Goal: Task Accomplishment & Management: Manage account settings

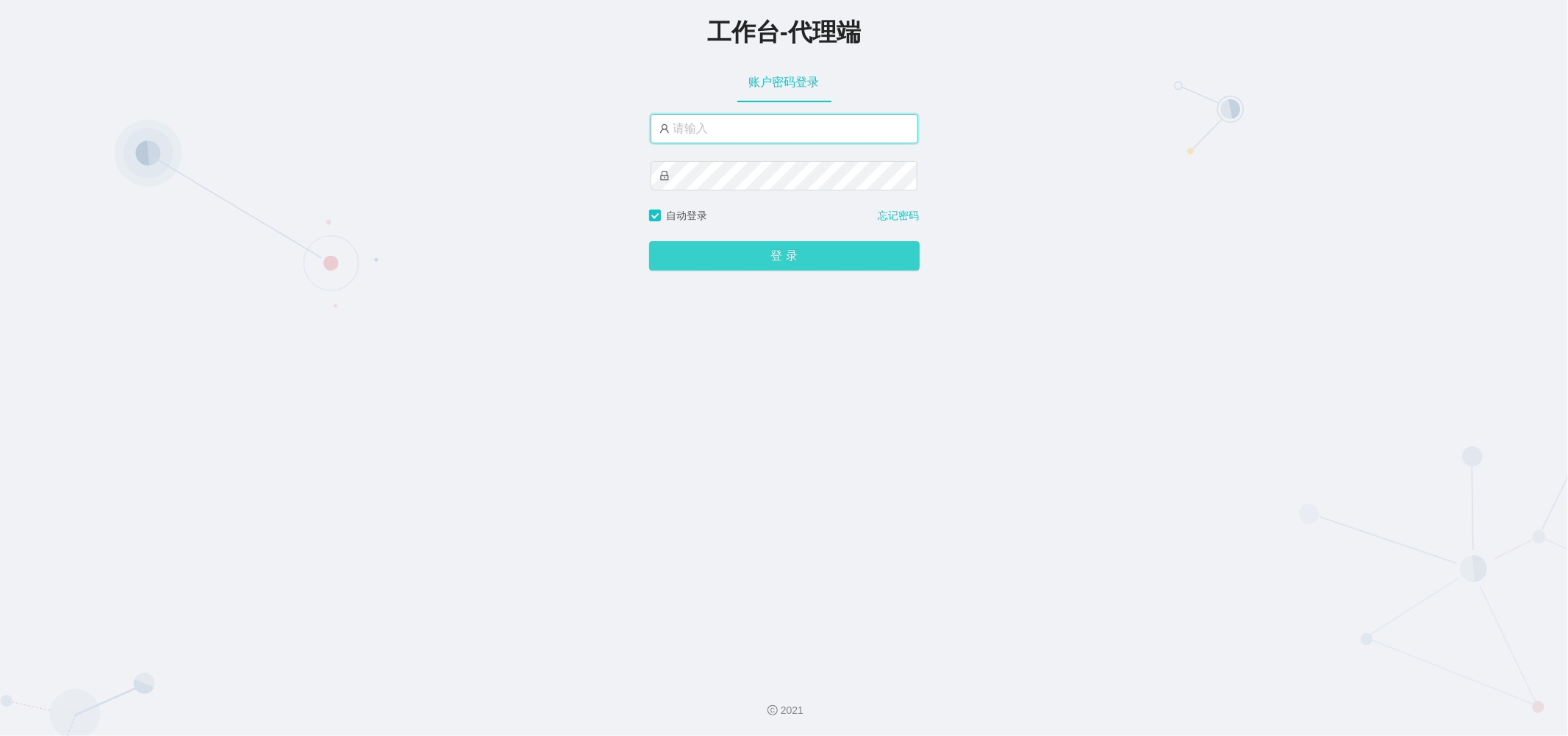
type input "baoma"
click at [424, 148] on button "登 录" at bounding box center [784, 256] width 270 height 29
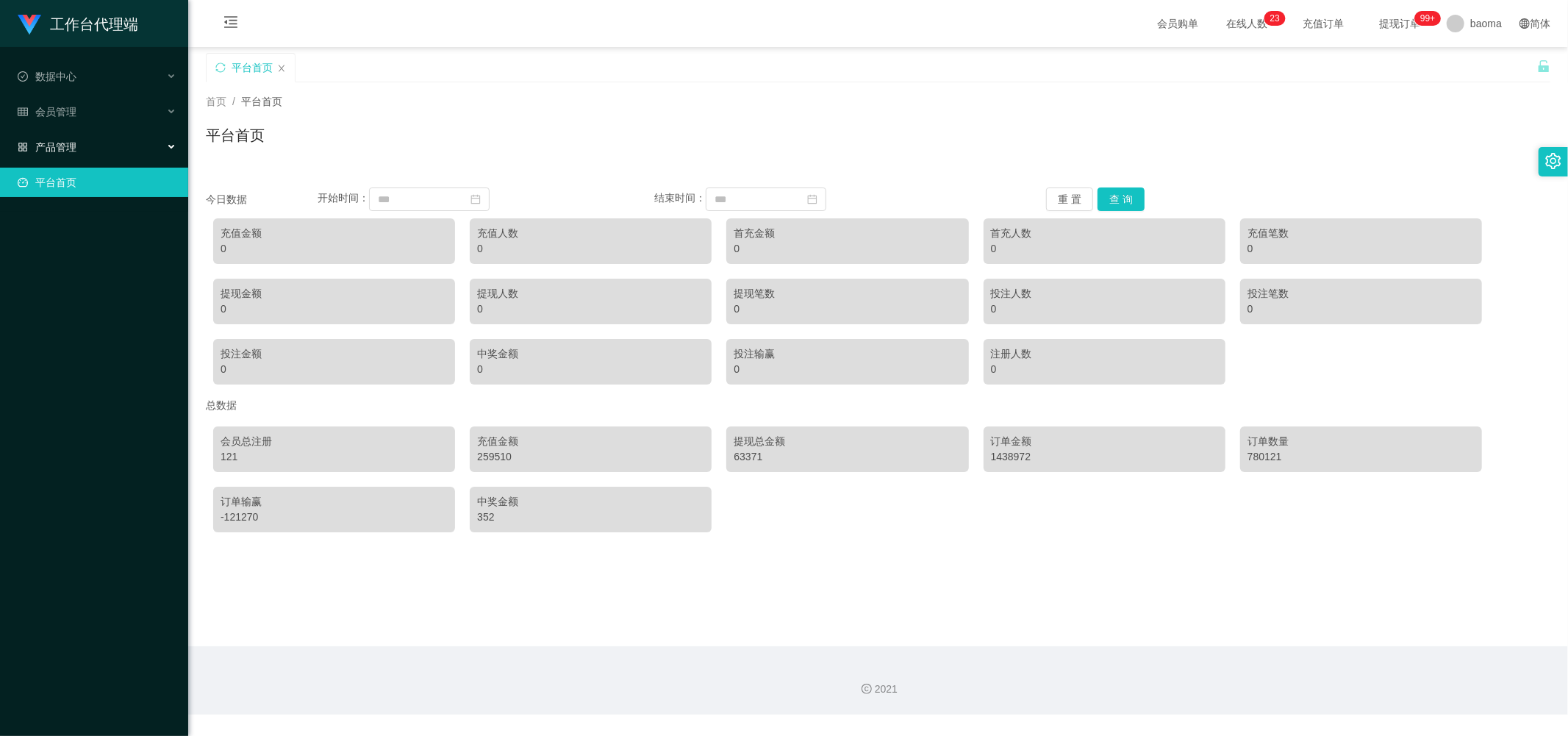
click at [79, 148] on div "产品管理" at bounding box center [94, 147] width 188 height 29
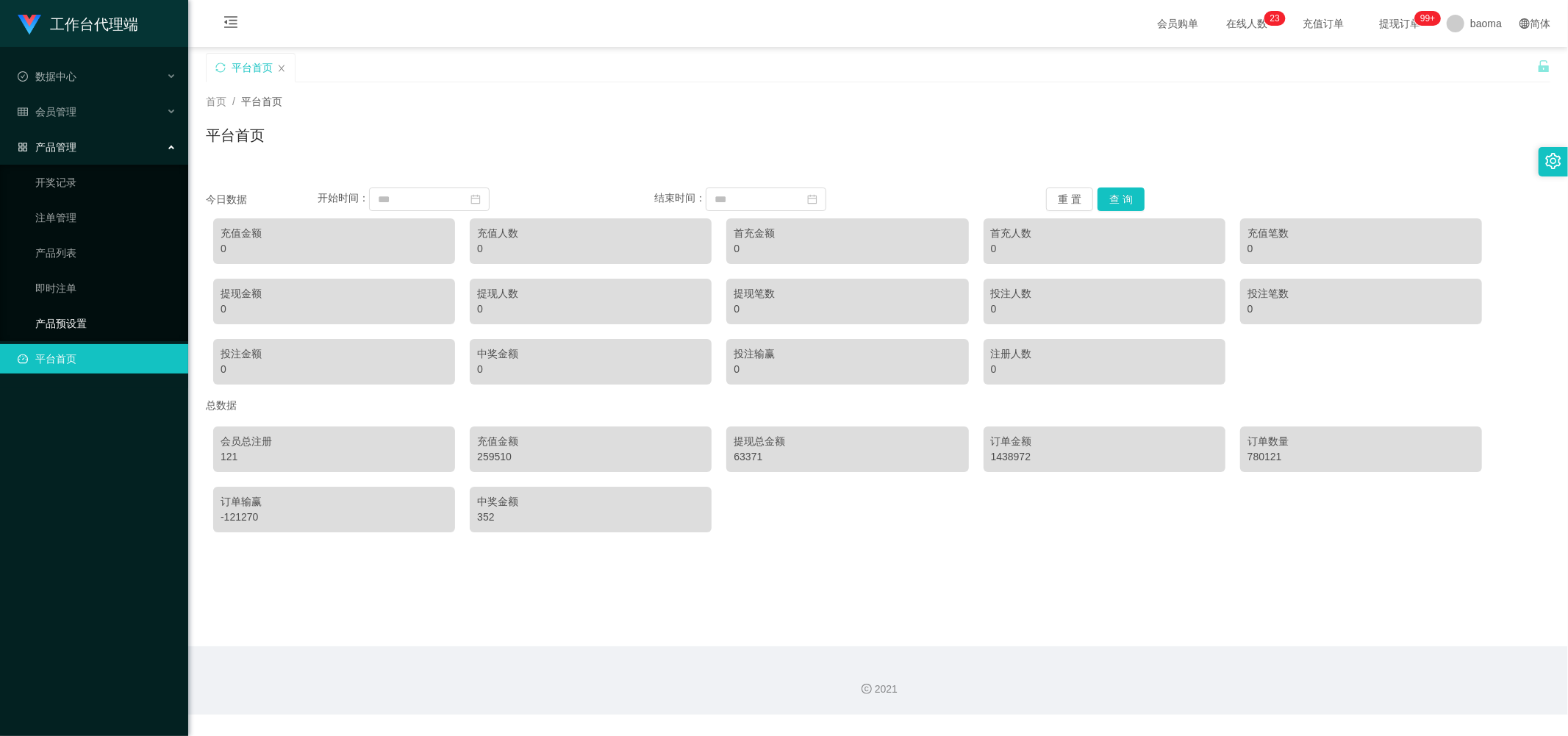
click at [78, 148] on link "产品预设置" at bounding box center [105, 323] width 141 height 29
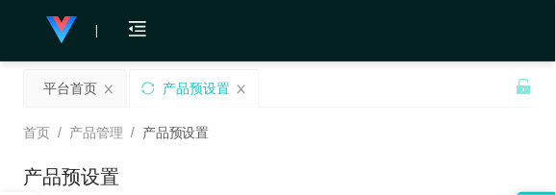
click at [386, 83] on div "平台首页 产品预设置" at bounding box center [269, 102] width 493 height 66
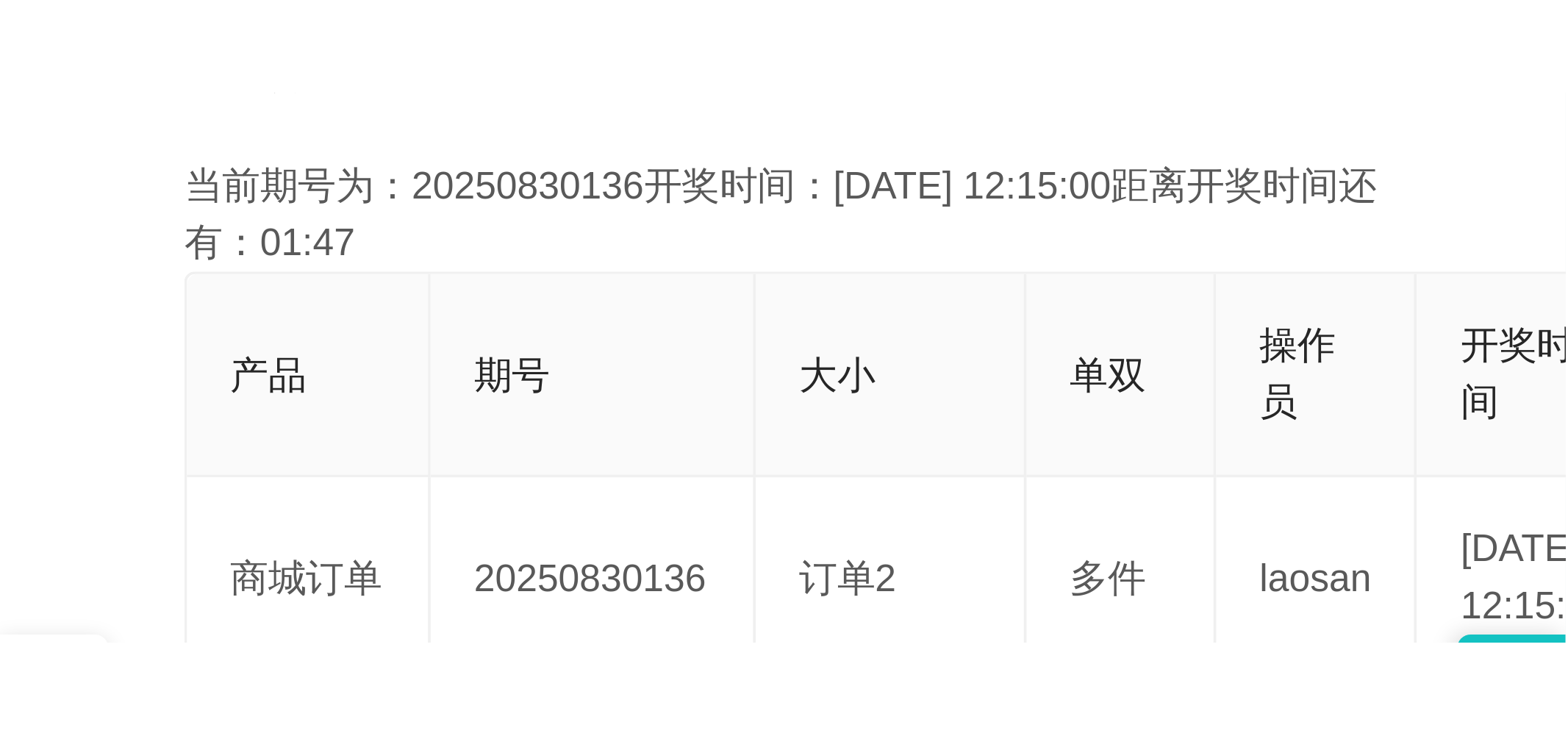
scroll to position [408, 0]
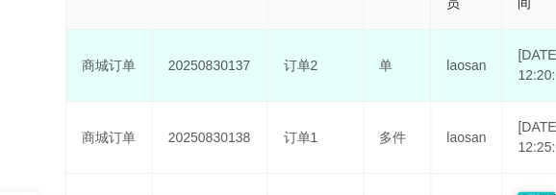
click at [400, 30] on td "单" at bounding box center [398, 66] width 67 height 72
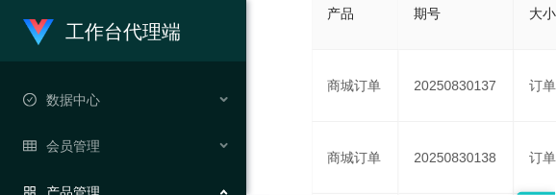
scroll to position [227, 0]
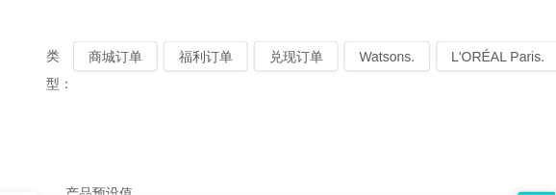
drag, startPoint x: 170, startPoint y: 92, endPoint x: 206, endPoint y: 64, distance: 45.2
click at [170, 92] on div "类型： 商城订单 福利订单 兑现订单 Watsons. L'ORÉAL Paris. IKEA. [GEOGRAPHIC_DATA]. COURTS." at bounding box center [278, 70] width 464 height 58
click at [449, 99] on div "类型： 商城订单 福利订单 兑现订单 Watsons. L'ORÉAL Paris. IKEA. [GEOGRAPHIC_DATA]. COURTS." at bounding box center [278, 70] width 510 height 104
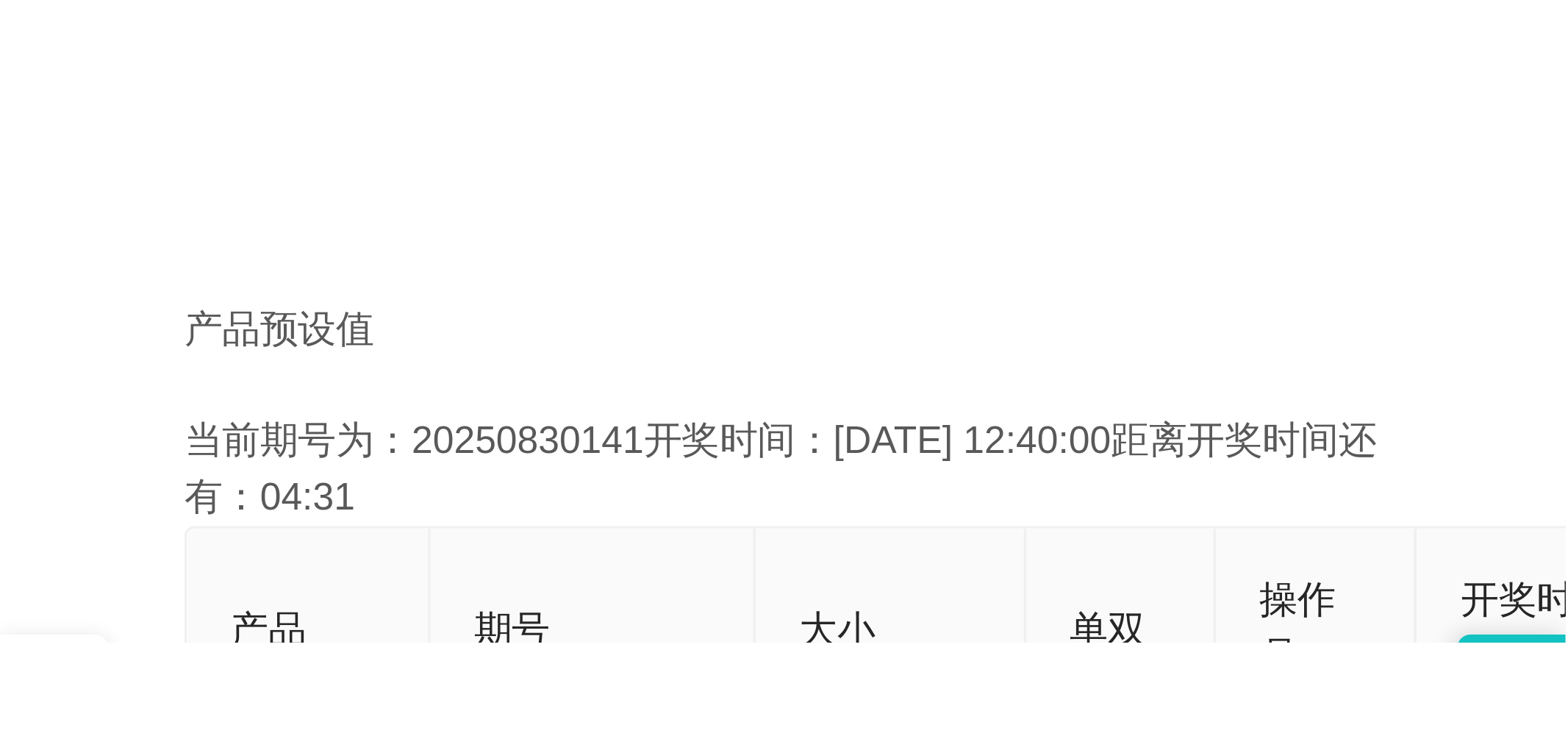
scroll to position [337, 0]
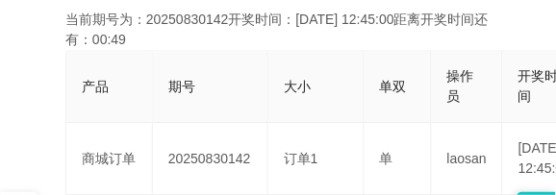
click at [357, 58] on th "大小" at bounding box center [316, 87] width 96 height 72
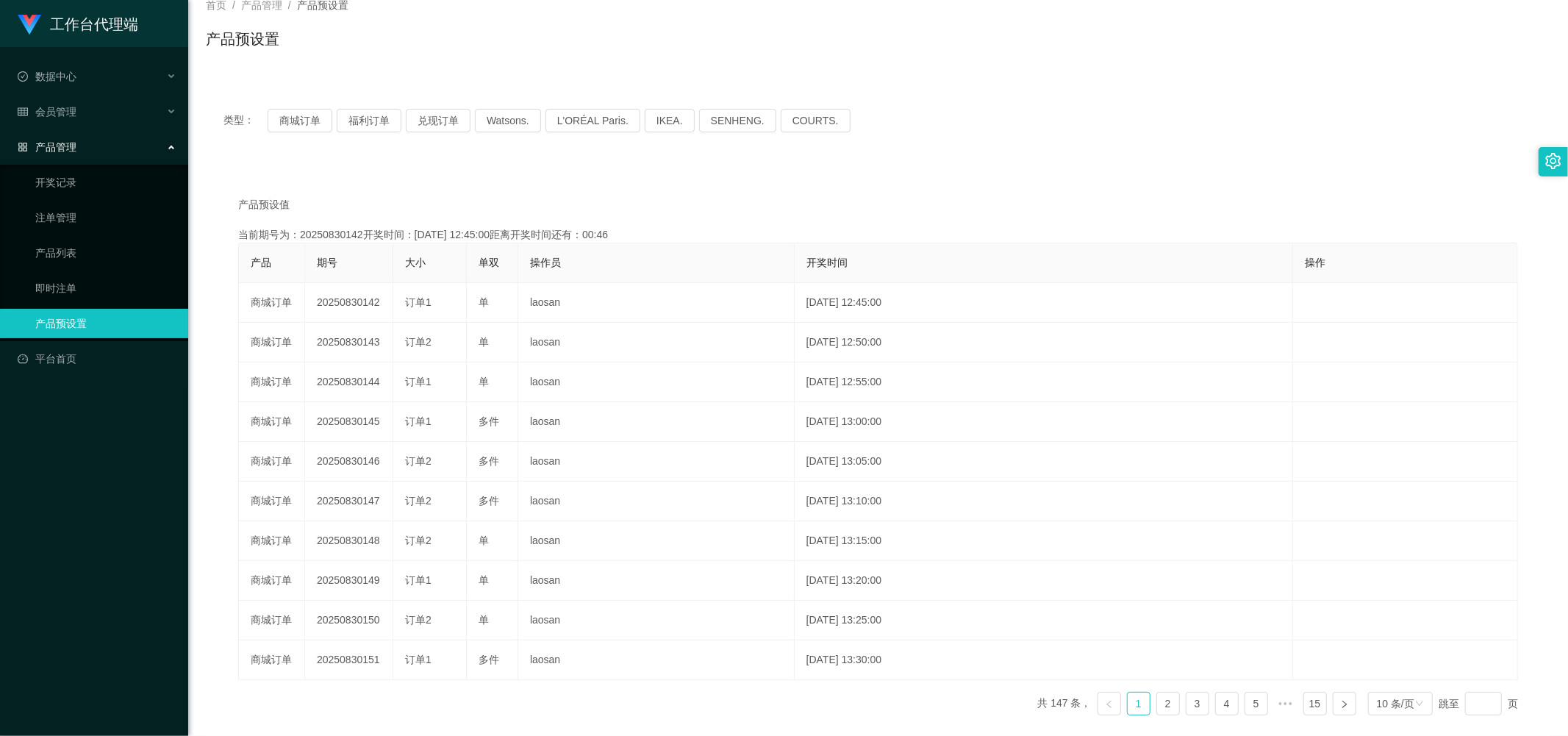
scroll to position [0, 0]
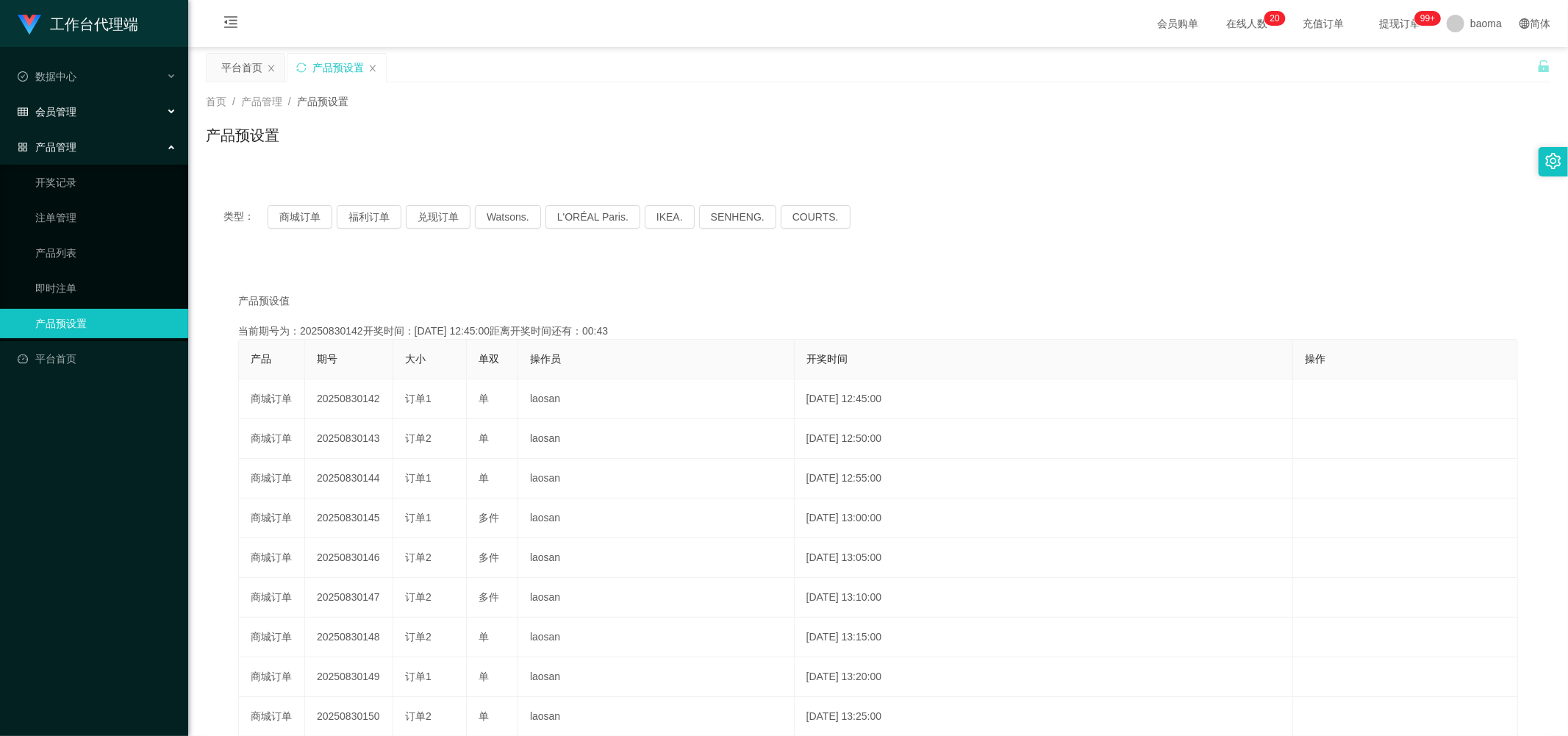
click at [71, 112] on span "会员管理" at bounding box center [47, 112] width 59 height 11
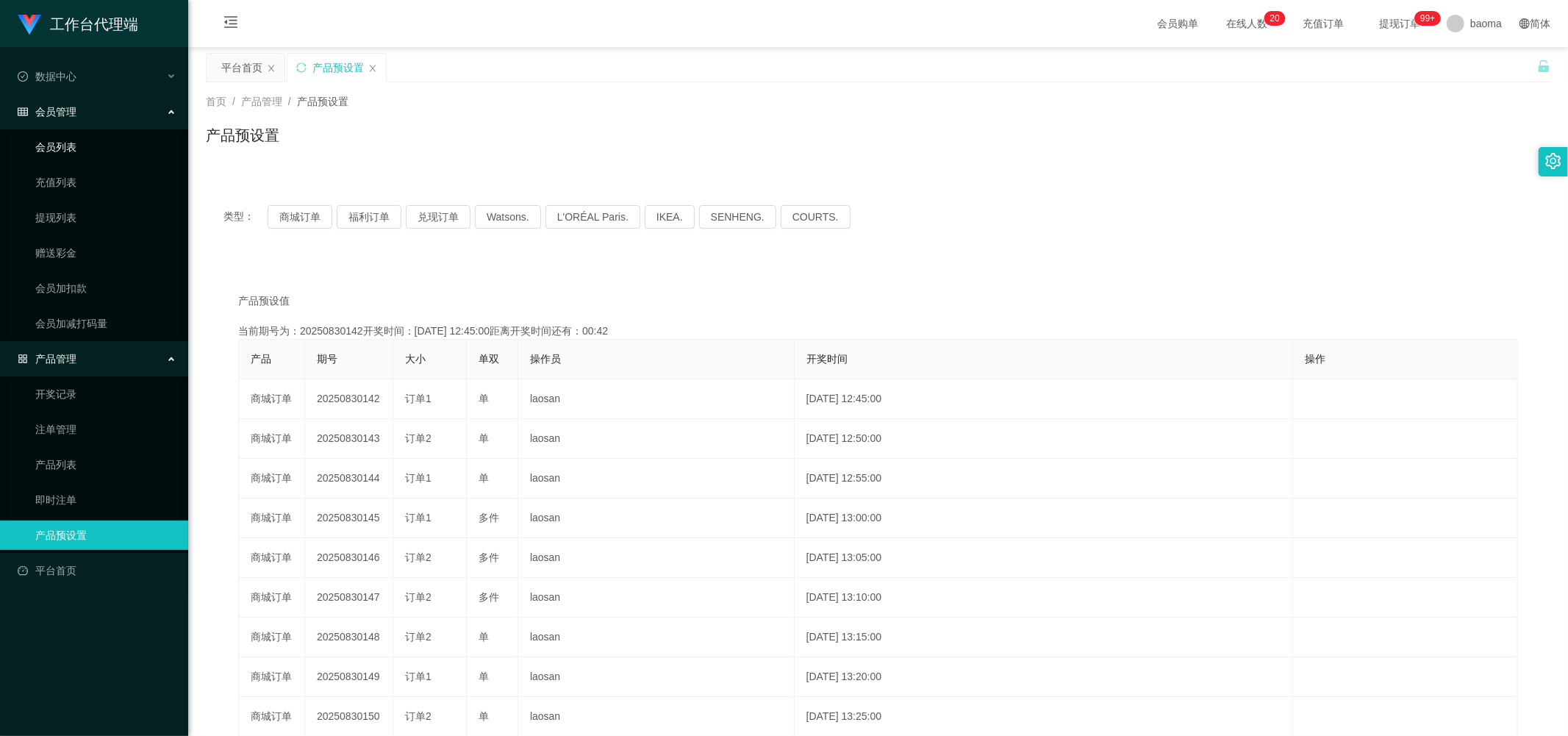
click at [77, 147] on link "会员列表" at bounding box center [105, 147] width 141 height 29
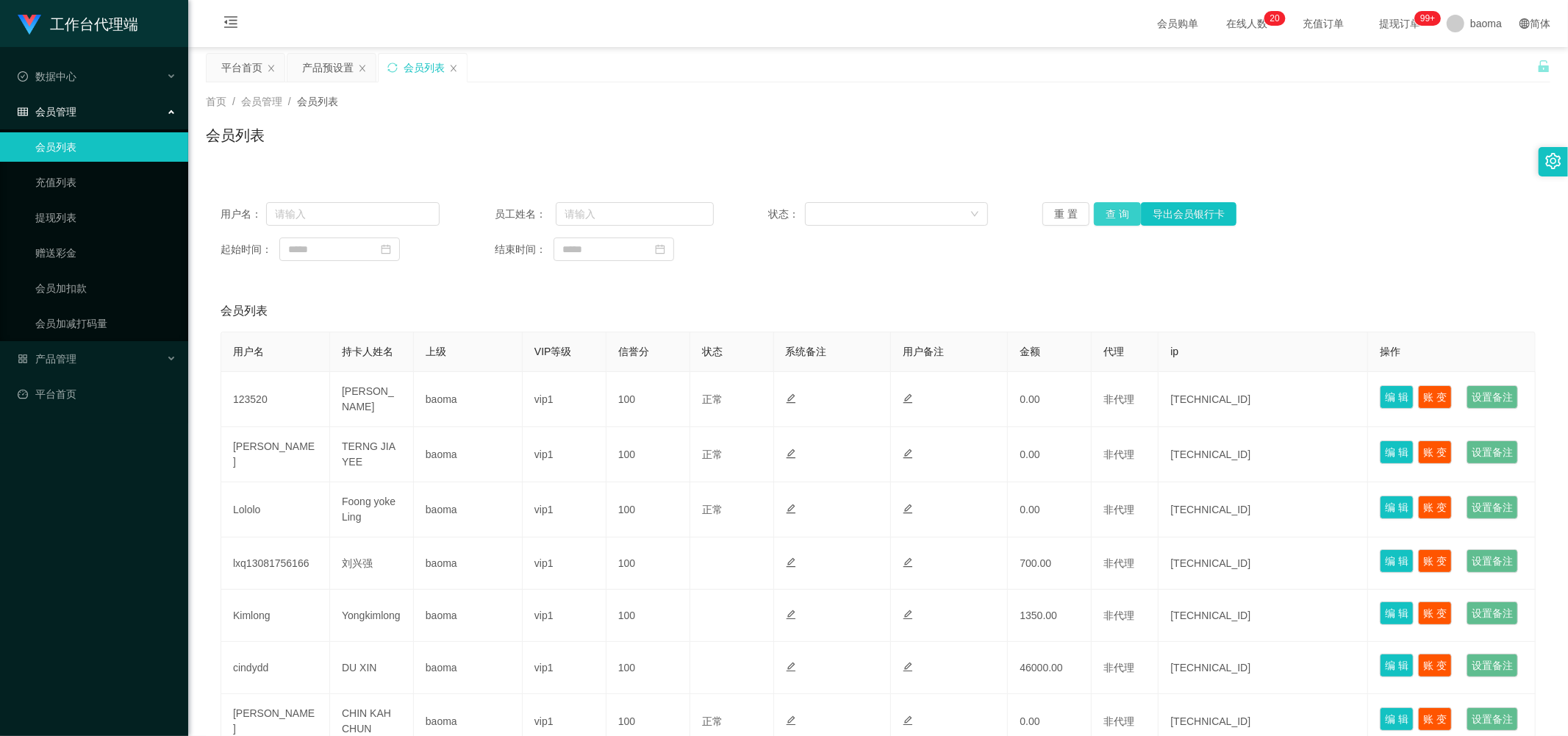
click at [424, 148] on button "查 询" at bounding box center [1117, 214] width 47 height 24
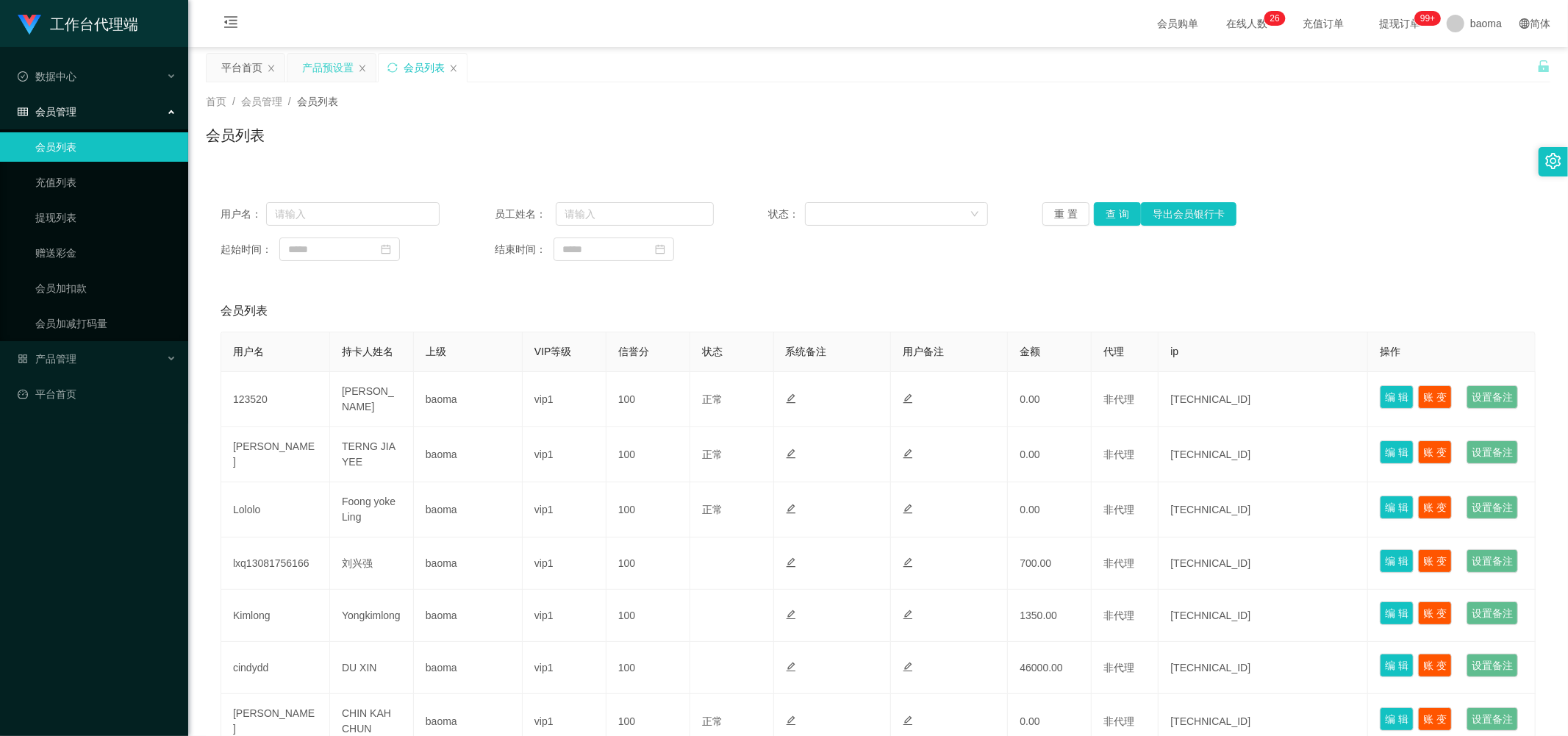
click at [334, 62] on div "产品预设置" at bounding box center [328, 67] width 51 height 28
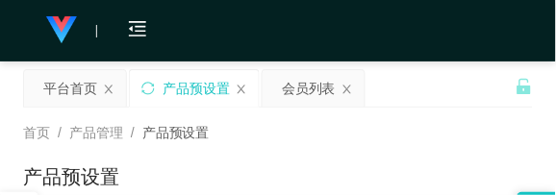
click at [424, 94] on div "平台首页 产品预设置 会员列表" at bounding box center [269, 102] width 493 height 66
click at [428, 84] on div "平台首页 产品预设置 会员列表" at bounding box center [269, 102] width 493 height 66
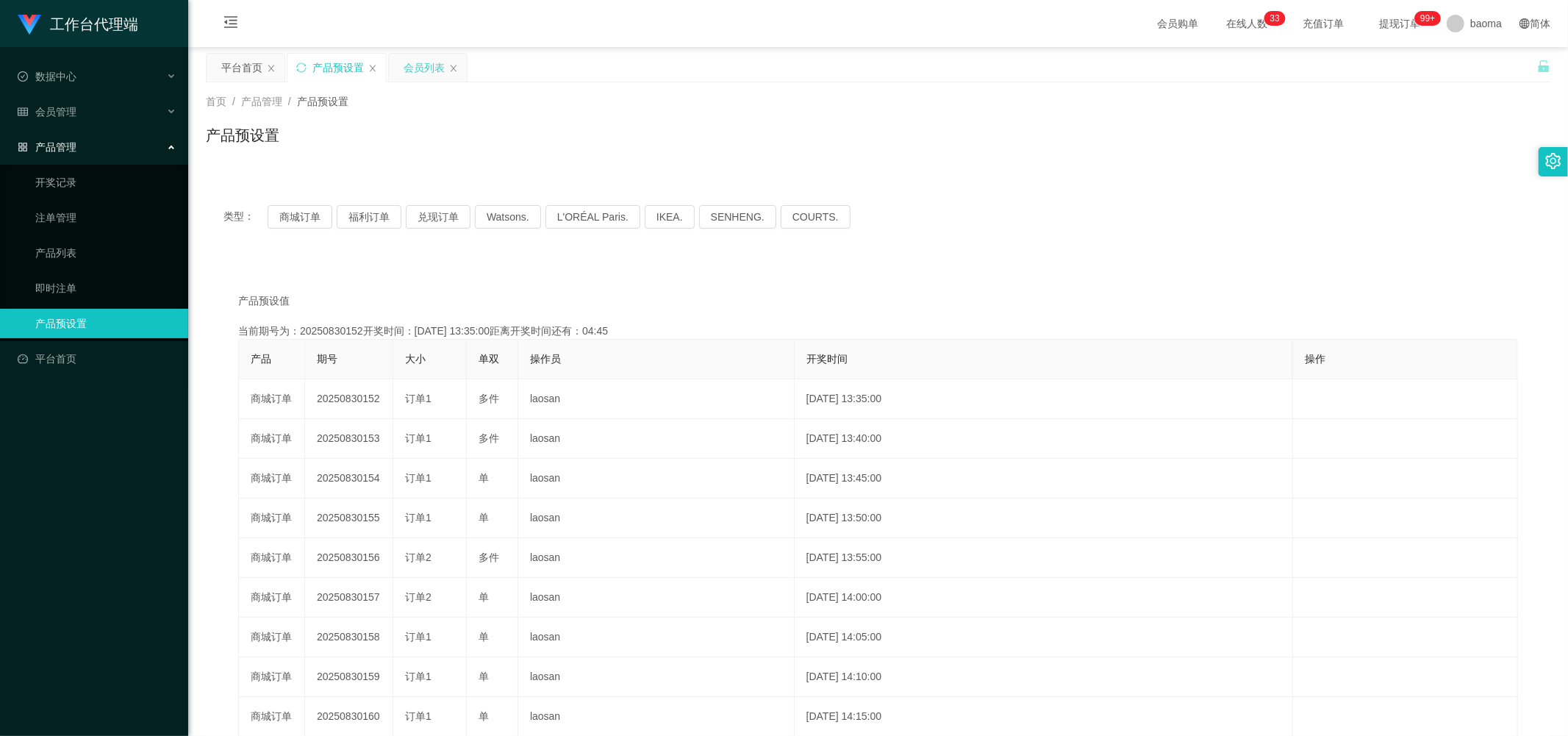
click at [423, 70] on div "会员列表" at bounding box center [424, 67] width 41 height 28
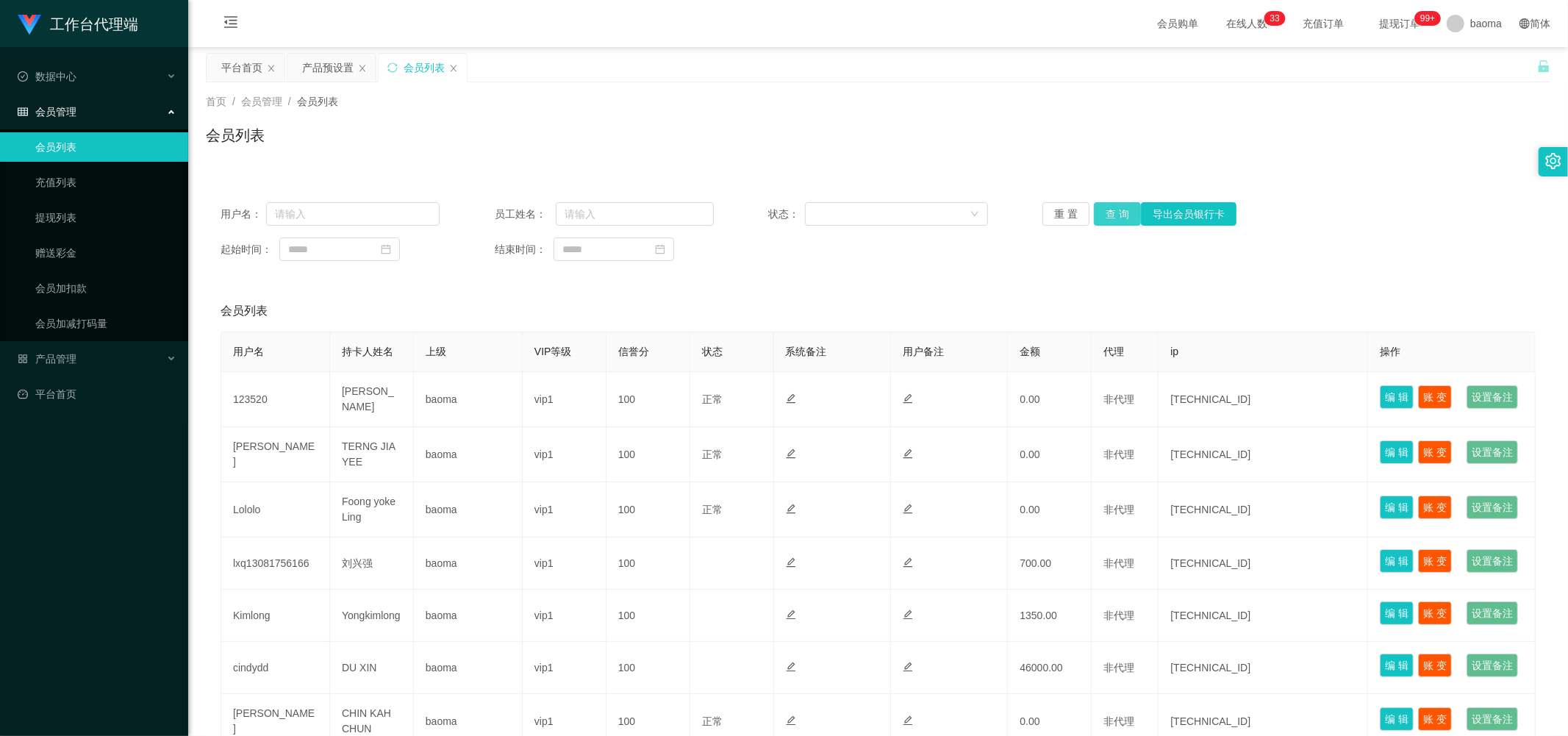
click at [424, 148] on button "查 询" at bounding box center [1117, 214] width 47 height 24
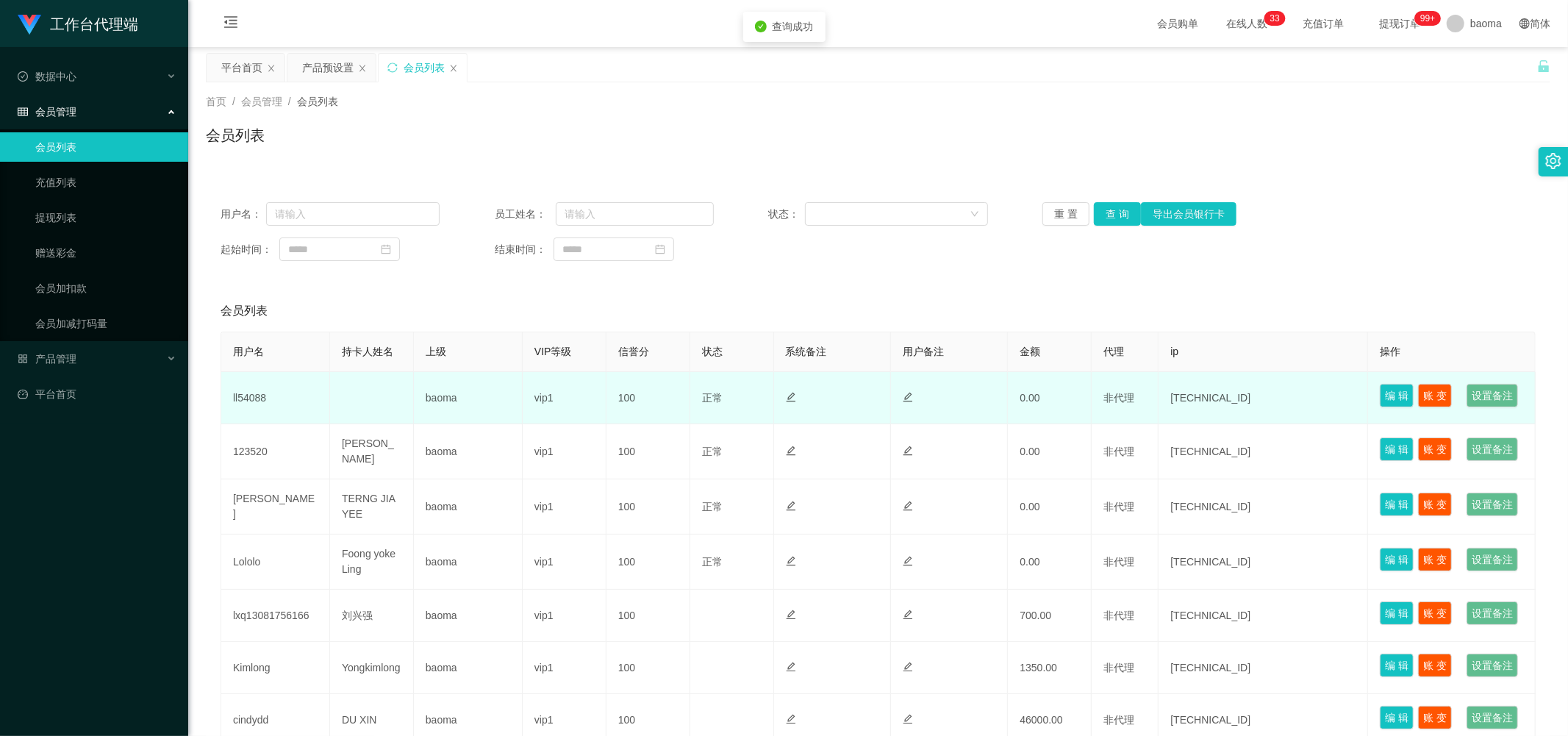
click at [244, 148] on td "ll54088" at bounding box center [276, 398] width 108 height 52
copy td "ll54088"
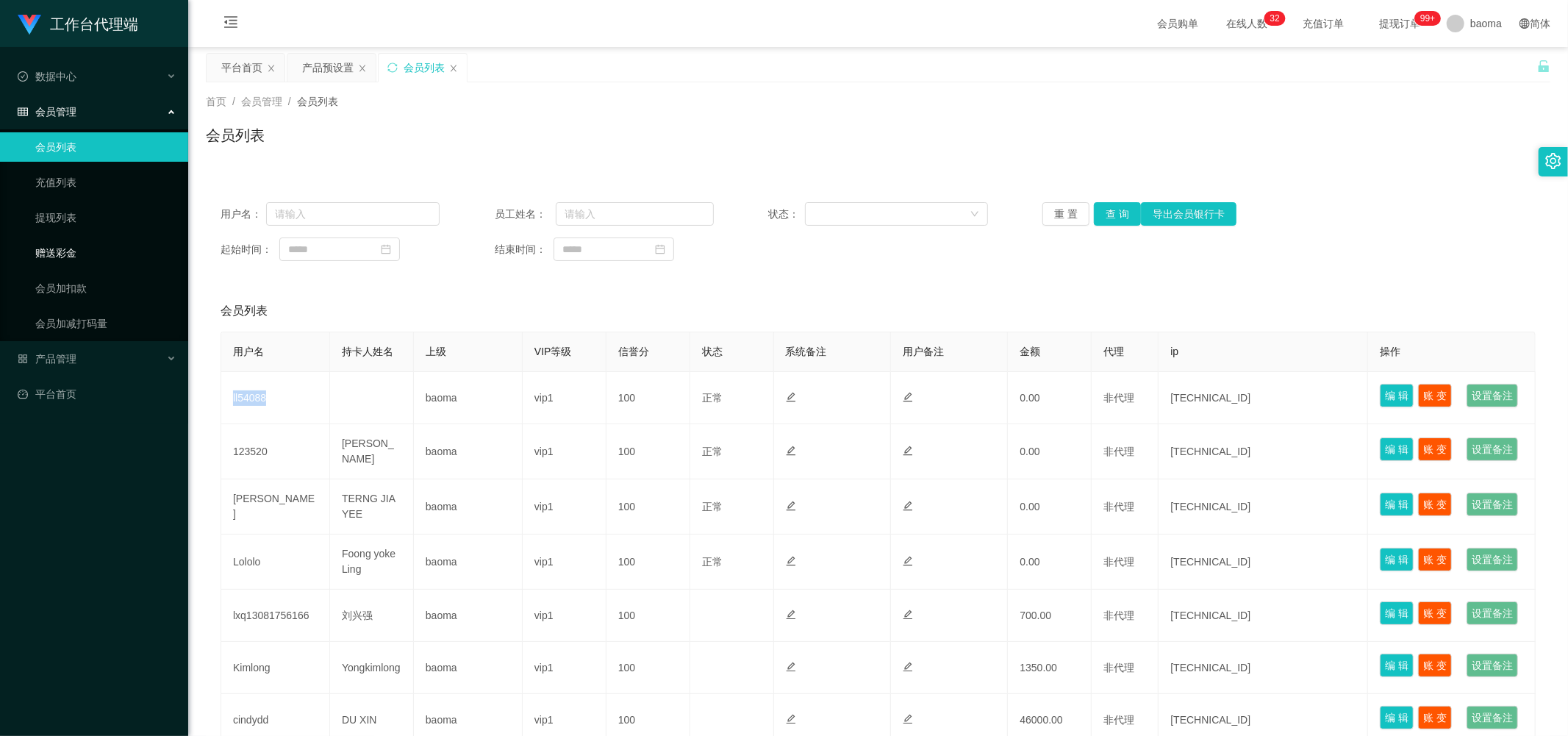
click at [75, 148] on link "赠送彩金" at bounding box center [105, 253] width 141 height 29
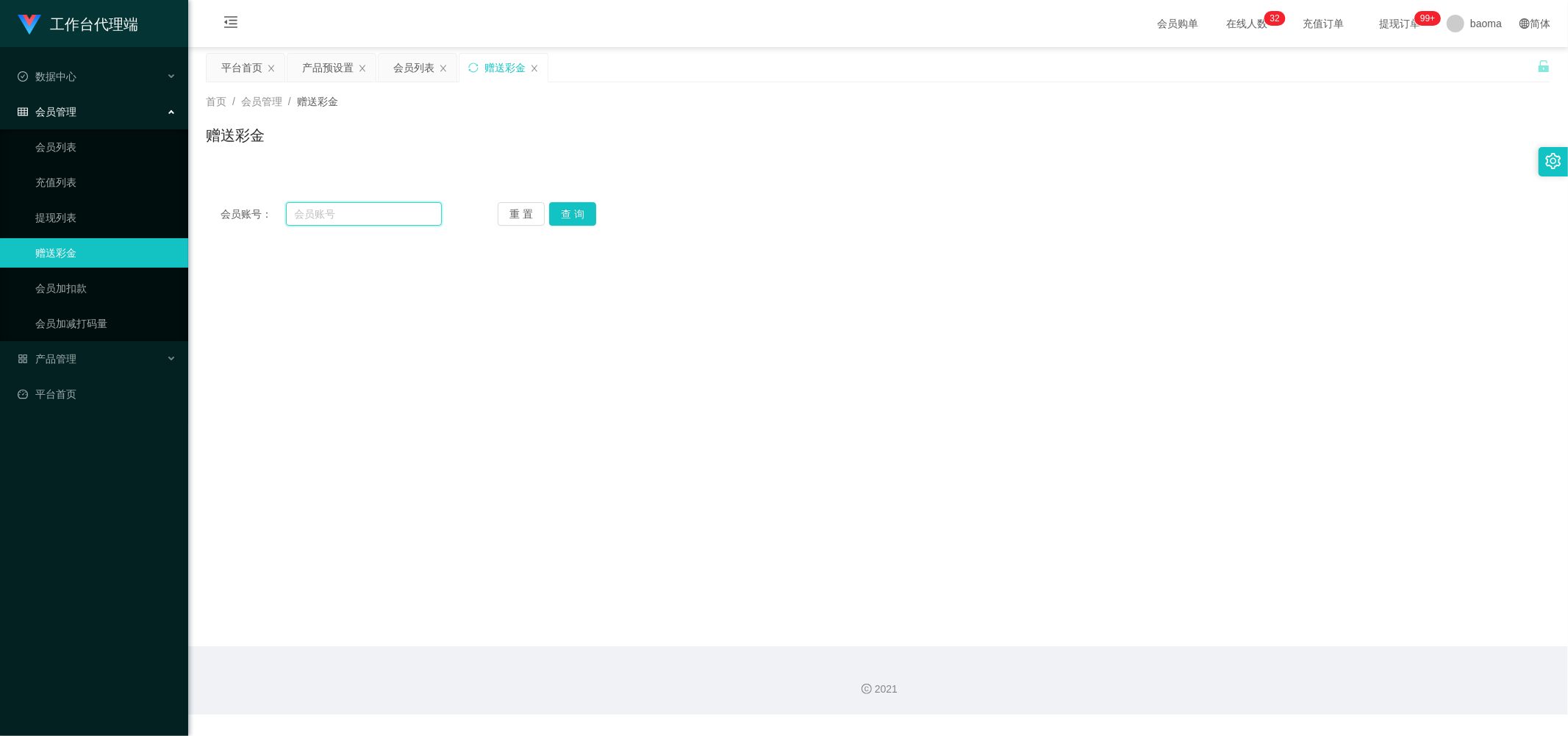
click at [357, 148] on input "text" at bounding box center [364, 214] width 157 height 24
paste input "ll54088"
type input "ll54088"
click at [424, 148] on button "查 询" at bounding box center [573, 214] width 47 height 24
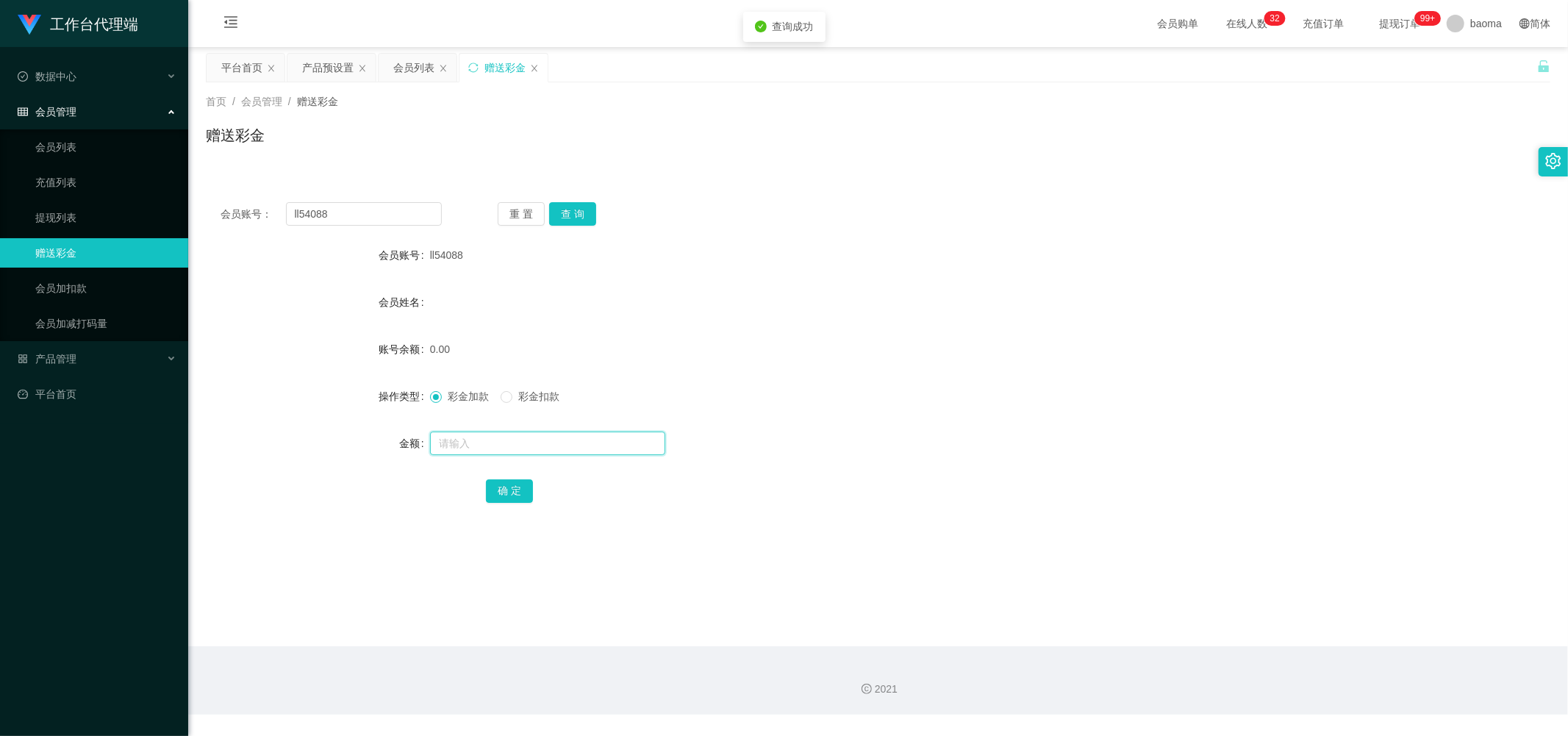
click at [424, 148] on input "text" at bounding box center [548, 443] width 235 height 24
type input "100"
click at [424, 148] on button "确 定" at bounding box center [509, 491] width 47 height 24
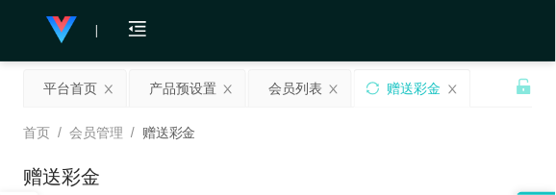
click at [495, 39] on div "会员购单 在线人数 0 1 2 3 4 5 6 7 8 9 0 1 2 3 4 5 6 7 8 9 0 1 2 3 4 5 6 7 8 9 0 1 2 3 4…" at bounding box center [278, 31] width 556 height 63
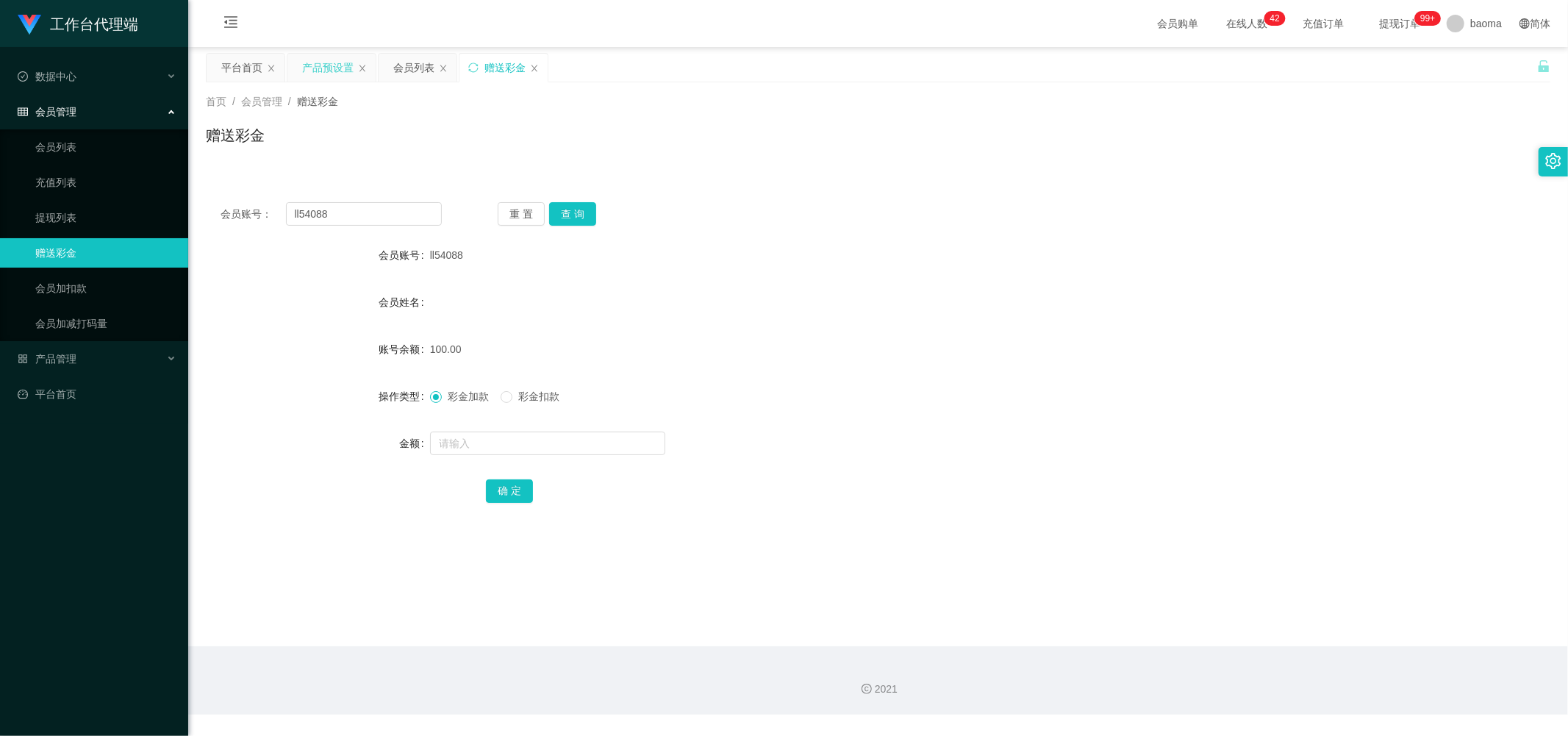
click at [322, 63] on div "产品预设置" at bounding box center [328, 67] width 51 height 28
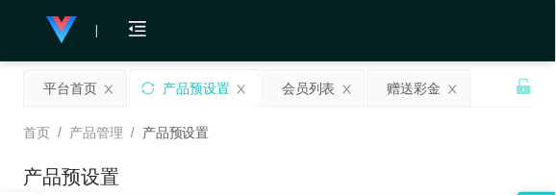
drag, startPoint x: 430, startPoint y: 114, endPoint x: 456, endPoint y: 67, distance: 53.0
click at [430, 114] on div "首页 / 产品管理 / 产品预设置 / 产品预设置" at bounding box center [278, 165] width 556 height 115
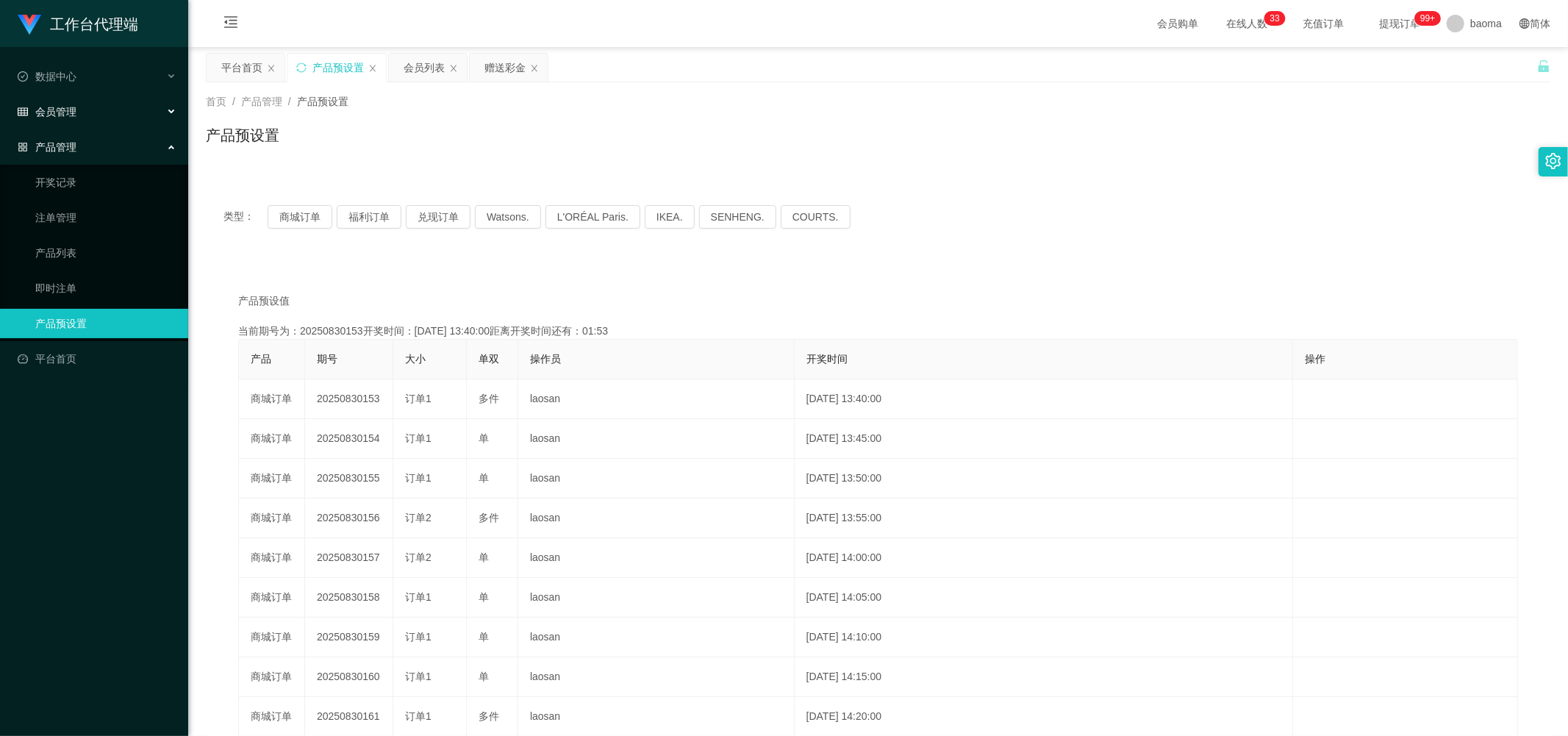
click at [51, 103] on div "会员管理" at bounding box center [94, 112] width 188 height 29
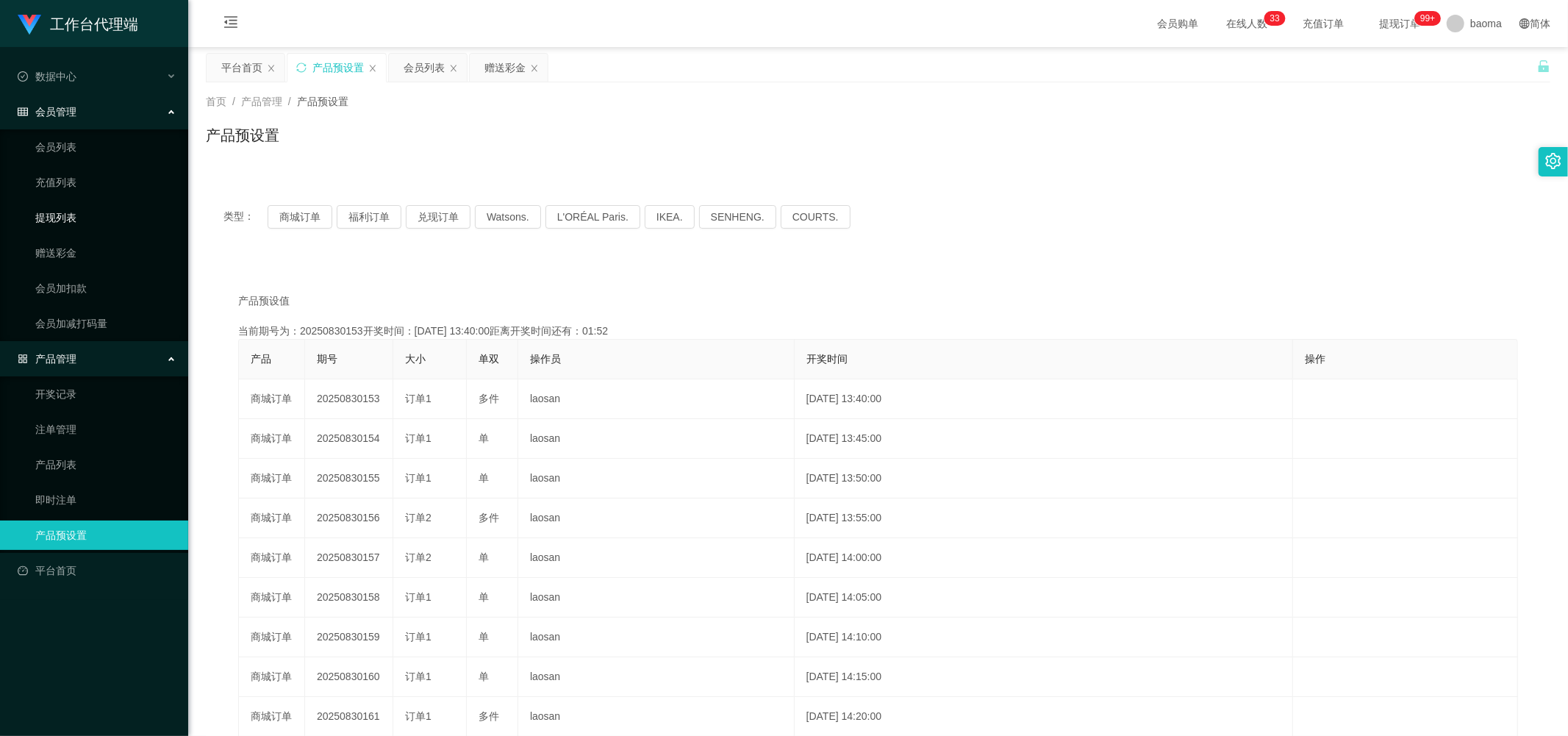
drag, startPoint x: 61, startPoint y: 213, endPoint x: 39, endPoint y: 209, distance: 22.4
click at [60, 148] on link "提现列表" at bounding box center [105, 218] width 141 height 29
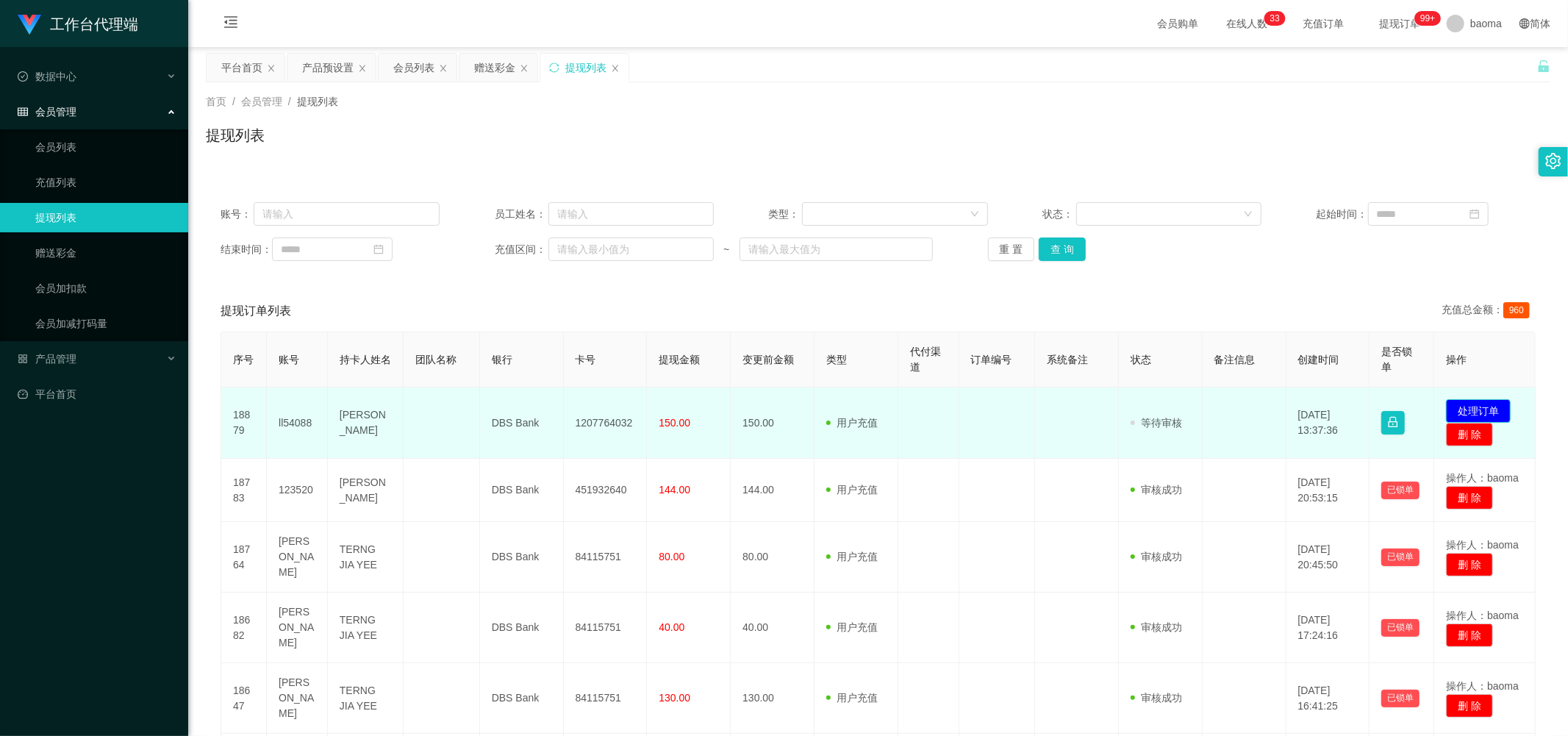
click at [424, 148] on button "处理订单" at bounding box center [1478, 411] width 65 height 24
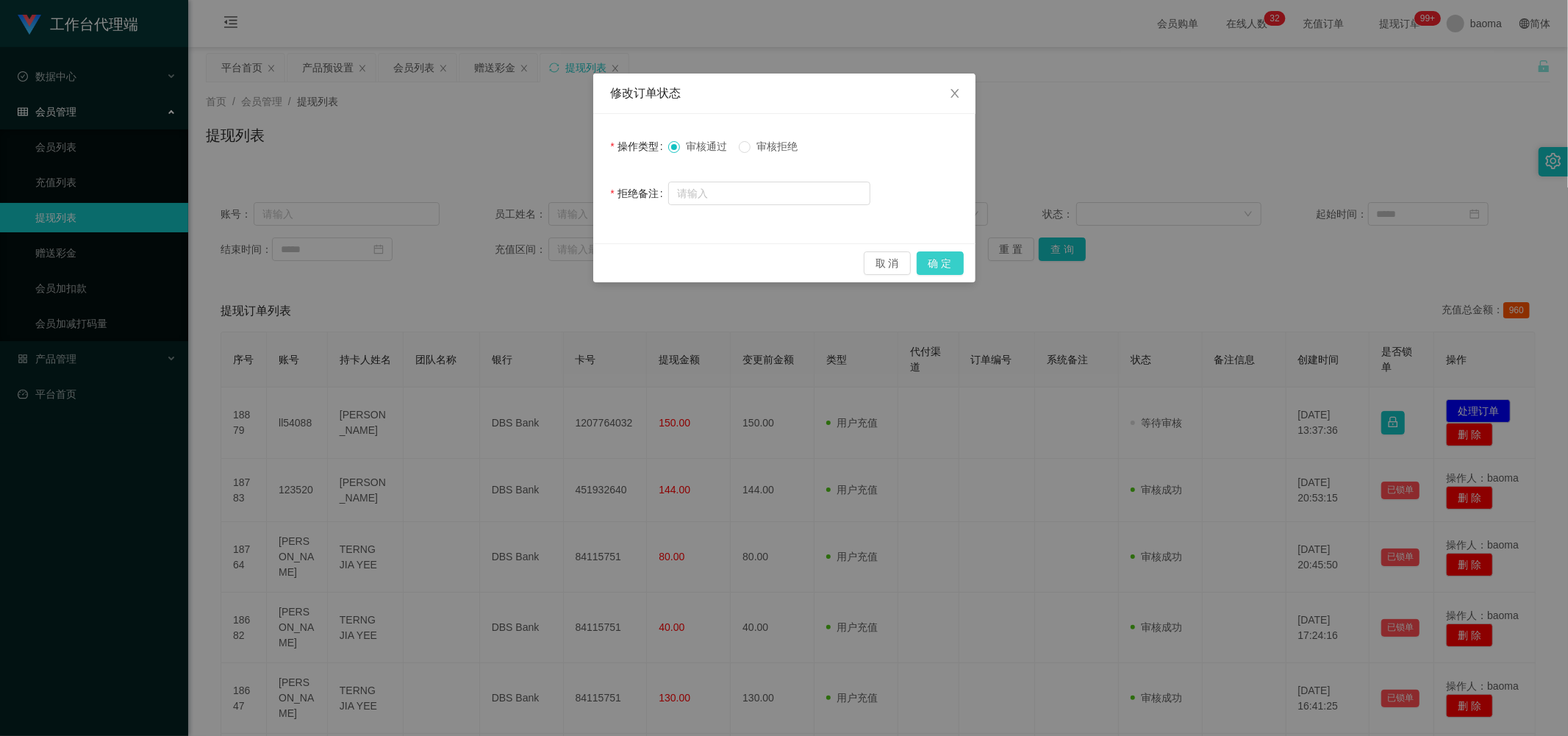
click at [424, 148] on button "确 定" at bounding box center [940, 263] width 47 height 24
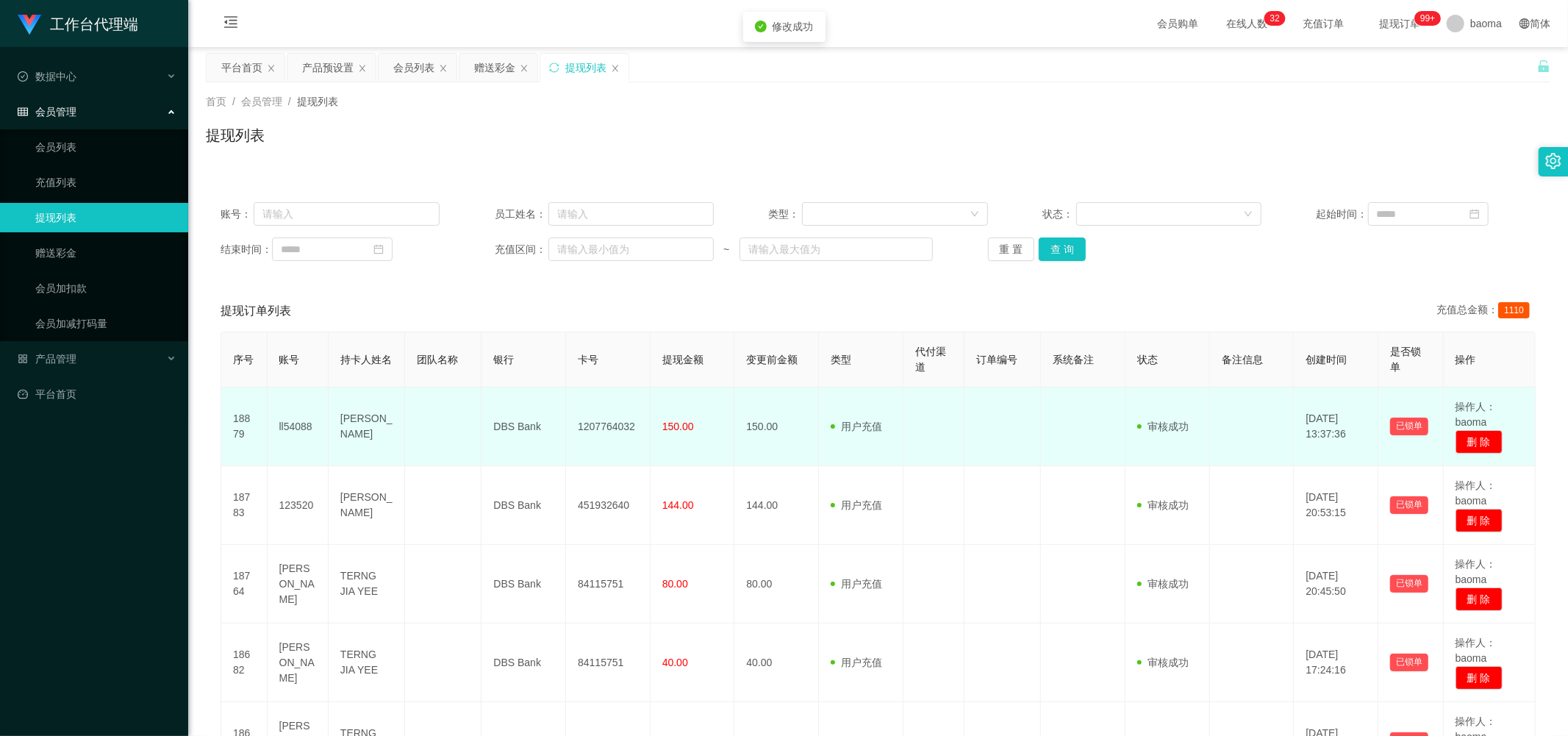
click at [424, 148] on td "1207764032" at bounding box center [608, 426] width 85 height 79
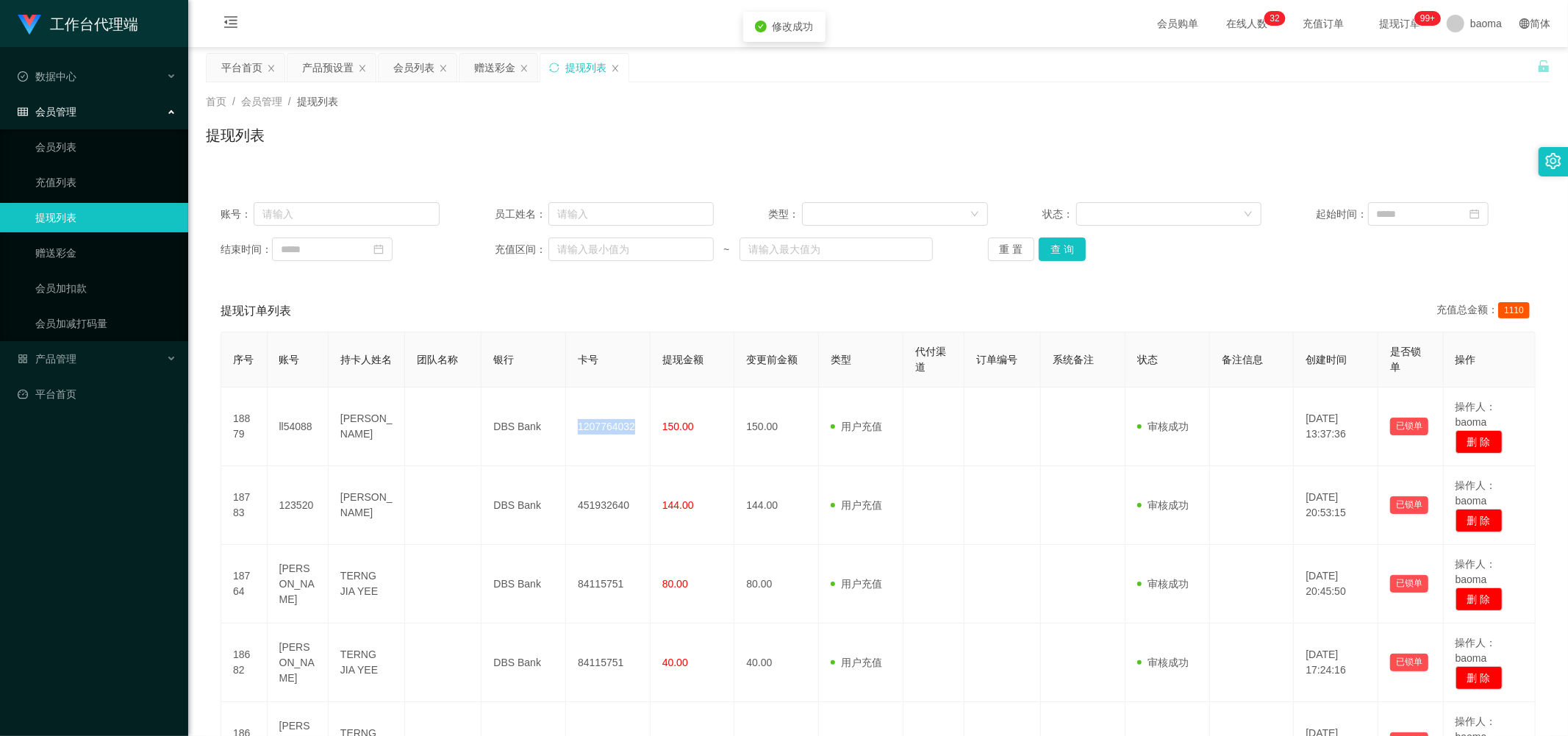
copy td "1207764032"
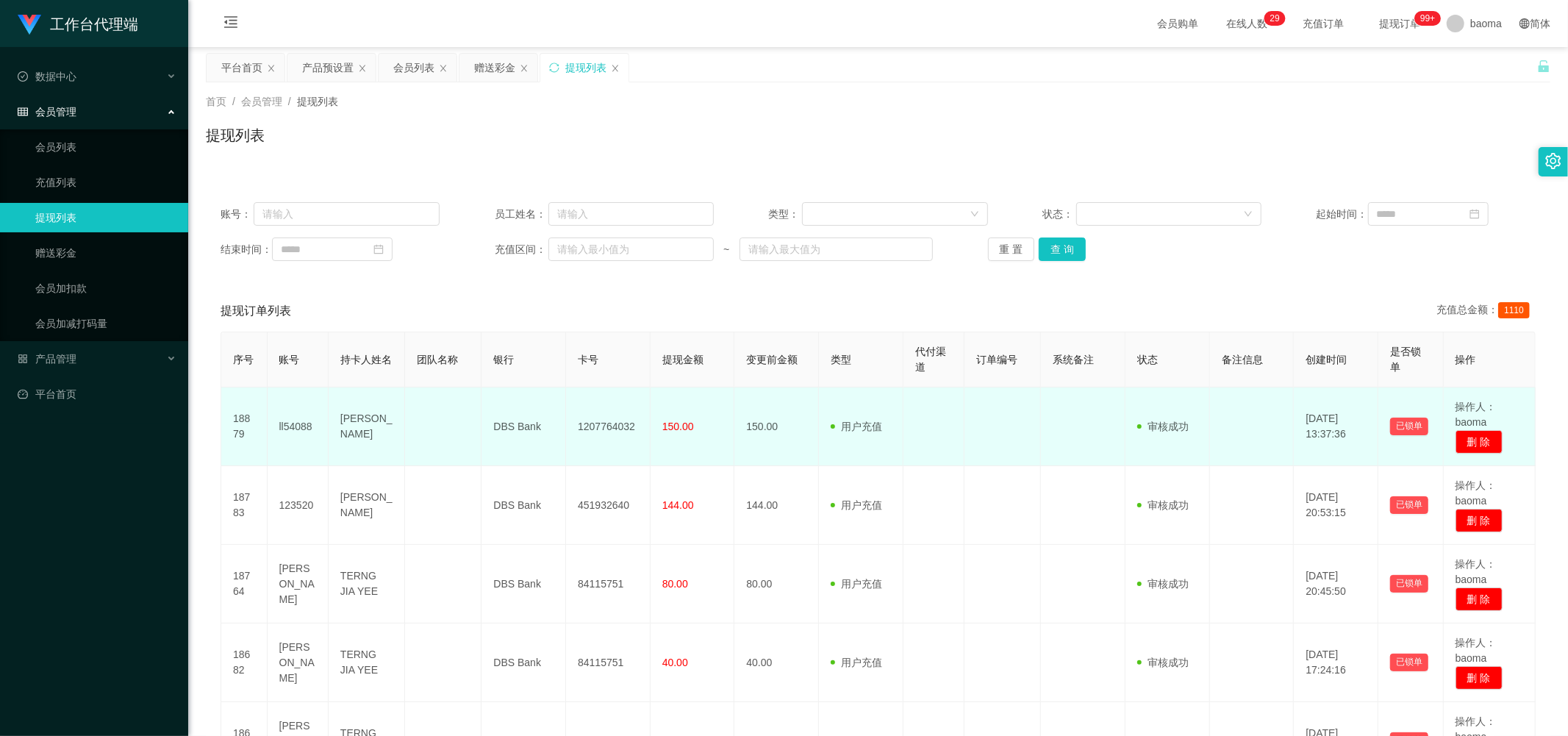
click at [355, 148] on td "[PERSON_NAME]" at bounding box center [367, 426] width 76 height 79
copy td "[PERSON_NAME]"
click at [424, 148] on td "DBS Bank" at bounding box center [523, 426] width 85 height 79
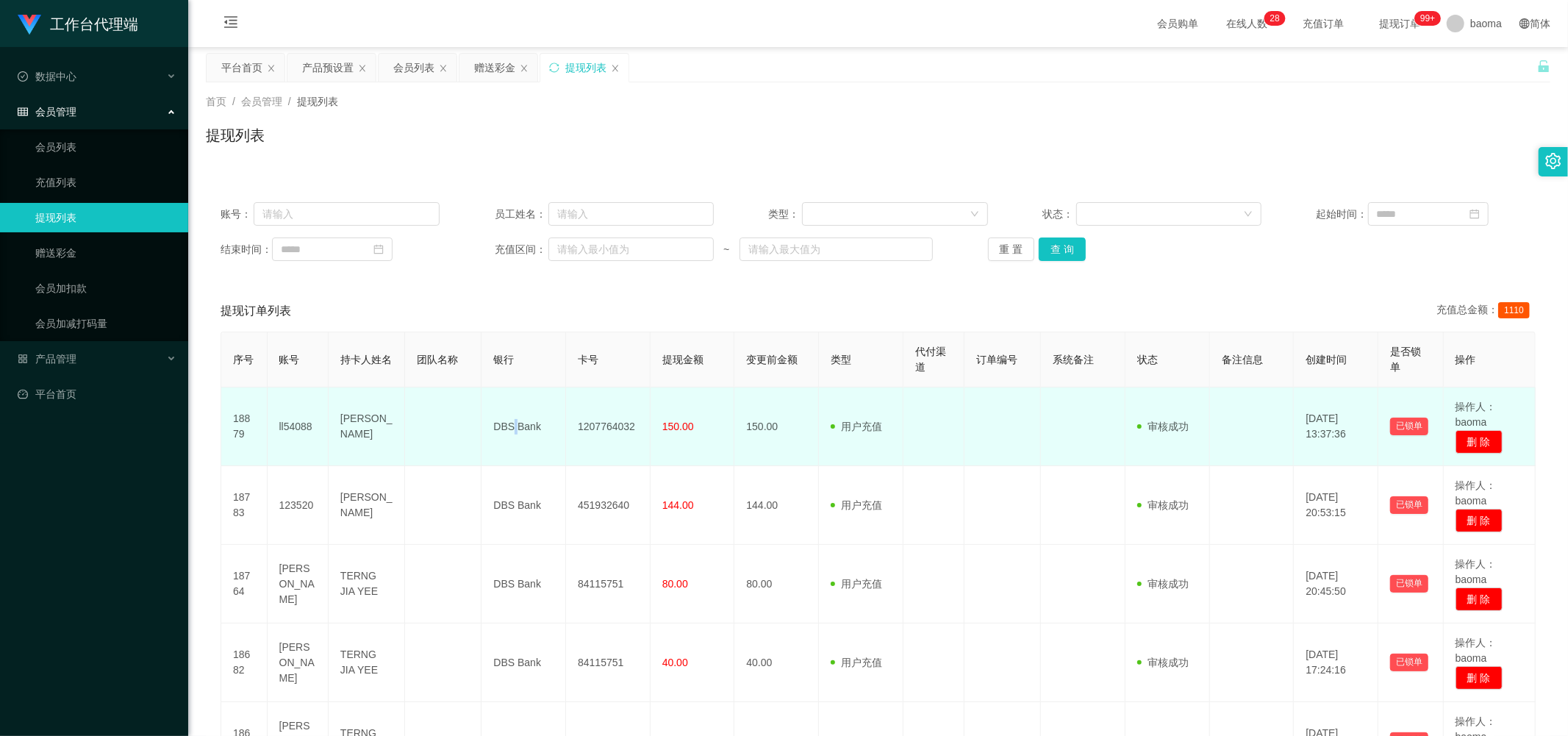
click at [424, 148] on td "DBS Bank" at bounding box center [523, 426] width 85 height 79
copy td "DBS Bank"
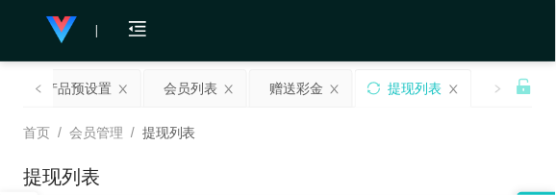
click at [453, 40] on div "会员购单 在线人数 0 1 2 3 4 5 6 7 8 9 0 1 2 3 4 5 6 7 8 9 0 1 2 3 4 5 6 7 8 9 0 1 2 3 4…" at bounding box center [278, 31] width 556 height 63
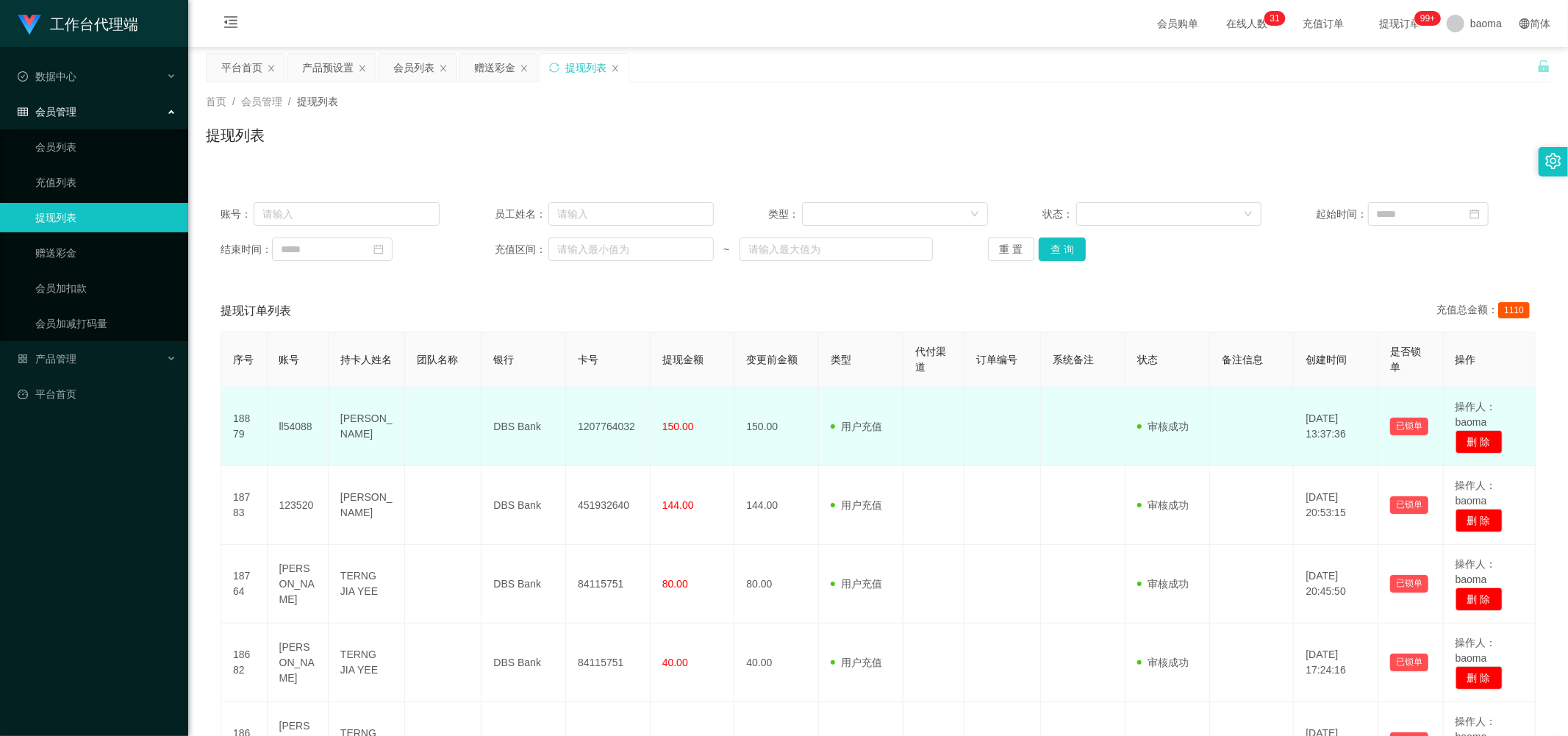
click at [424, 148] on td "1207764032" at bounding box center [608, 426] width 85 height 79
copy td "1207764032"
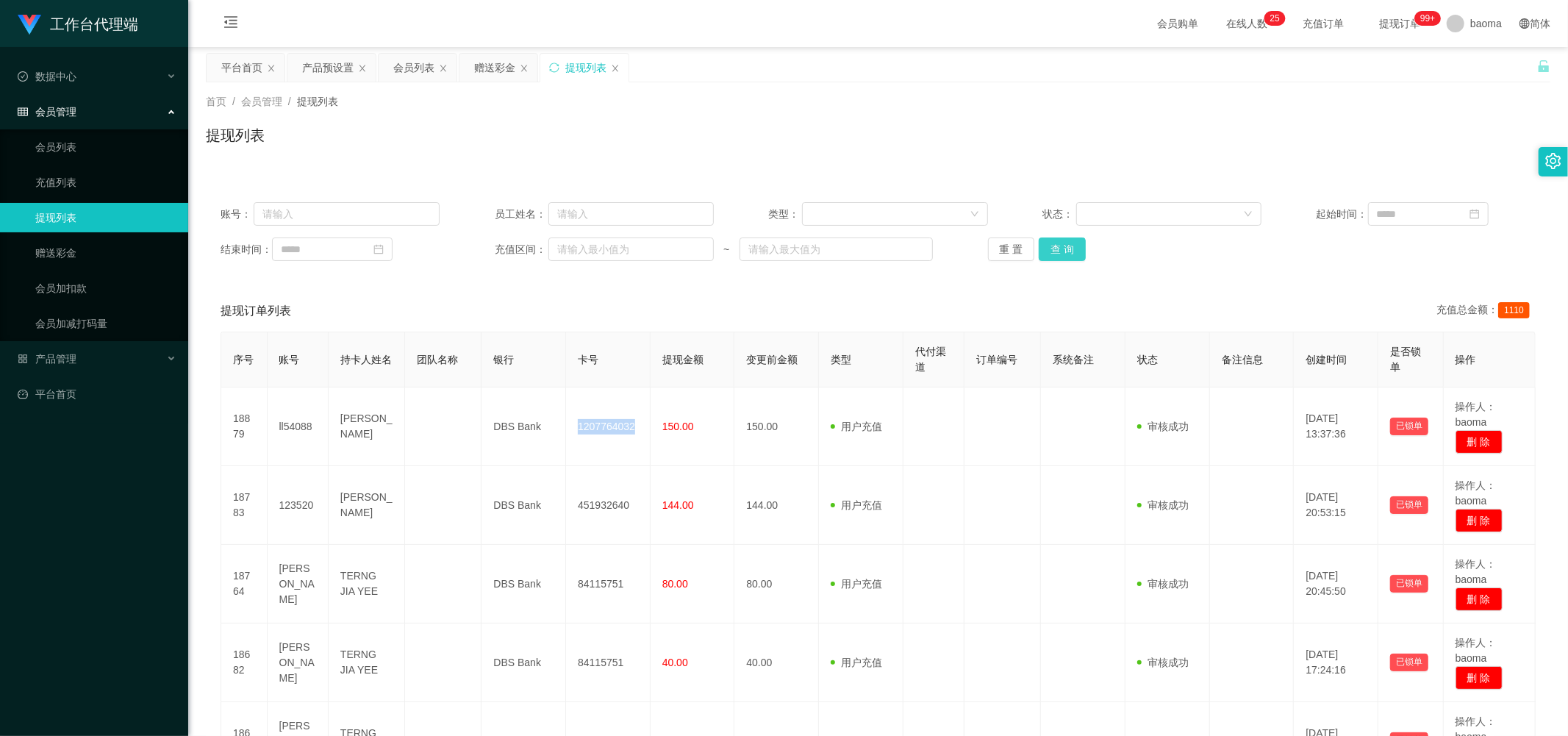
click at [424, 148] on button "查 询" at bounding box center [1062, 249] width 47 height 24
click at [410, 67] on div "会员列表" at bounding box center [414, 67] width 41 height 28
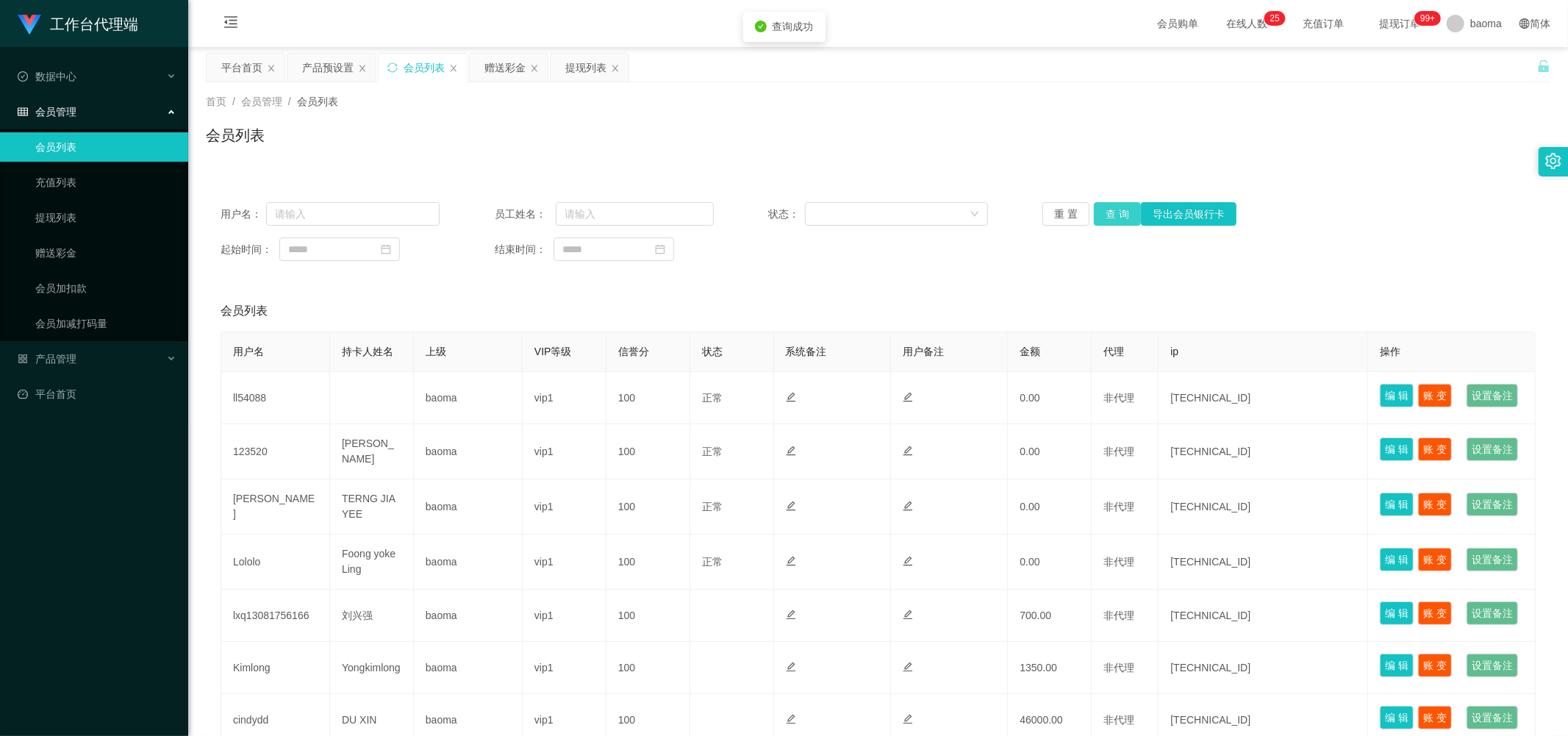
click at [424, 148] on button "查 询" at bounding box center [1117, 214] width 47 height 24
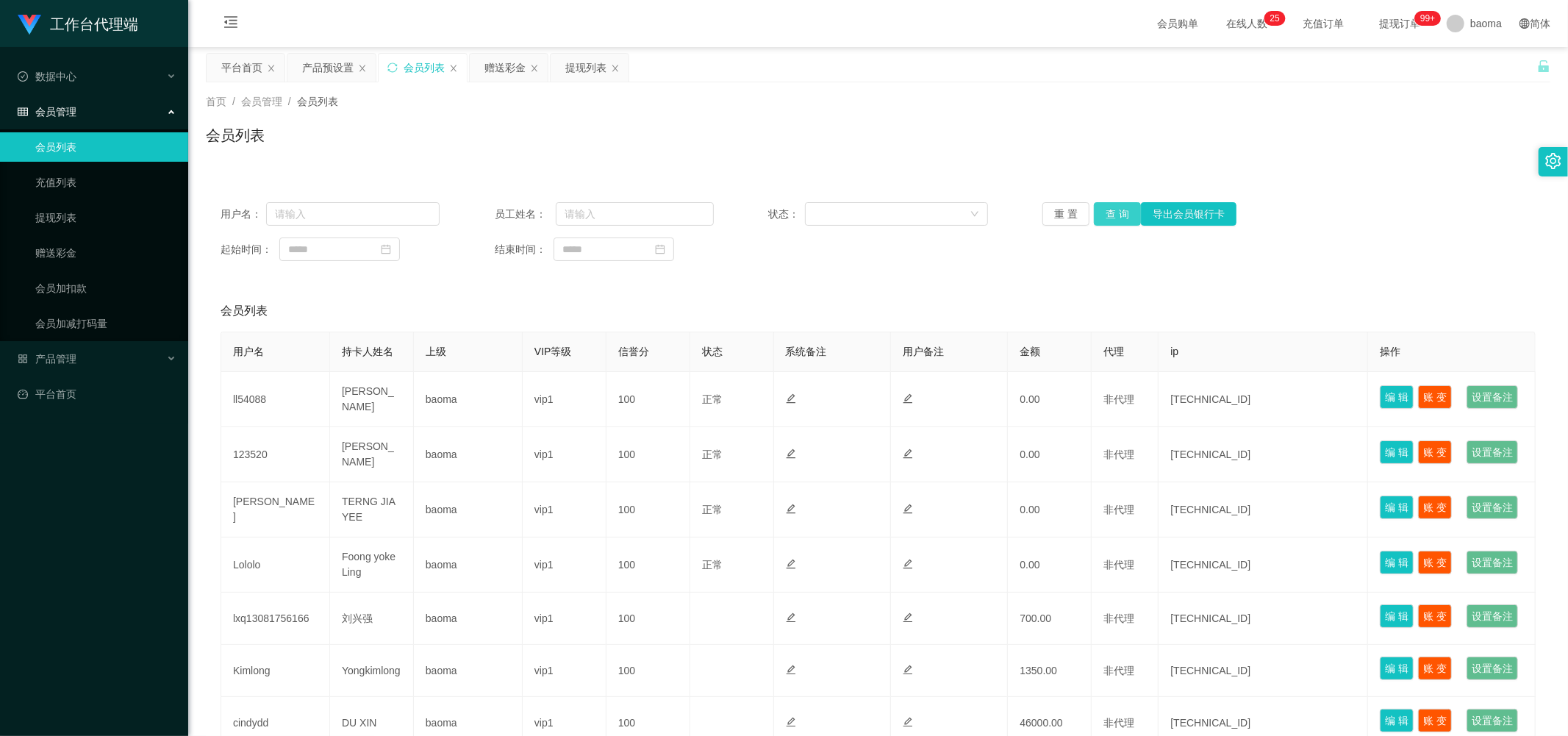
click at [424, 148] on button "查 询" at bounding box center [1117, 214] width 47 height 24
click at [424, 148] on div "重 置 查 询 导出会员银行卡" at bounding box center [1152, 214] width 219 height 24
click at [424, 148] on button "查 询" at bounding box center [1117, 214] width 47 height 24
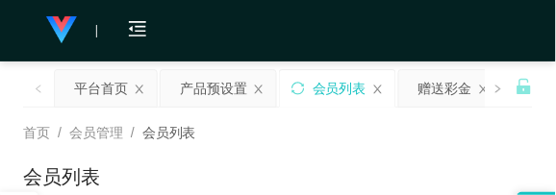
drag, startPoint x: 402, startPoint y: 34, endPoint x: 418, endPoint y: 3, distance: 34.4
click at [401, 34] on div "会员购单 在线人数 0 1 2 3 4 5 6 7 8 9 0 1 2 3 4 5 6 7 8 9 0 1 2 3 4 5 6 7 8 9 0 1 2 3 4…" at bounding box center [278, 31] width 556 height 63
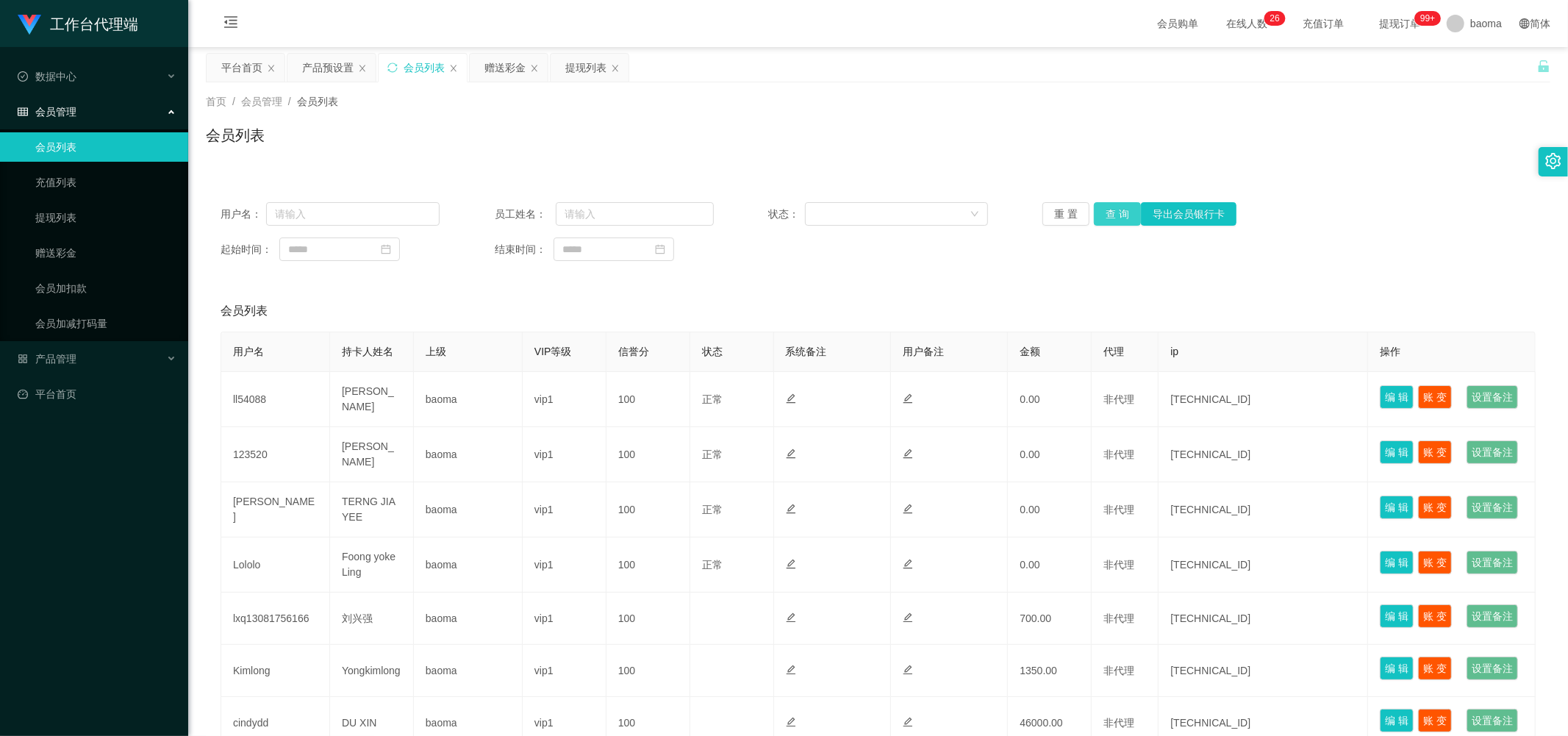
click at [424, 148] on button "查 询" at bounding box center [1117, 214] width 47 height 24
click at [424, 148] on div "重 置 查 询 导出会员银行卡" at bounding box center [1152, 214] width 219 height 24
click at [424, 148] on button "查 询" at bounding box center [1117, 214] width 47 height 24
click at [424, 148] on button "查 询" at bounding box center [1125, 214] width 63 height 24
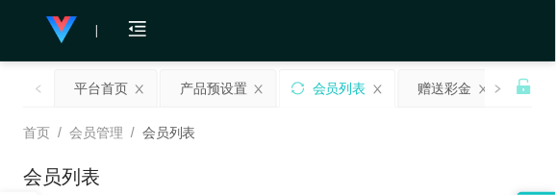
drag, startPoint x: 380, startPoint y: 24, endPoint x: 418, endPoint y: 4, distance: 42.6
click at [380, 24] on div "会员购单 在线人数 0 1 2 3 4 5 6 7 8 9 0 1 2 3 4 5 6 7 8 9 0 1 2 3 4 5 6 7 8 9 0 1 2 3 4…" at bounding box center [278, 31] width 556 height 63
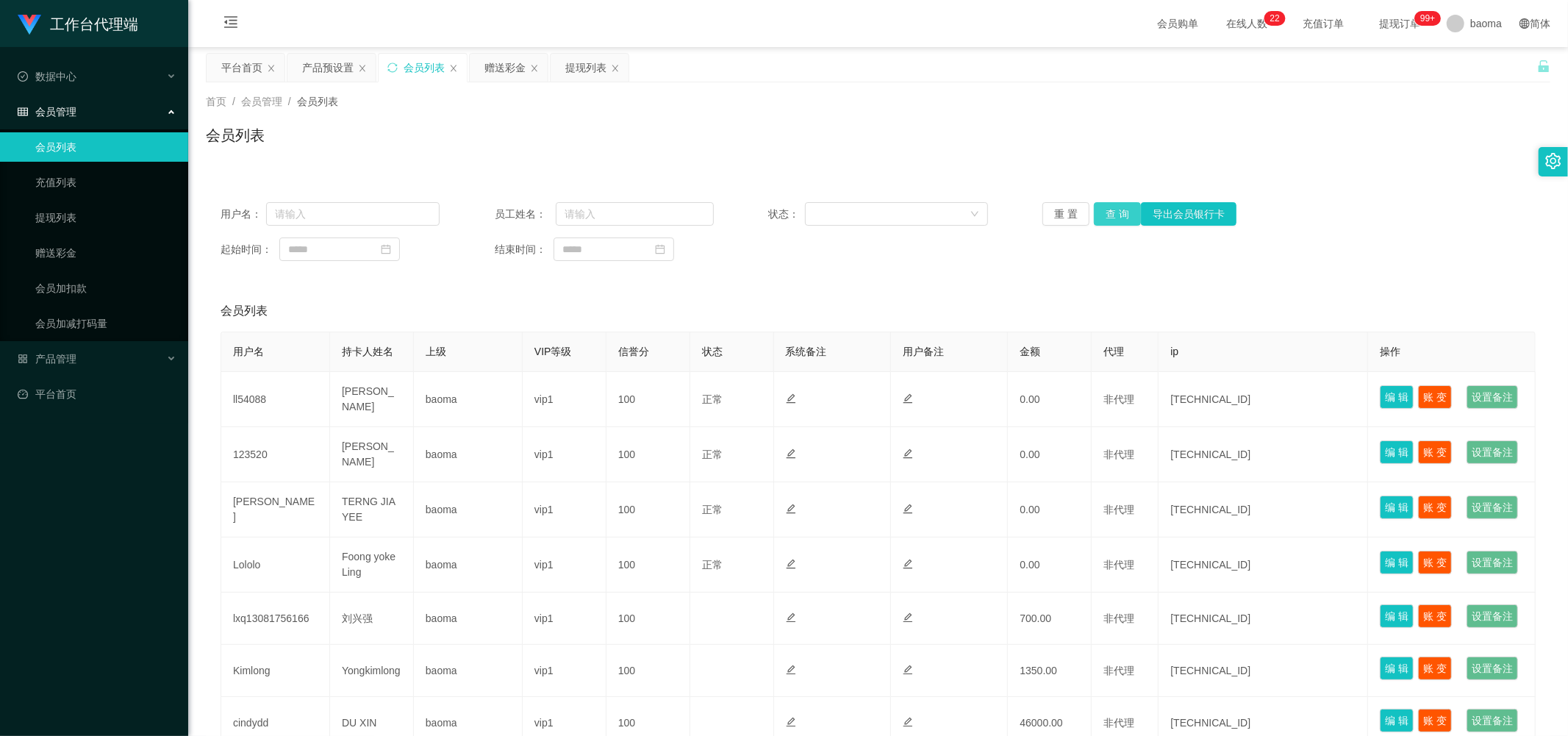
click at [424, 148] on button "查 询" at bounding box center [1117, 214] width 47 height 24
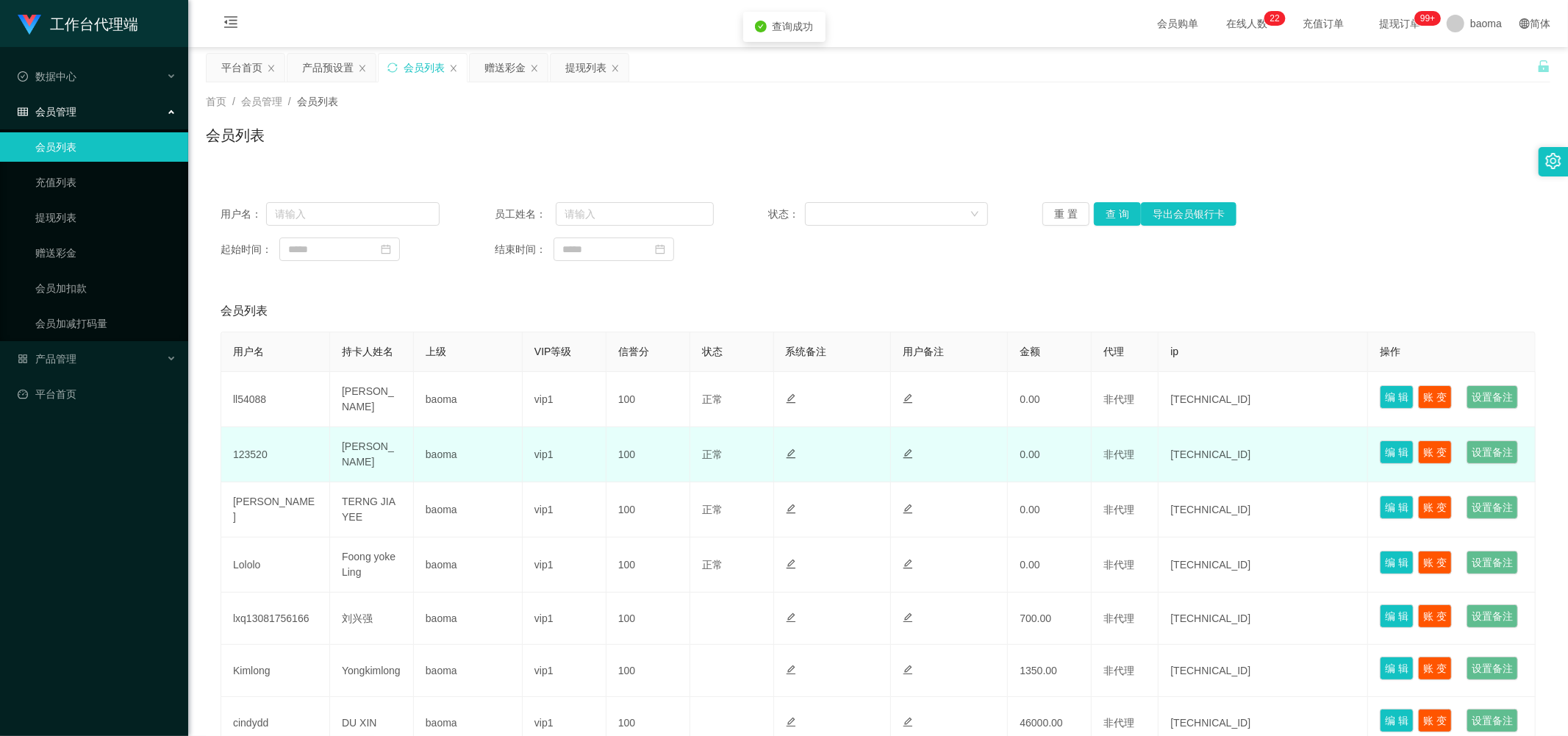
click at [259, 148] on td "123520" at bounding box center [276, 455] width 108 height 55
copy td "123520"
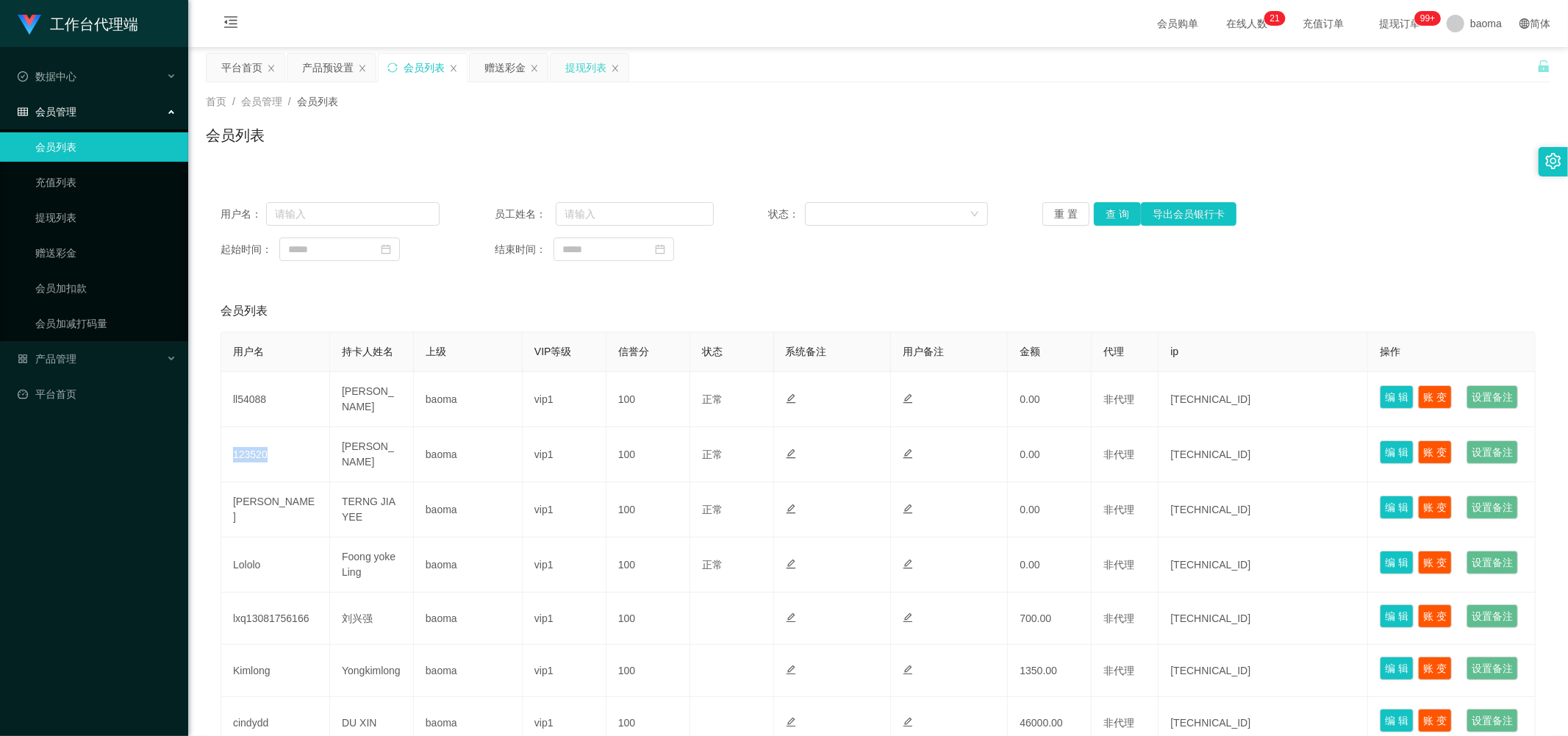
click at [424, 66] on div "提现列表" at bounding box center [586, 67] width 41 height 28
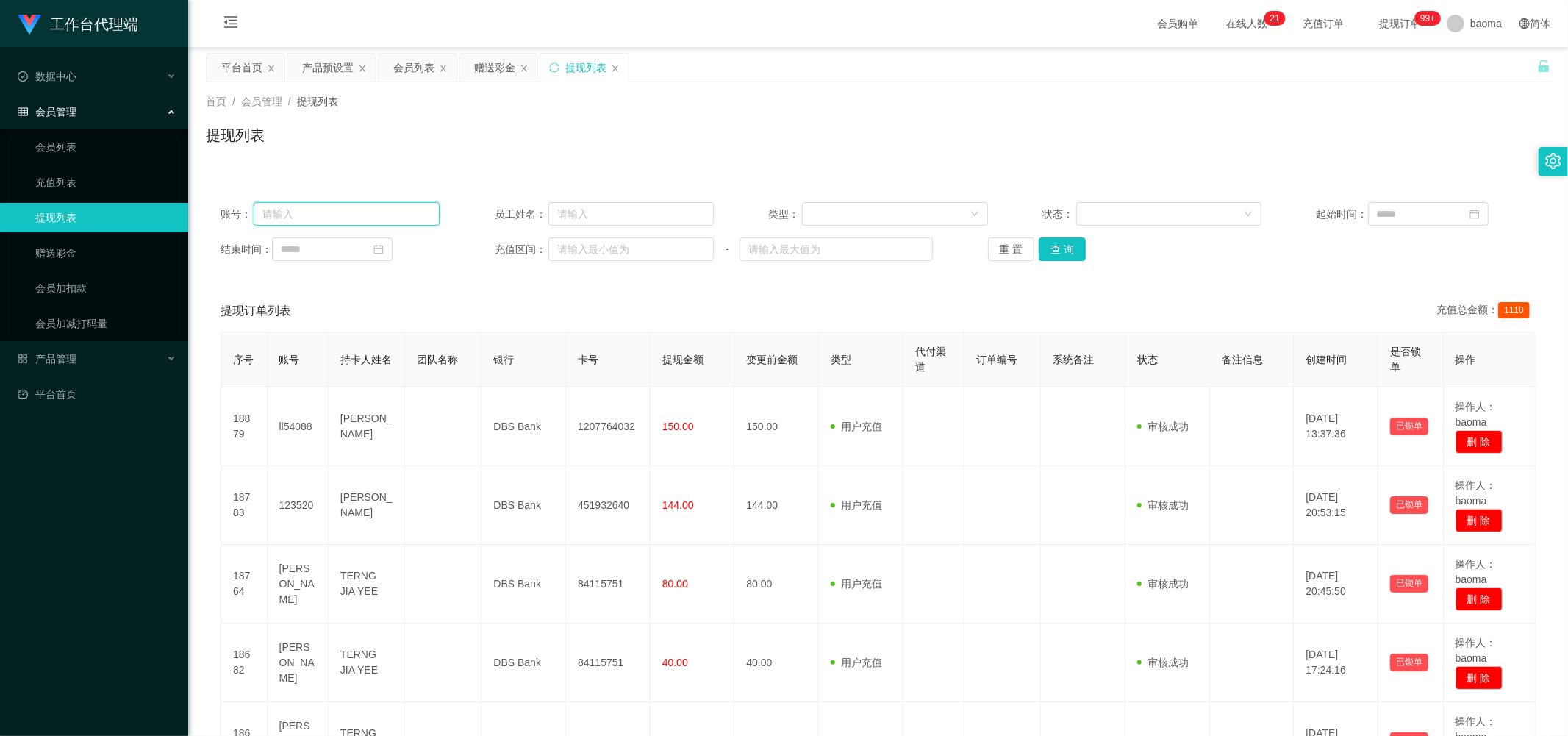
click at [386, 148] on input "text" at bounding box center [346, 214] width 186 height 24
paste input "123520"
type input "123520"
click at [424, 148] on button "查 询" at bounding box center [1062, 249] width 47 height 24
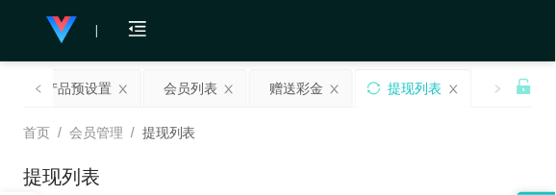
drag, startPoint x: 424, startPoint y: 114, endPoint x: 449, endPoint y: 49, distance: 69.2
click at [424, 114] on div "首页 / 会员管理 / 提现列表 / 提现列表" at bounding box center [278, 165] width 556 height 115
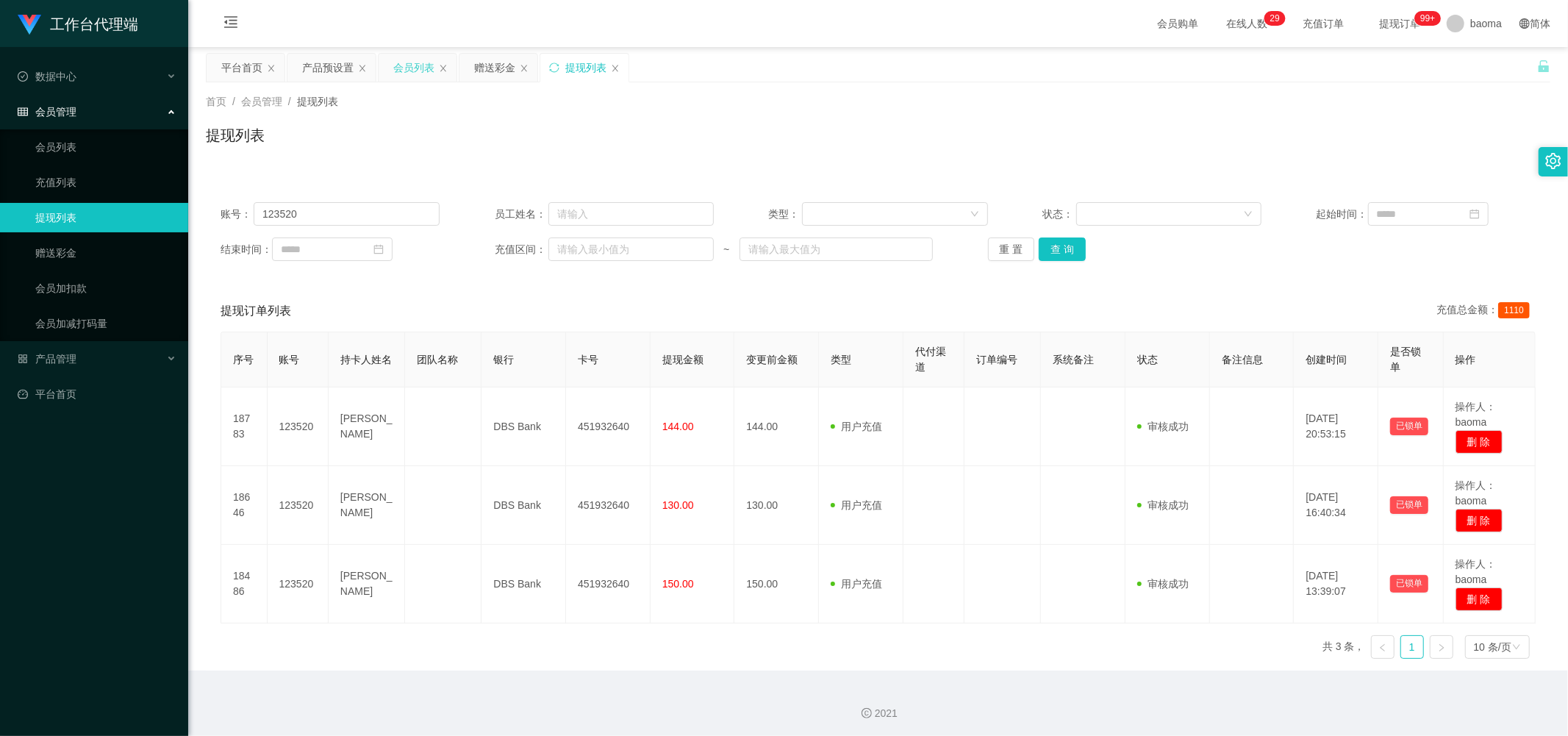
click at [407, 74] on div "会员列表" at bounding box center [414, 67] width 41 height 28
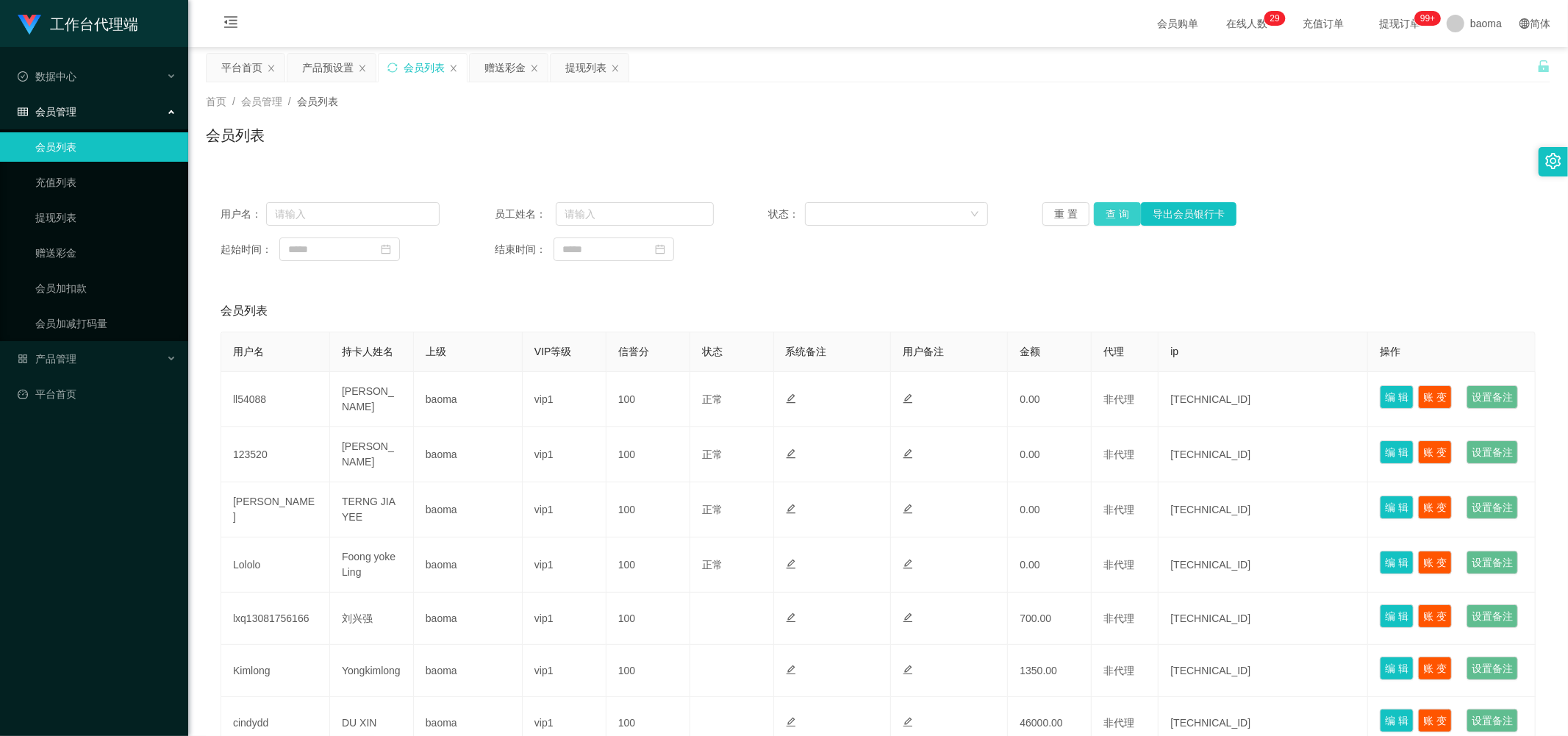
click at [424, 148] on button "查 询" at bounding box center [1117, 214] width 47 height 24
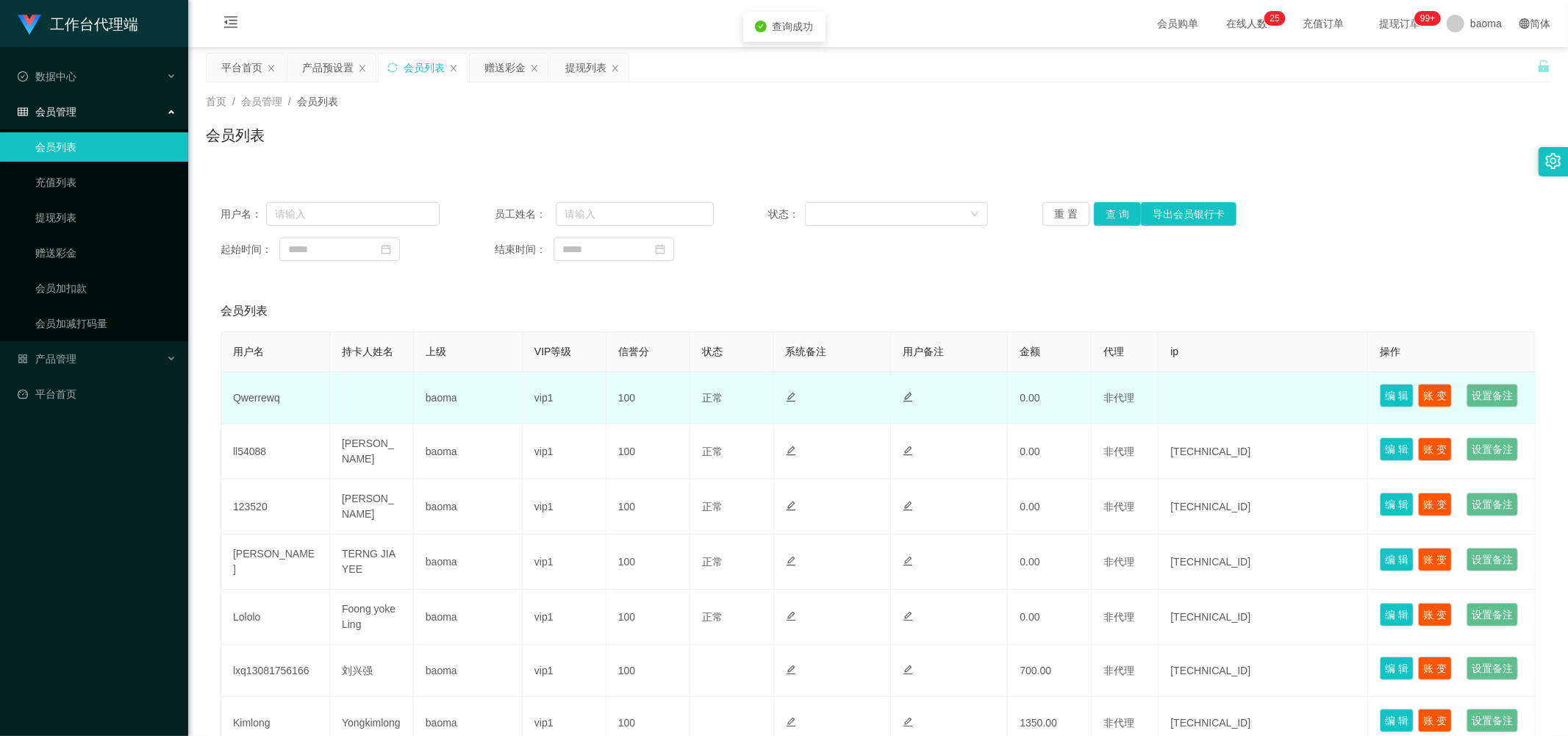
click at [263, 148] on td "Qwerrewq" at bounding box center [276, 398] width 108 height 52
copy td "Qwerrewq"
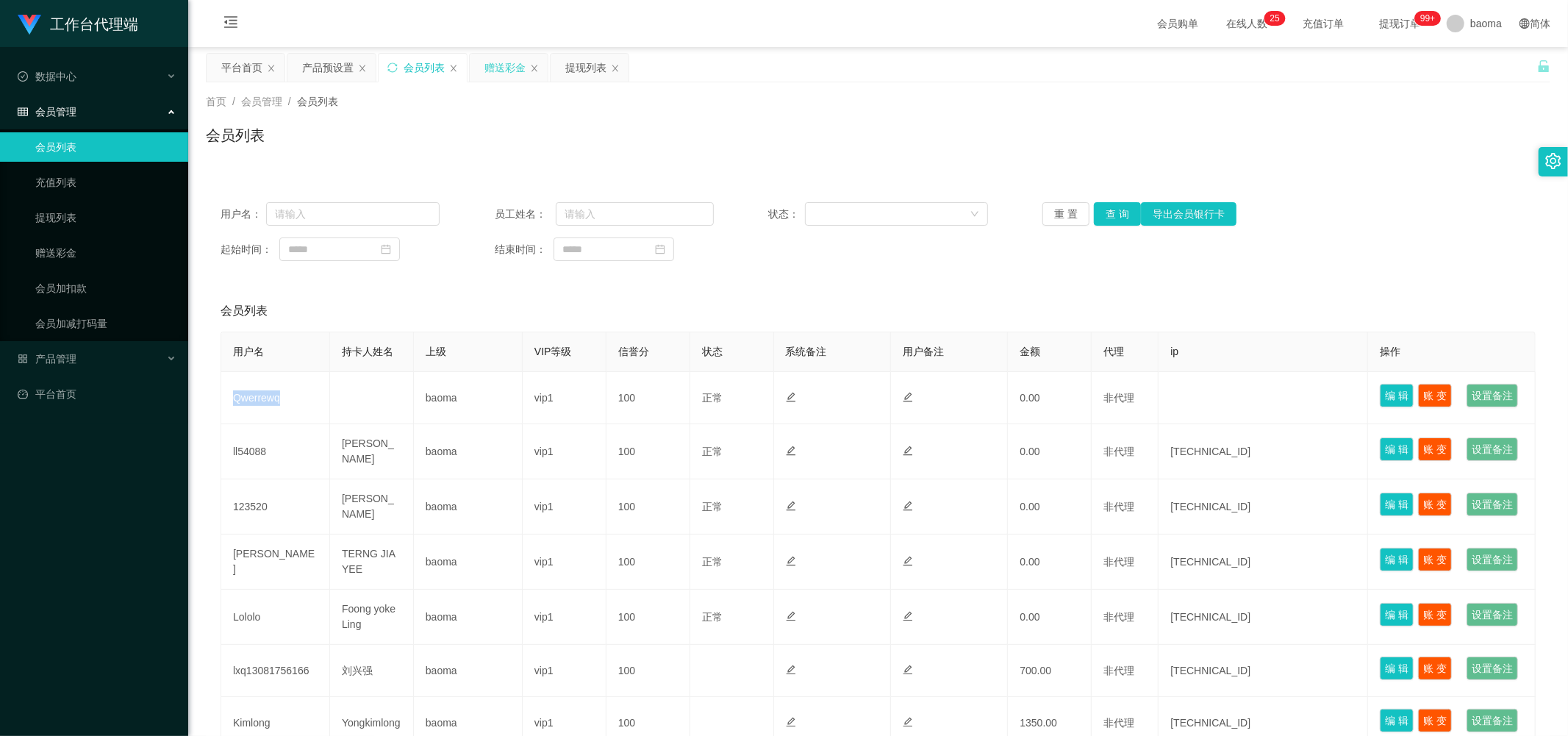
click at [424, 60] on div "赠送彩金" at bounding box center [505, 67] width 41 height 28
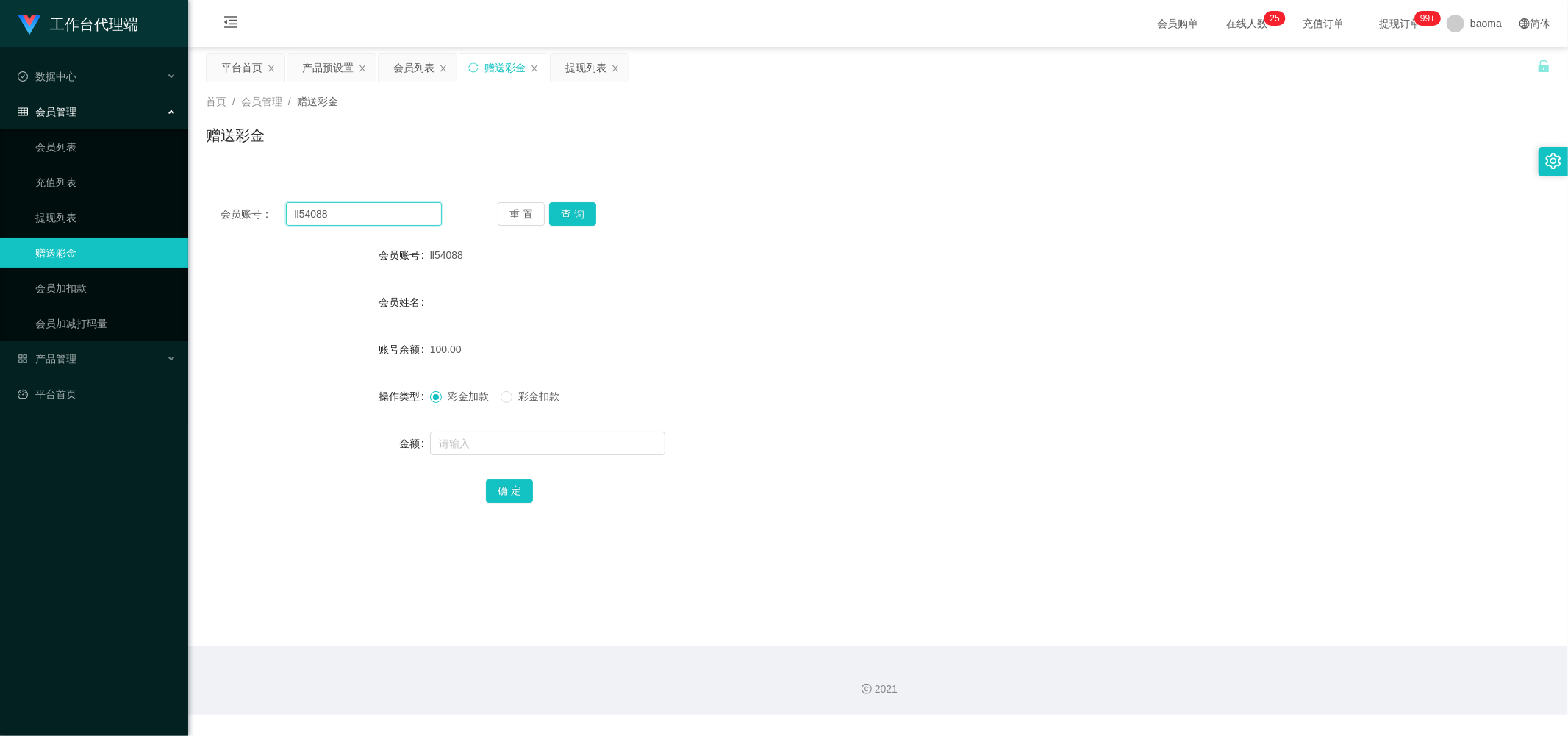
drag, startPoint x: 371, startPoint y: 222, endPoint x: 192, endPoint y: 200, distance: 180.3
click at [194, 148] on main "关闭左侧 关闭右侧 关闭其它 刷新页面 平台首页 产品预设置 会员列表 赠送彩金 提现列表 首页 / 会员管理 / 赠送彩金 / 赠送彩金 会员账号： ll5…" at bounding box center [878, 347] width 1379 height 599
paste input "Qwerrewq"
type input "Qwerrewq"
drag, startPoint x: 563, startPoint y: 212, endPoint x: 571, endPoint y: 184, distance: 29.1
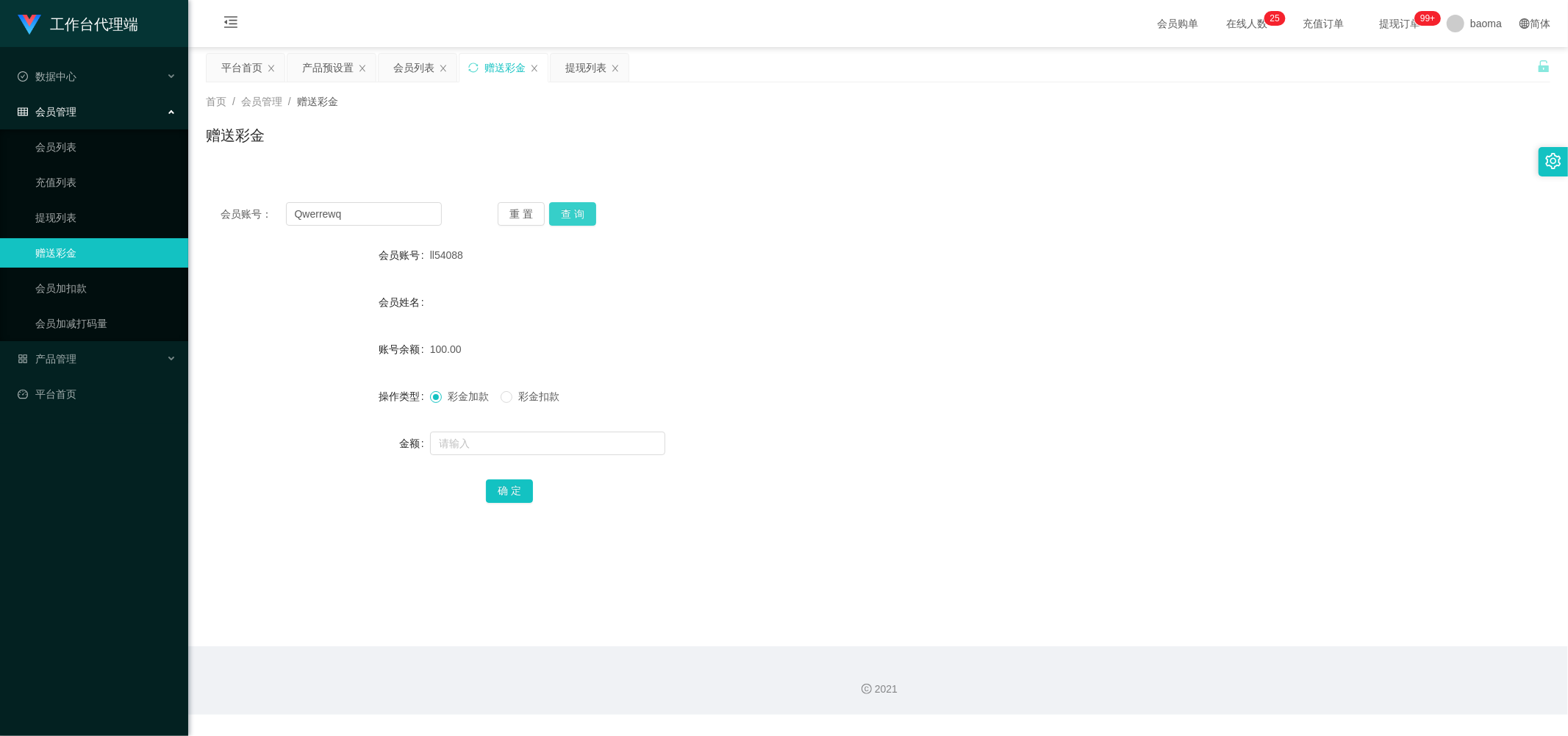
click at [424, 148] on button "查 询" at bounding box center [573, 214] width 47 height 24
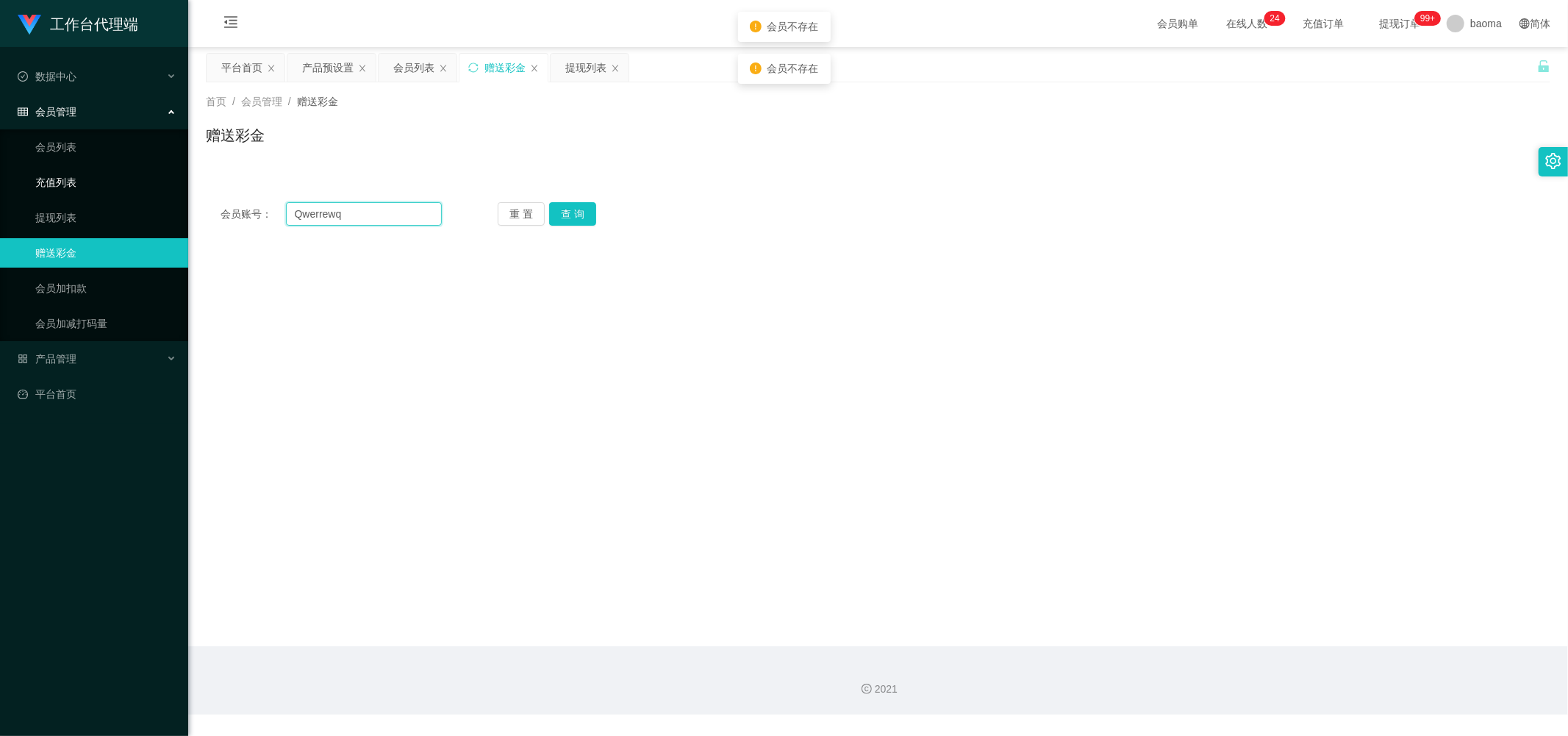
drag, startPoint x: 362, startPoint y: 208, endPoint x: 159, endPoint y: 173, distance: 206.0
click at [160, 148] on section "工作台代理端 数据中心 会员管理 会员列表 充值列表 提现列表 赠送彩金 会员加扣款 会员加减打码量 产品管理 平台首页 保存配置 重置配置 整体风格设置 主…" at bounding box center [784, 357] width 1568 height 715
paste input "Qwerrewq"
type input "Qwerrewq"
click at [424, 148] on button "查 询" at bounding box center [573, 214] width 47 height 24
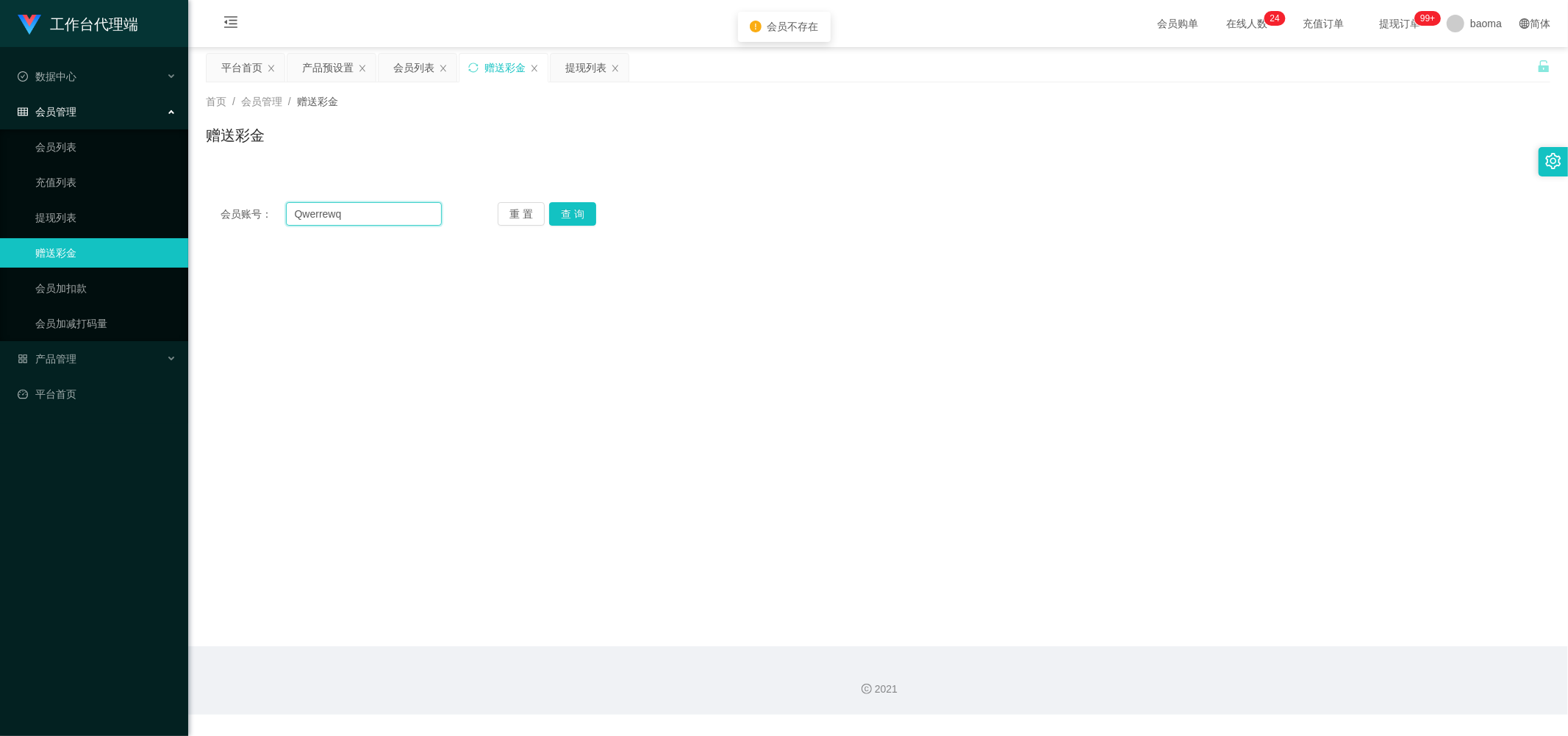
drag, startPoint x: 362, startPoint y: 209, endPoint x: 250, endPoint y: 201, distance: 112.3
click at [250, 148] on div "会员账号： [PERSON_NAME]" at bounding box center [331, 214] width 221 height 24
click at [408, 68] on div "会员列表" at bounding box center [414, 67] width 41 height 28
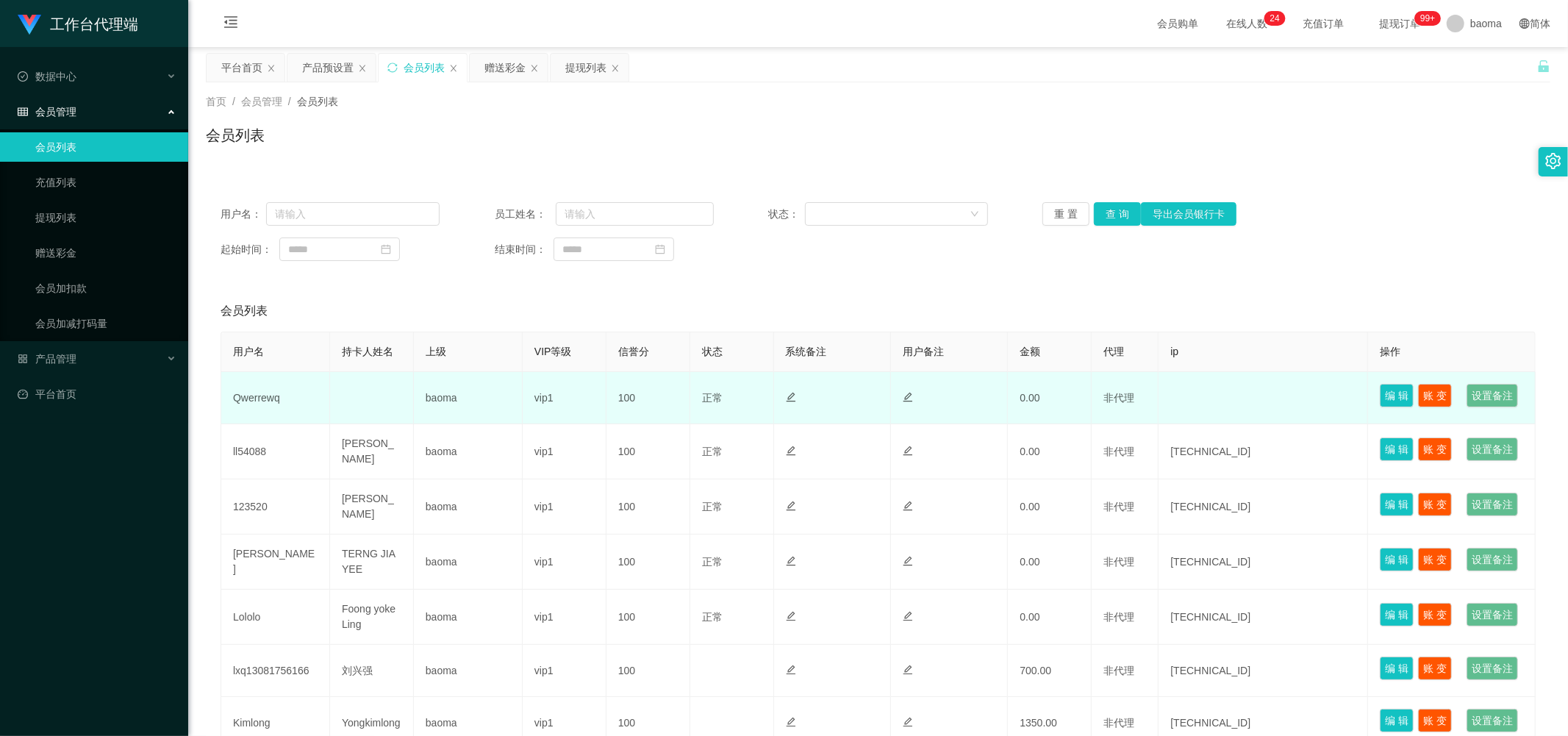
click at [266, 148] on td "Qwerrewq" at bounding box center [276, 398] width 108 height 52
copy td "Qwerrewq"
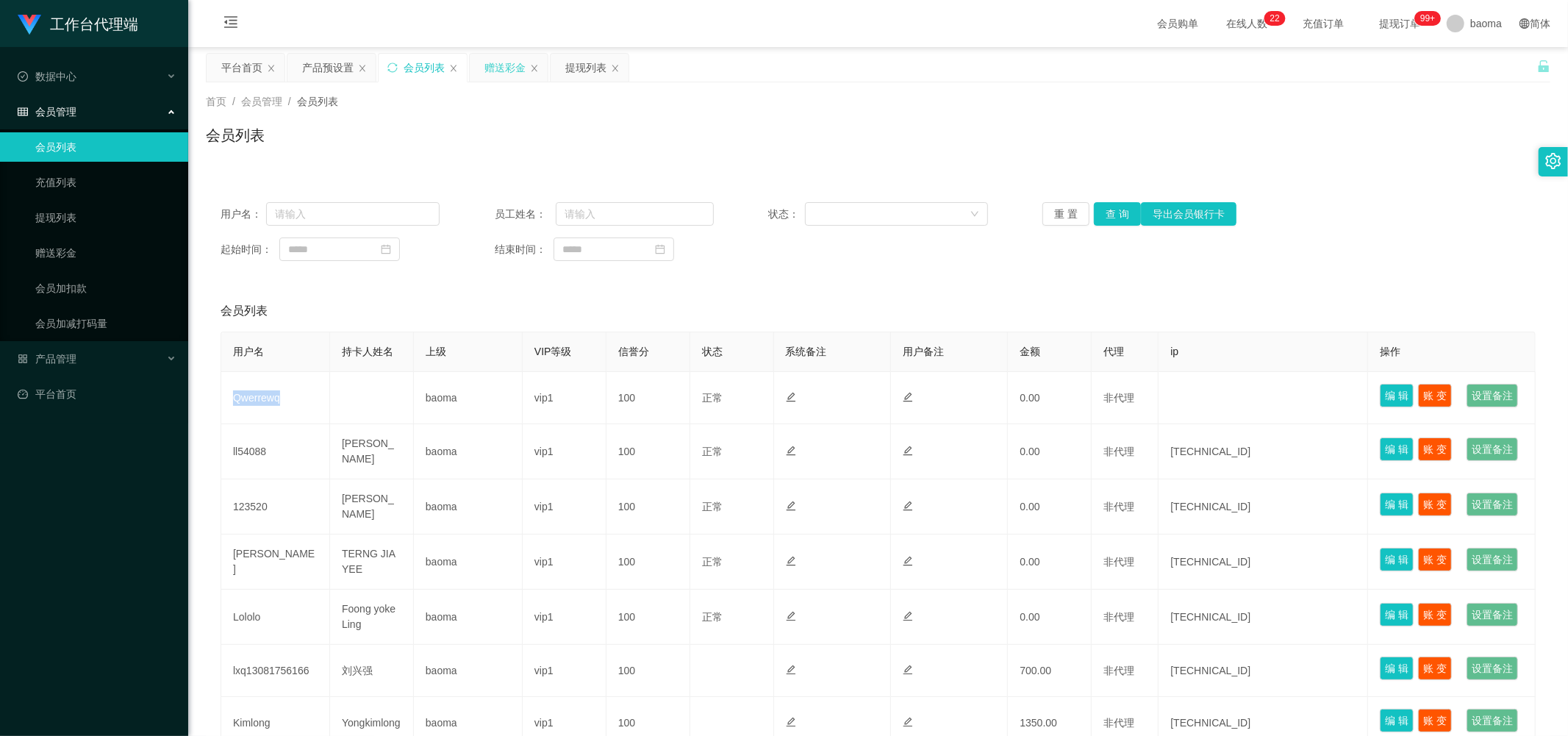
click at [424, 70] on div "赠送彩金" at bounding box center [505, 67] width 41 height 28
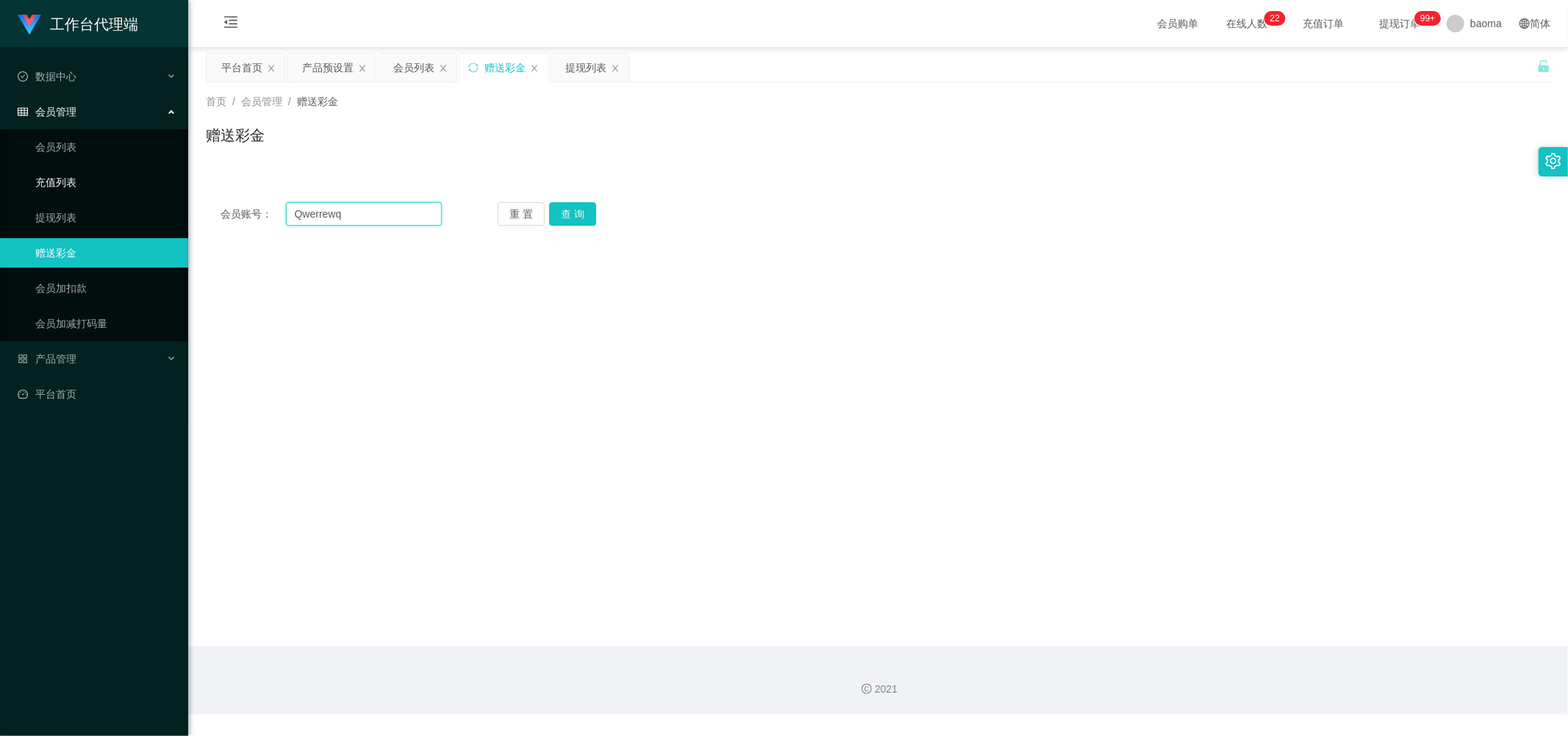
drag, startPoint x: 361, startPoint y: 212, endPoint x: 175, endPoint y: 186, distance: 187.8
click at [201, 148] on main "关闭左侧 关闭右侧 关闭其它 刷新页面 平台首页 产品预设置 会员列表 赠送彩金 提现列表 首页 / 会员管理 / 赠送彩金 / 赠送彩金 会员账号： Qwe…" at bounding box center [878, 347] width 1379 height 599
paste input "text"
type input "Qwerrewq"
drag, startPoint x: 572, startPoint y: 212, endPoint x: 556, endPoint y: 210, distance: 16.1
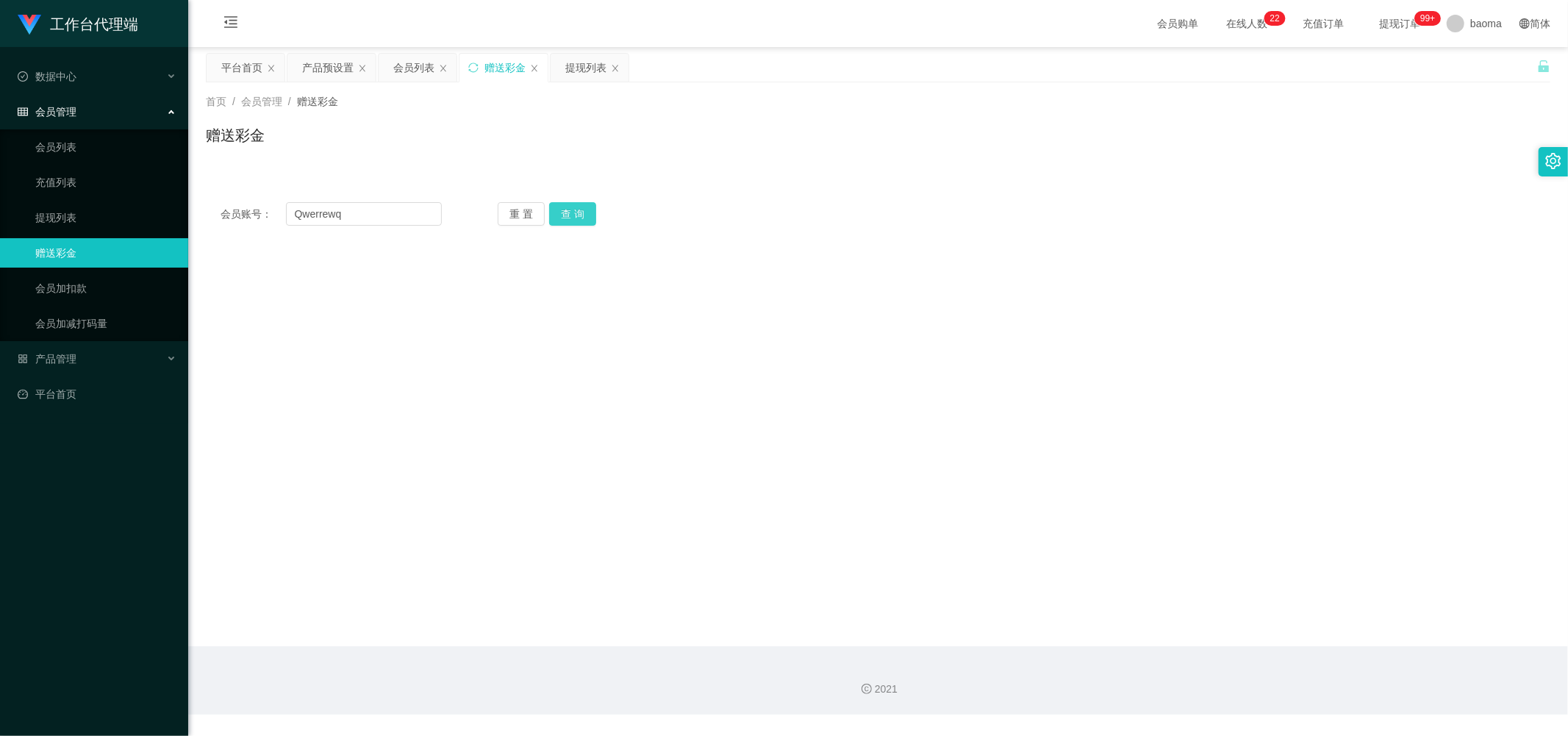
click at [424, 148] on button "查 询" at bounding box center [573, 214] width 47 height 24
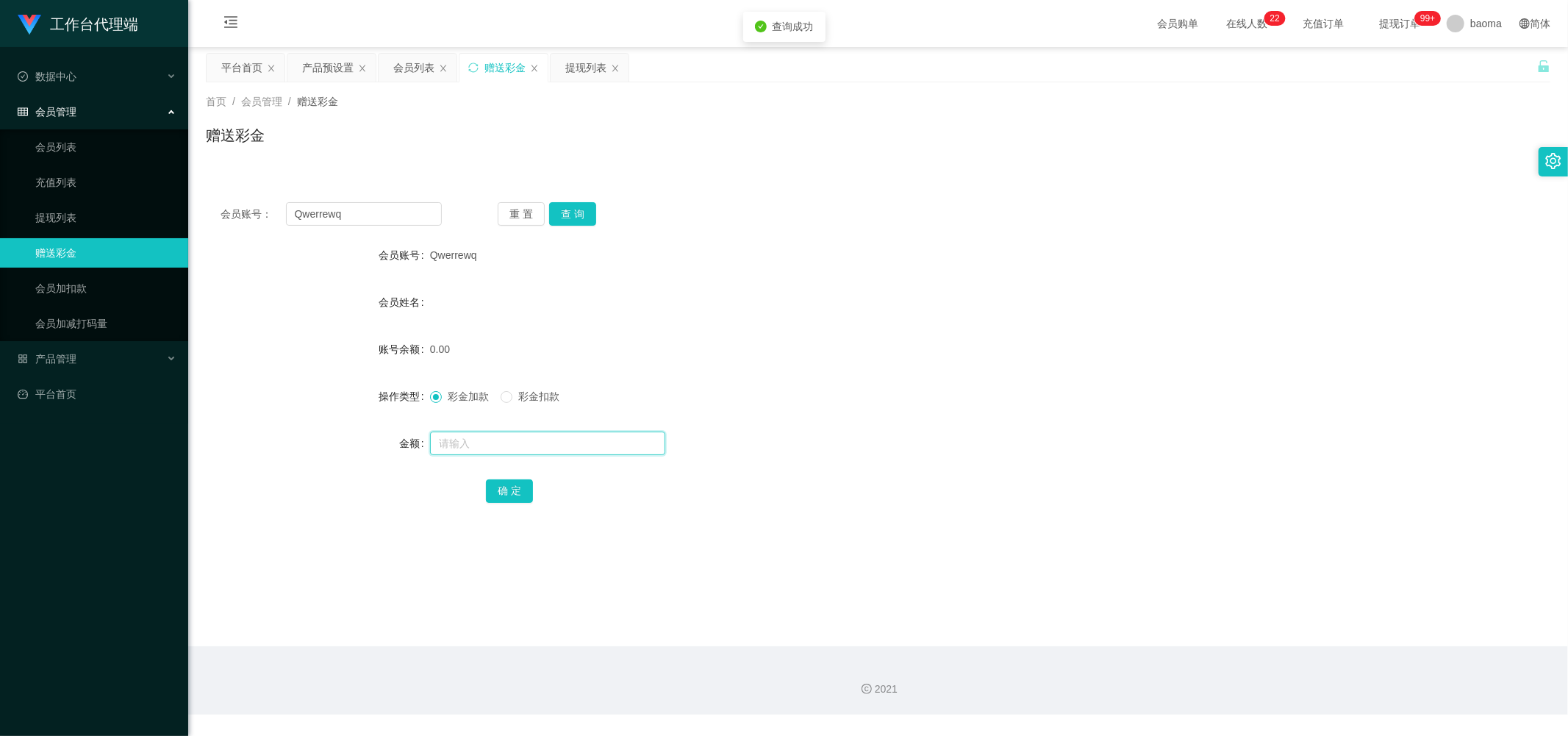
click at [424, 148] on input "text" at bounding box center [548, 443] width 235 height 24
type input "100"
click at [424, 148] on button "确 定" at bounding box center [509, 491] width 47 height 24
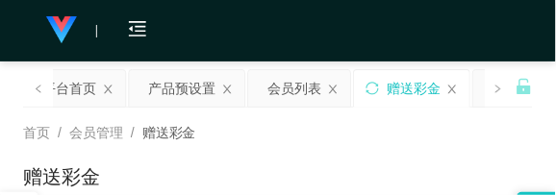
click at [450, 31] on div "会员购单 在线人数 0 1 2 3 4 5 6 7 8 9 0 1 2 3 4 5 6 7 8 9 0 1 2 3 4 5 6 7 8 9 0 1 2 3 4…" at bounding box center [278, 31] width 556 height 63
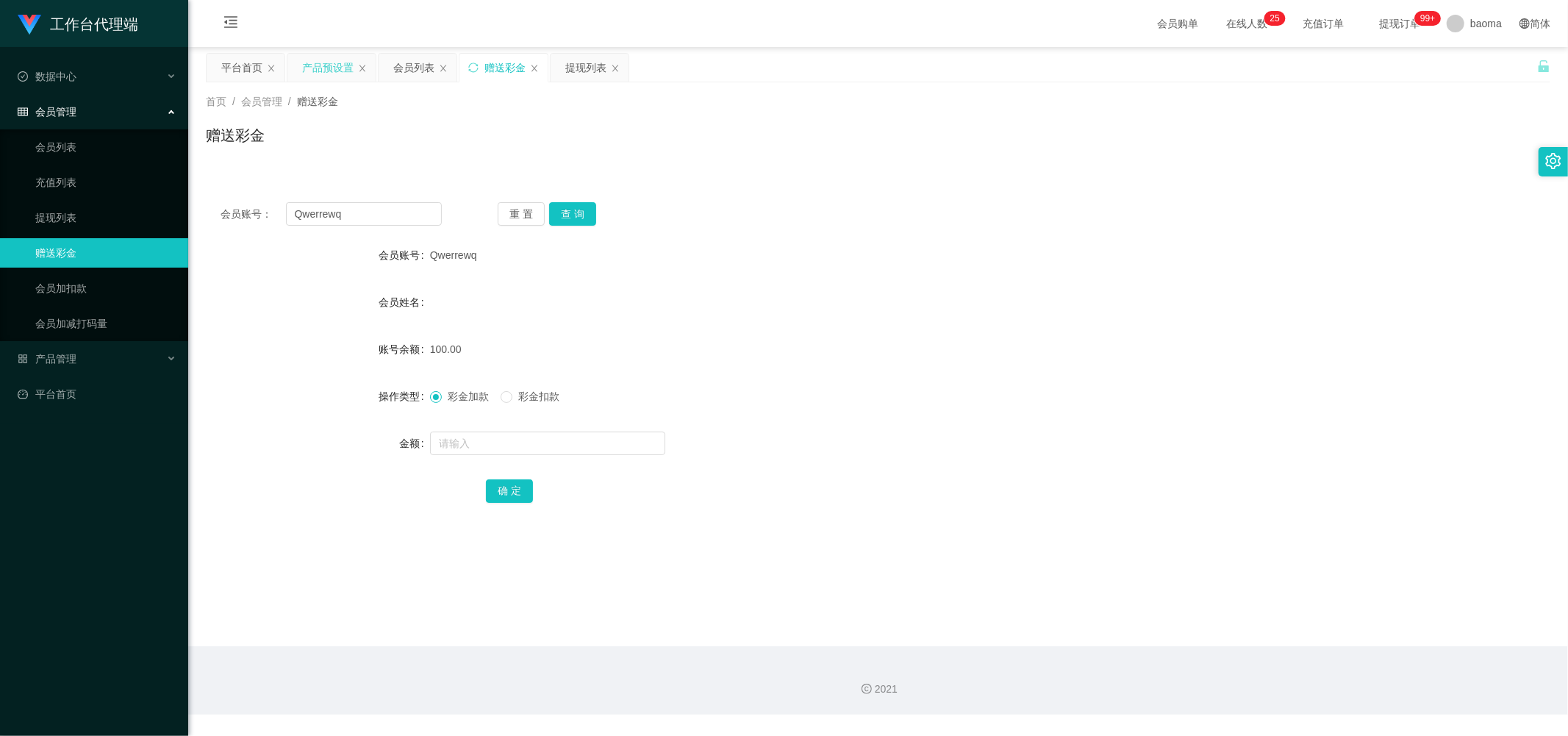
click at [322, 74] on div "产品预设置" at bounding box center [328, 67] width 51 height 28
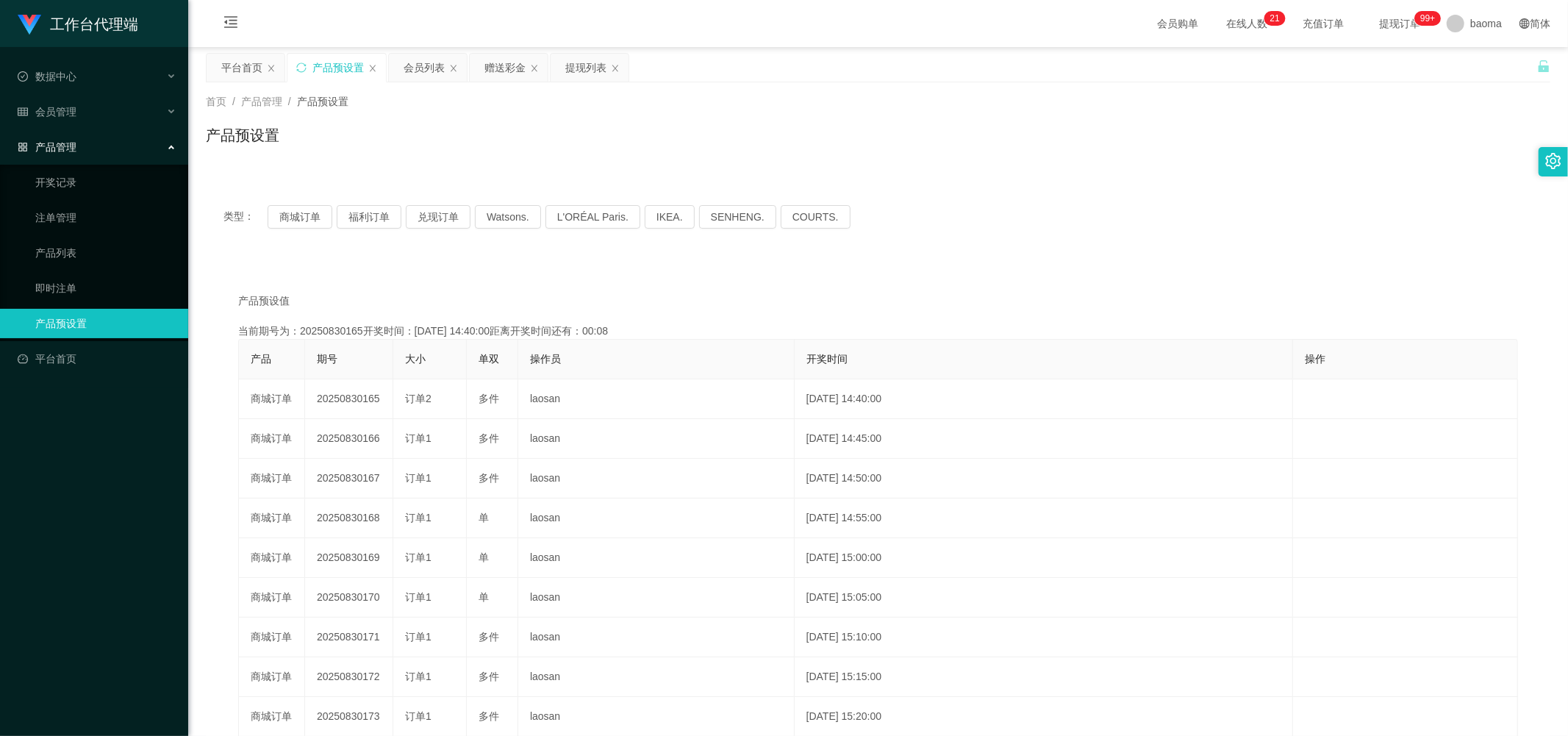
click at [79, 148] on link "产品预设置" at bounding box center [105, 323] width 141 height 29
click at [60, 148] on link "注单管理" at bounding box center [105, 218] width 141 height 29
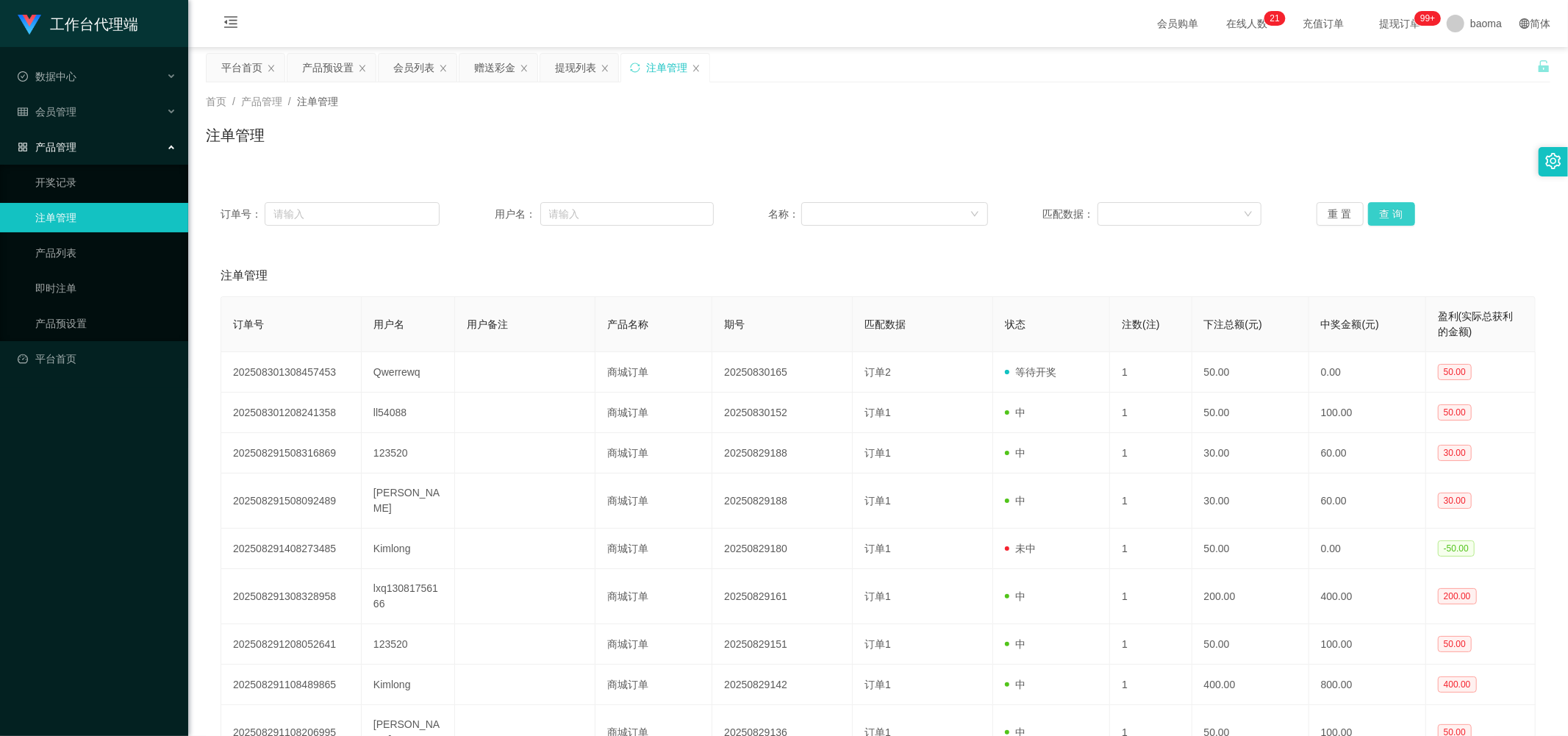
click at [424, 148] on button "查 询" at bounding box center [1392, 214] width 47 height 24
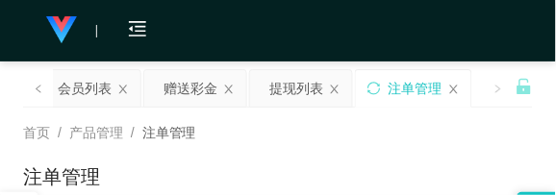
click at [458, 30] on div "会员购单 在线人数 0 1 2 3 4 5 6 7 8 9 0 1 2 3 4 5 6 7 8 9 0 1 2 3 4 5 6 7 8 9 0 1 2 3 4…" at bounding box center [278, 31] width 556 height 63
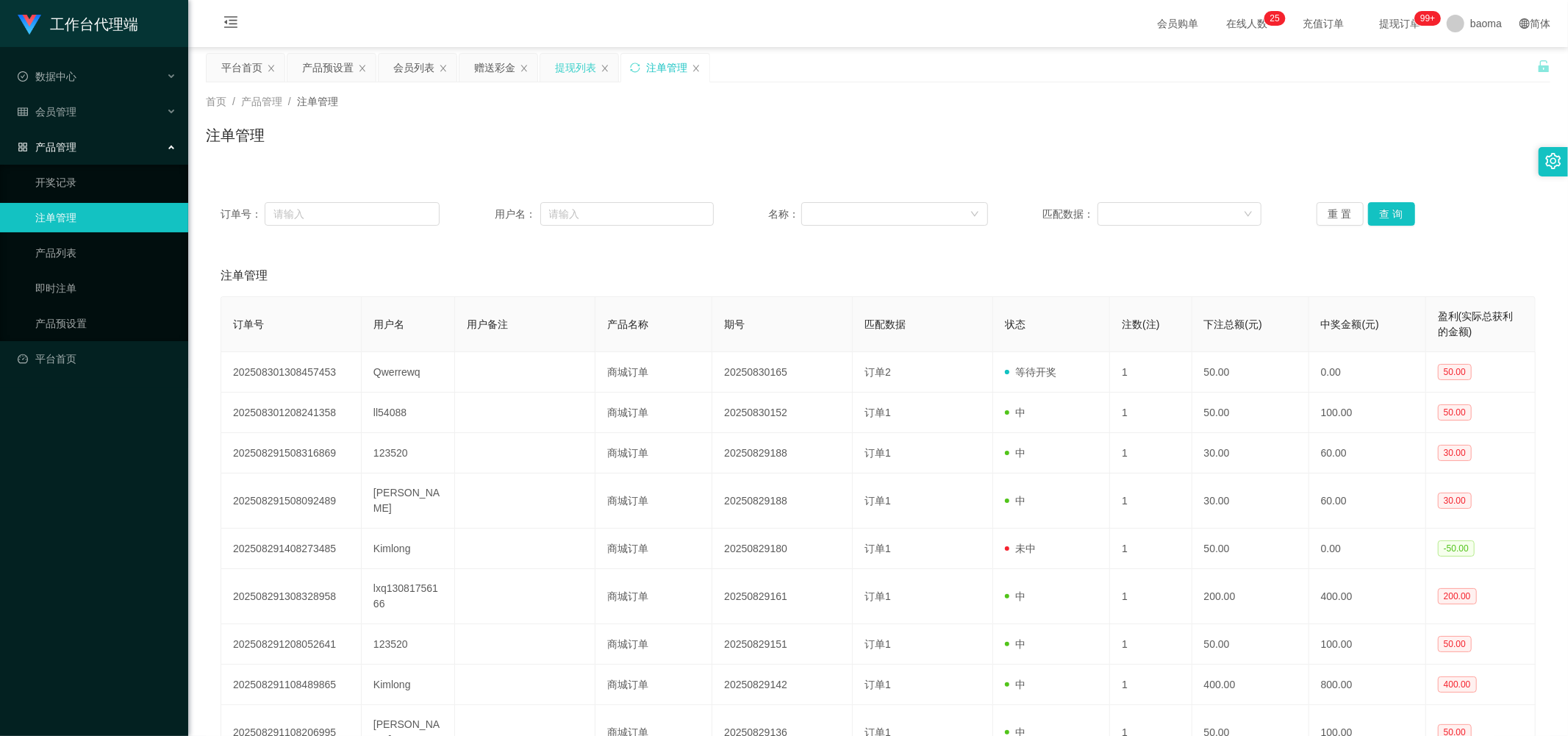
click at [424, 69] on div "提现列表" at bounding box center [576, 67] width 41 height 28
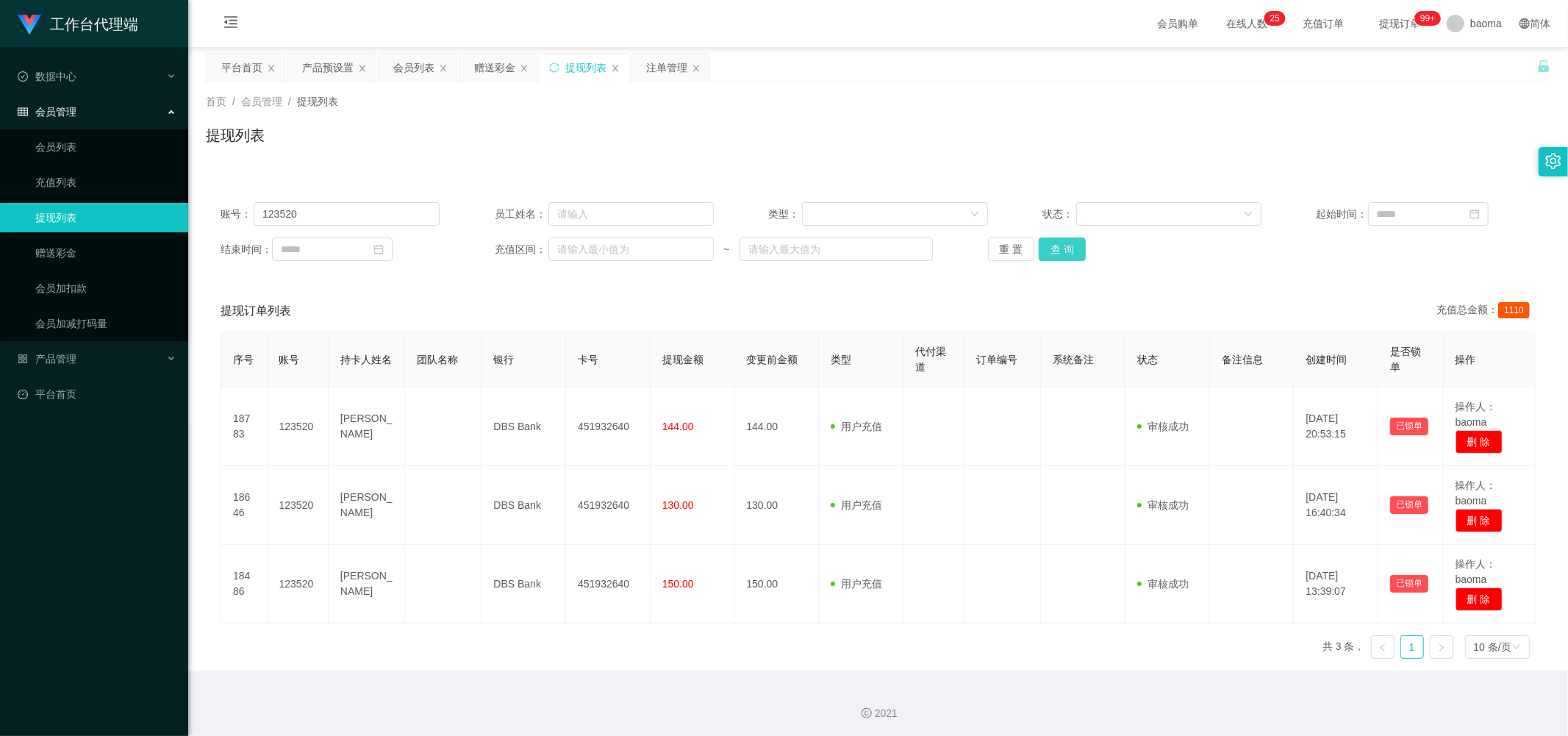
click at [424, 148] on button "查 询" at bounding box center [1062, 249] width 47 height 24
click at [424, 148] on button "查 询" at bounding box center [1070, 249] width 63 height 24
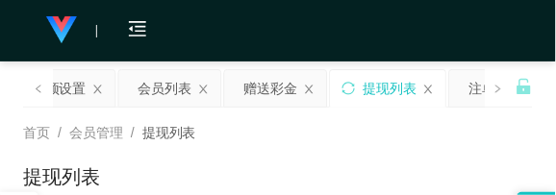
drag, startPoint x: 414, startPoint y: 40, endPoint x: 426, endPoint y: 14, distance: 28.8
click at [414, 39] on div "会员购单 在线人数 0 1 2 3 4 5 6 7 8 9 0 1 2 3 4 5 6 7 8 9 0 1 2 3 4 5 6 7 8 9 0 1 2 3 4…" at bounding box center [278, 31] width 556 height 63
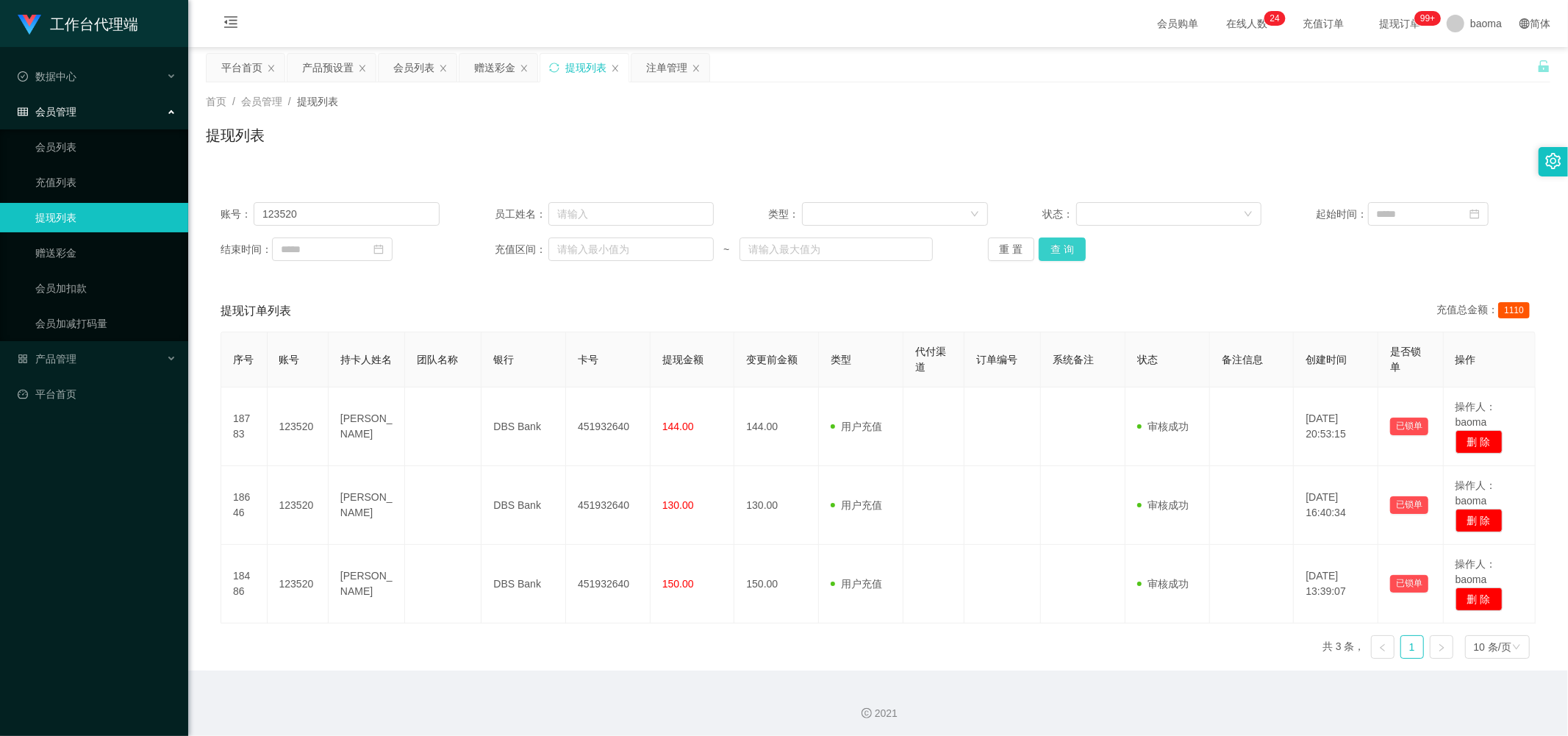
click at [424, 148] on button "查 询" at bounding box center [1062, 249] width 47 height 24
drag, startPoint x: 336, startPoint y: 205, endPoint x: 126, endPoint y: 193, distance: 210.3
click at [130, 148] on section "工作台代理端 数据中心 会员管理 会员列表 充值列表 提现列表 赠送彩金 会员加扣款 会员加减打码量 产品管理 平台首页 保存配置 重置配置 整体风格设置 主…" at bounding box center [784, 369] width 1568 height 739
drag, startPoint x: 1075, startPoint y: 243, endPoint x: 1079, endPoint y: 236, distance: 8.1
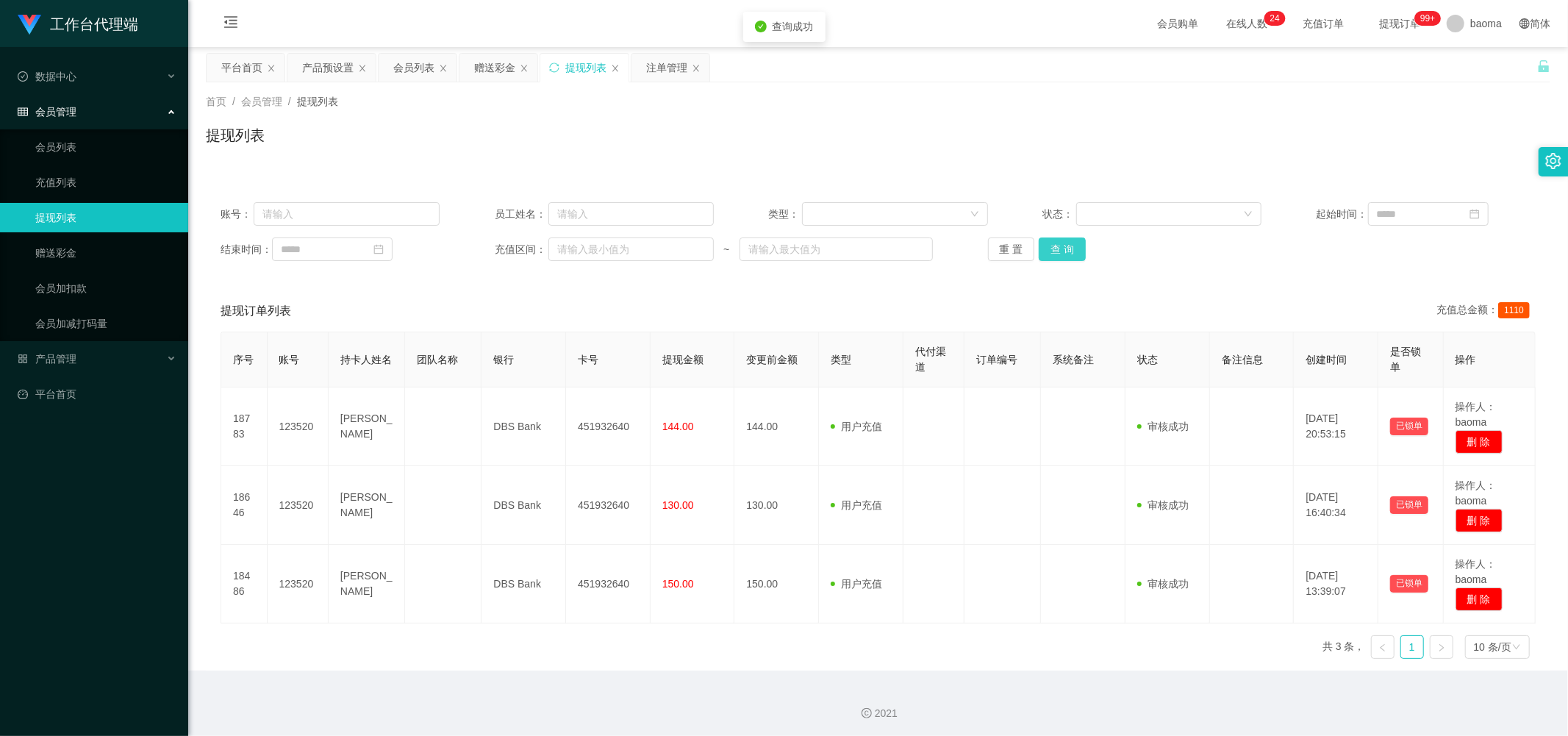
click at [424, 148] on button "查 询" at bounding box center [1062, 249] width 47 height 24
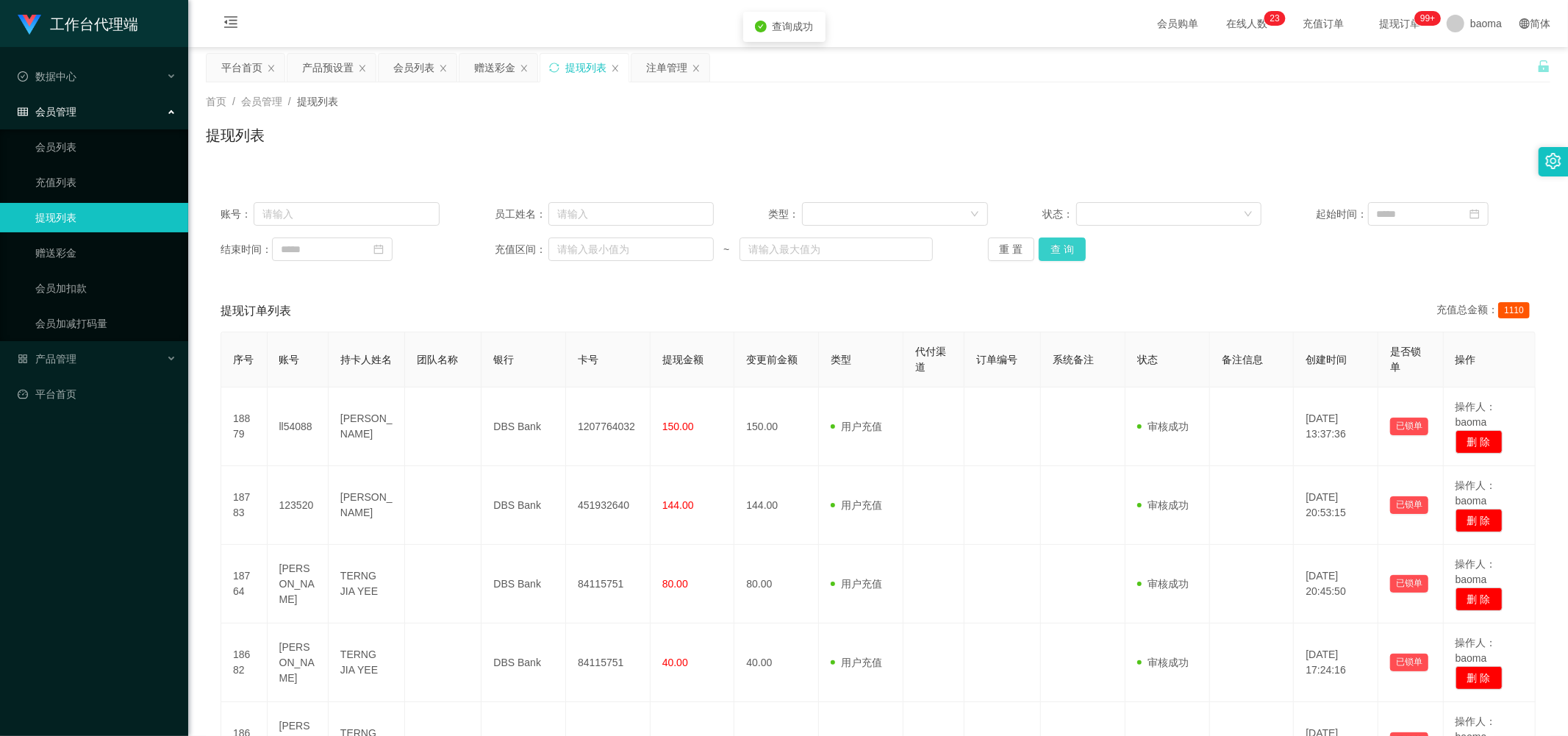
click at [424, 148] on button "查 询" at bounding box center [1062, 249] width 47 height 24
click at [424, 148] on div "重 置 查 询" at bounding box center [1097, 249] width 219 height 24
click at [424, 148] on button "查 询" at bounding box center [1062, 249] width 47 height 24
click at [424, 148] on div "重 置 查 询" at bounding box center [1097, 249] width 219 height 24
click at [424, 148] on button "查 询" at bounding box center [1062, 249] width 47 height 24
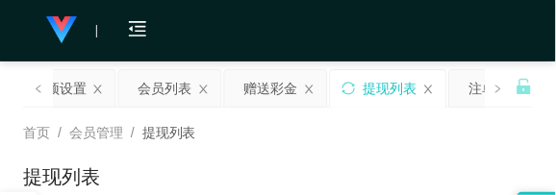
drag, startPoint x: 412, startPoint y: 140, endPoint x: 444, endPoint y: 81, distance: 67.6
click at [417, 133] on div "首页 / 会员管理 / 提现列表 /" at bounding box center [278, 133] width 510 height 20
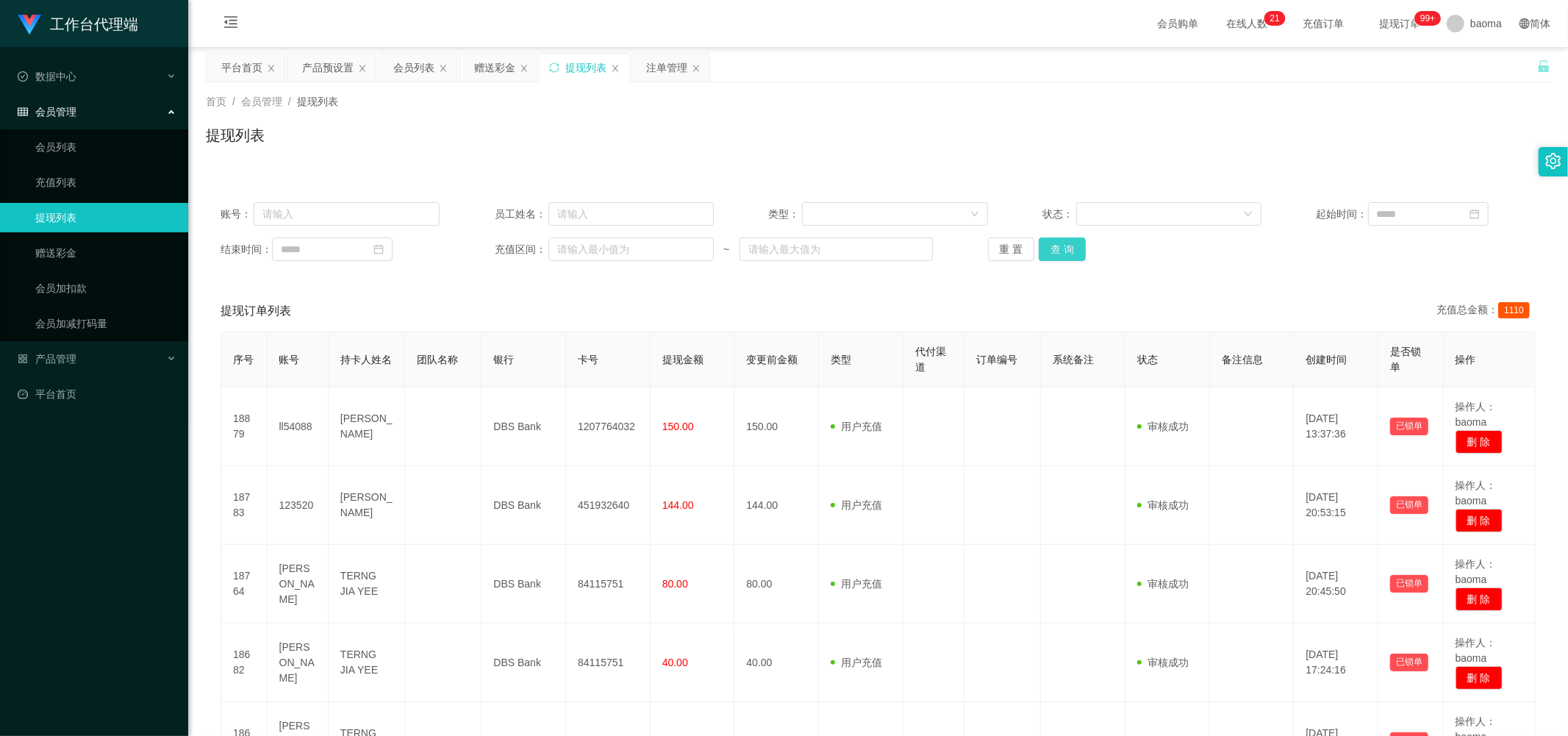
drag, startPoint x: 1062, startPoint y: 248, endPoint x: 1067, endPoint y: 230, distance: 18.7
click at [424, 148] on button "查 询" at bounding box center [1062, 249] width 47 height 24
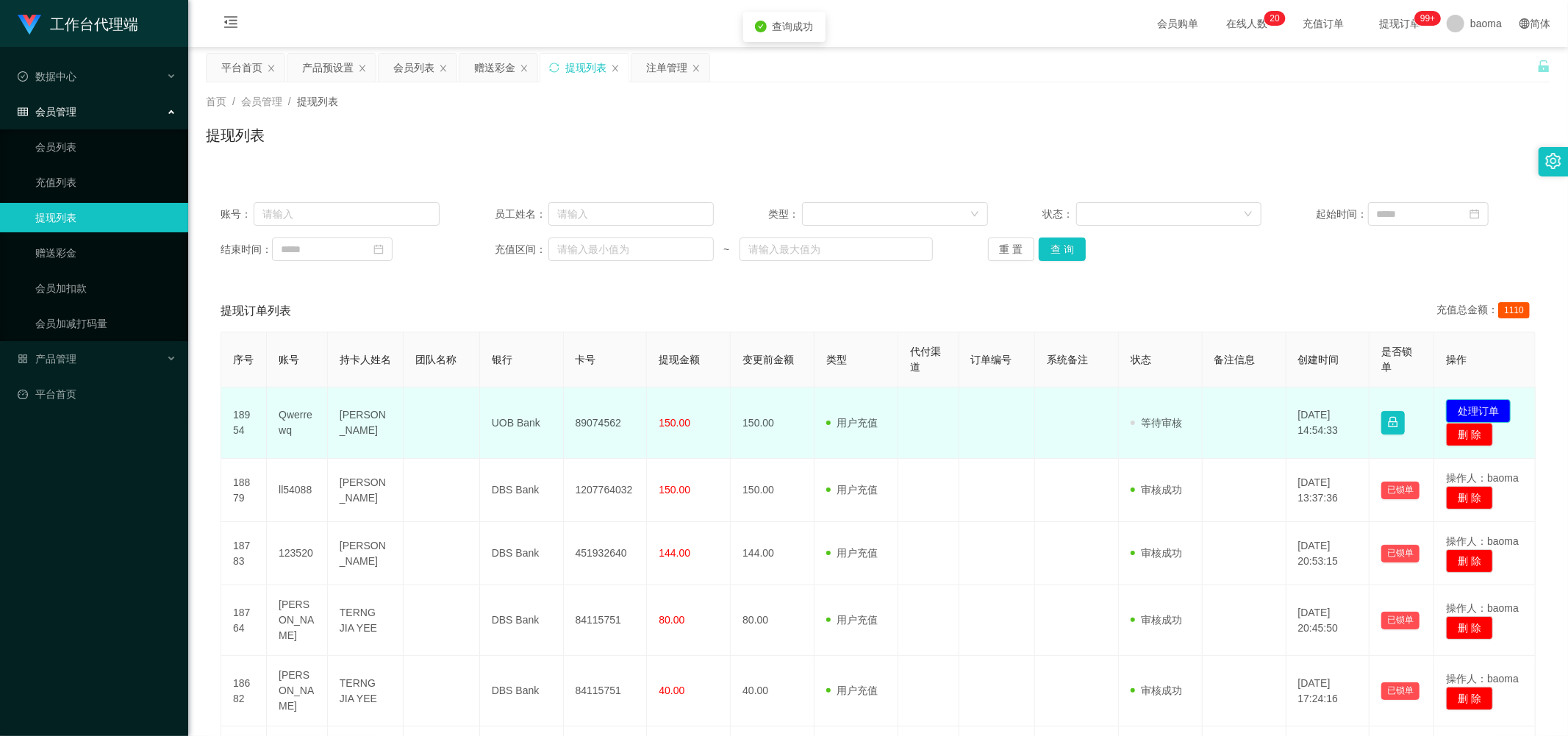
click at [424, 148] on button "处理订单" at bounding box center [1478, 411] width 65 height 24
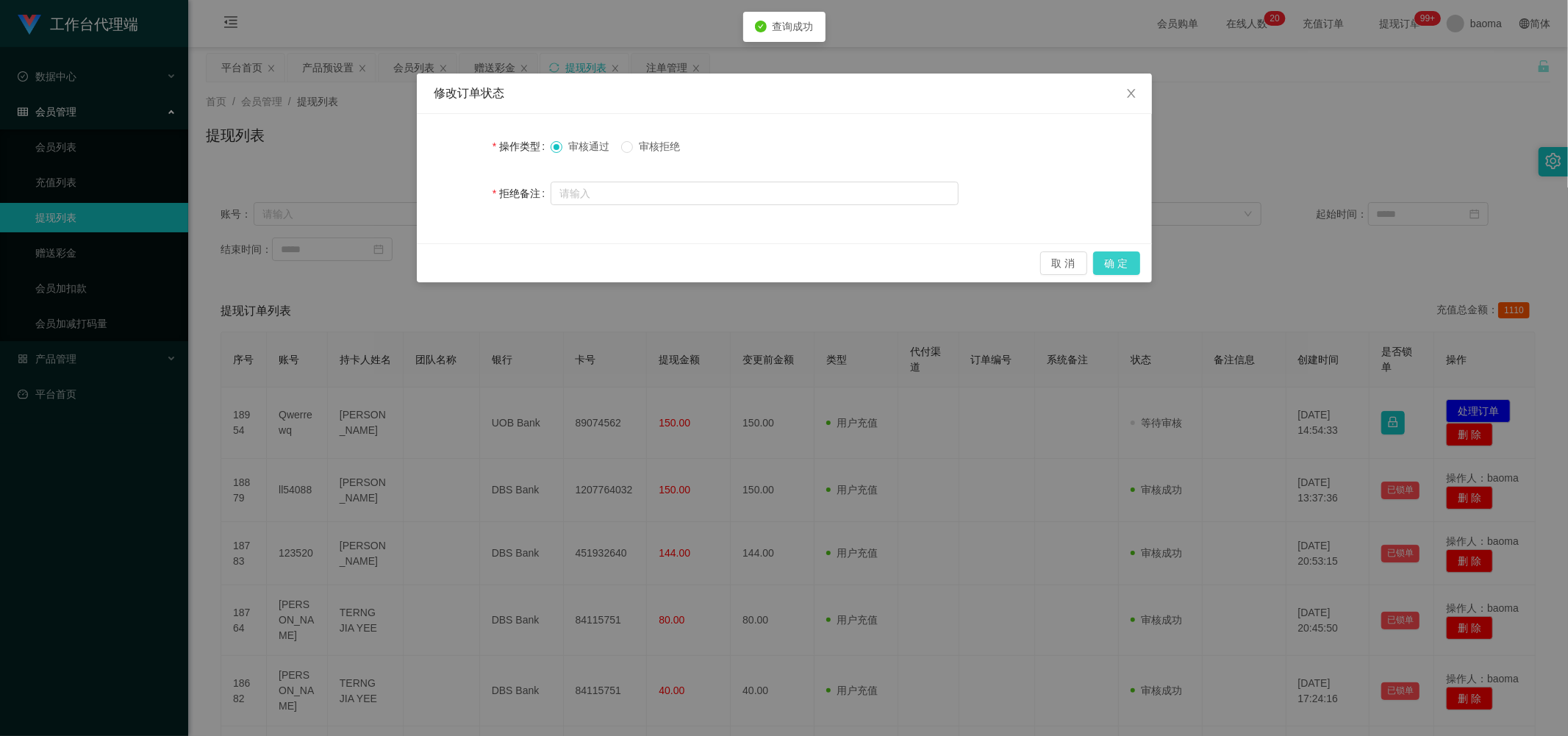
click at [424, 148] on button "确 定" at bounding box center [1117, 263] width 47 height 24
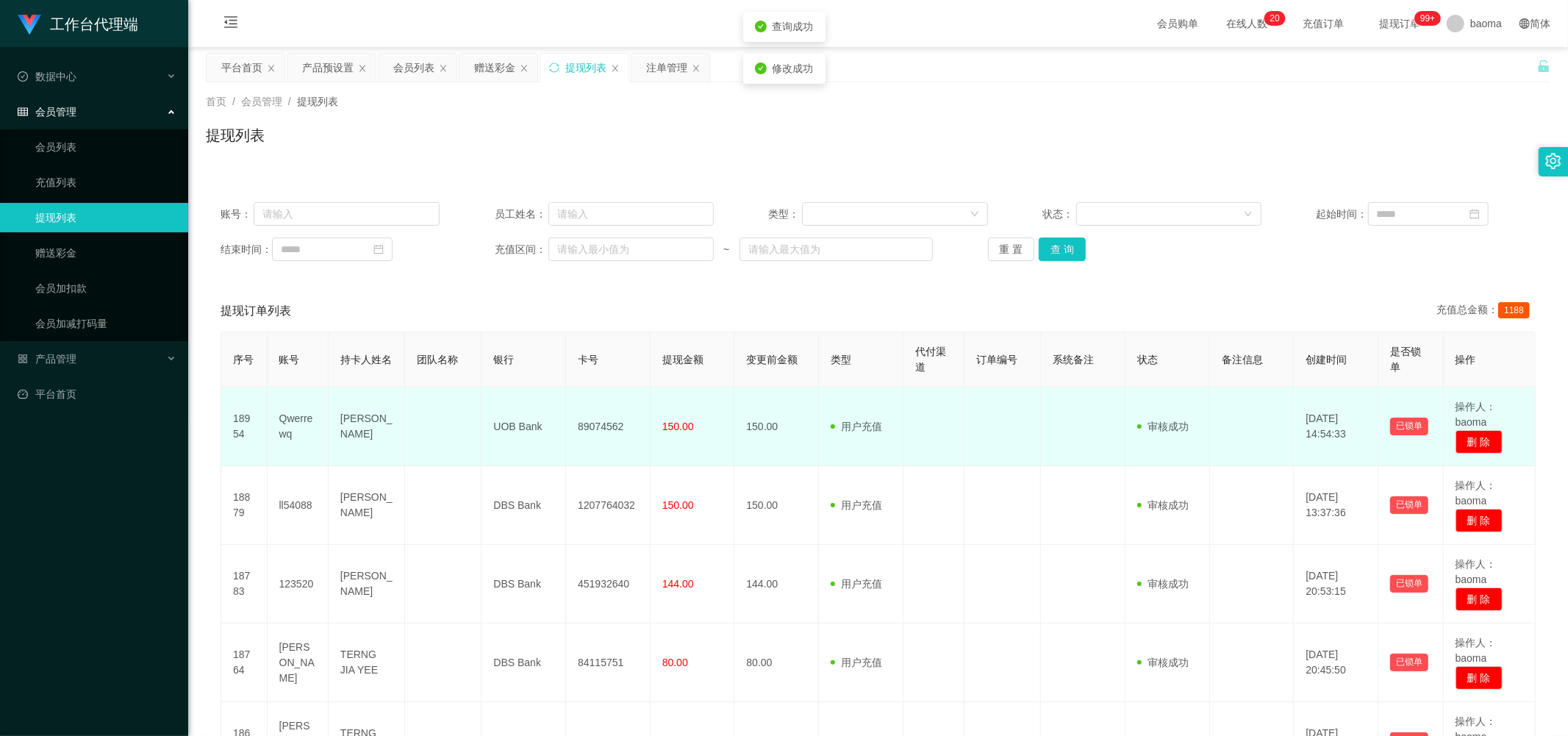
click at [424, 148] on td "89074562" at bounding box center [608, 426] width 85 height 79
copy td "89074562"
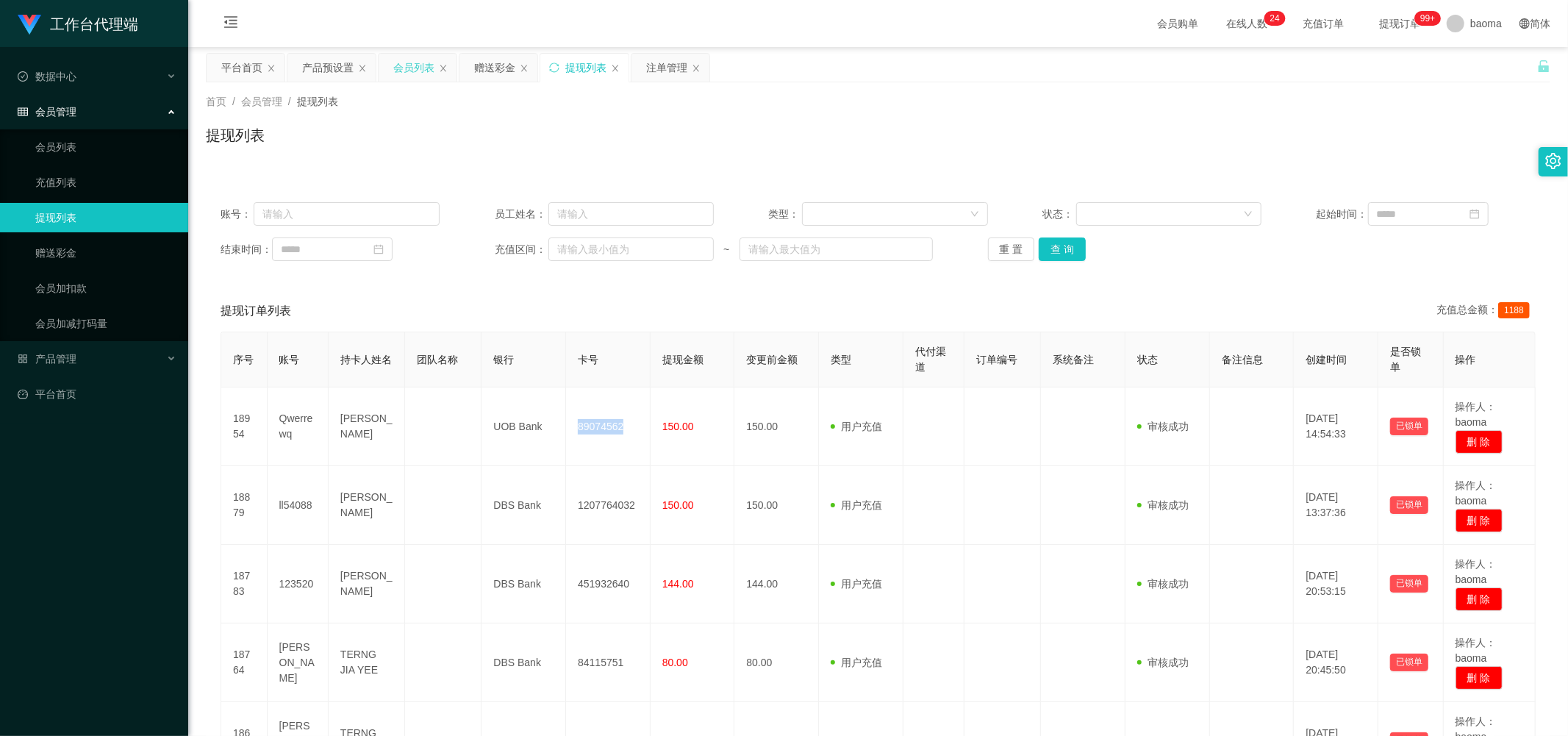
click at [402, 70] on div "会员列表" at bounding box center [414, 67] width 41 height 28
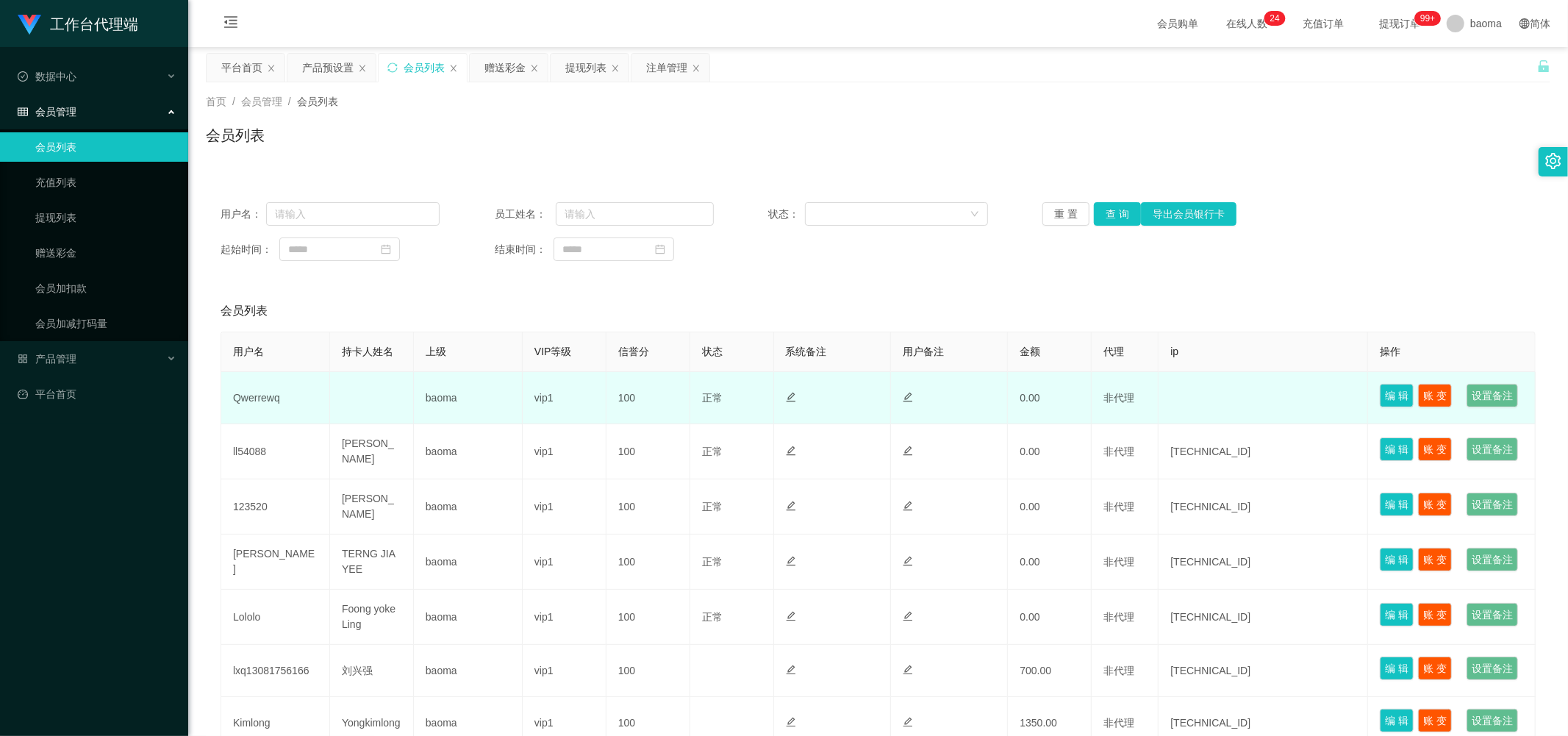
click at [272, 148] on td "Qwerrewq" at bounding box center [276, 398] width 108 height 52
copy td "Qwerrewq"
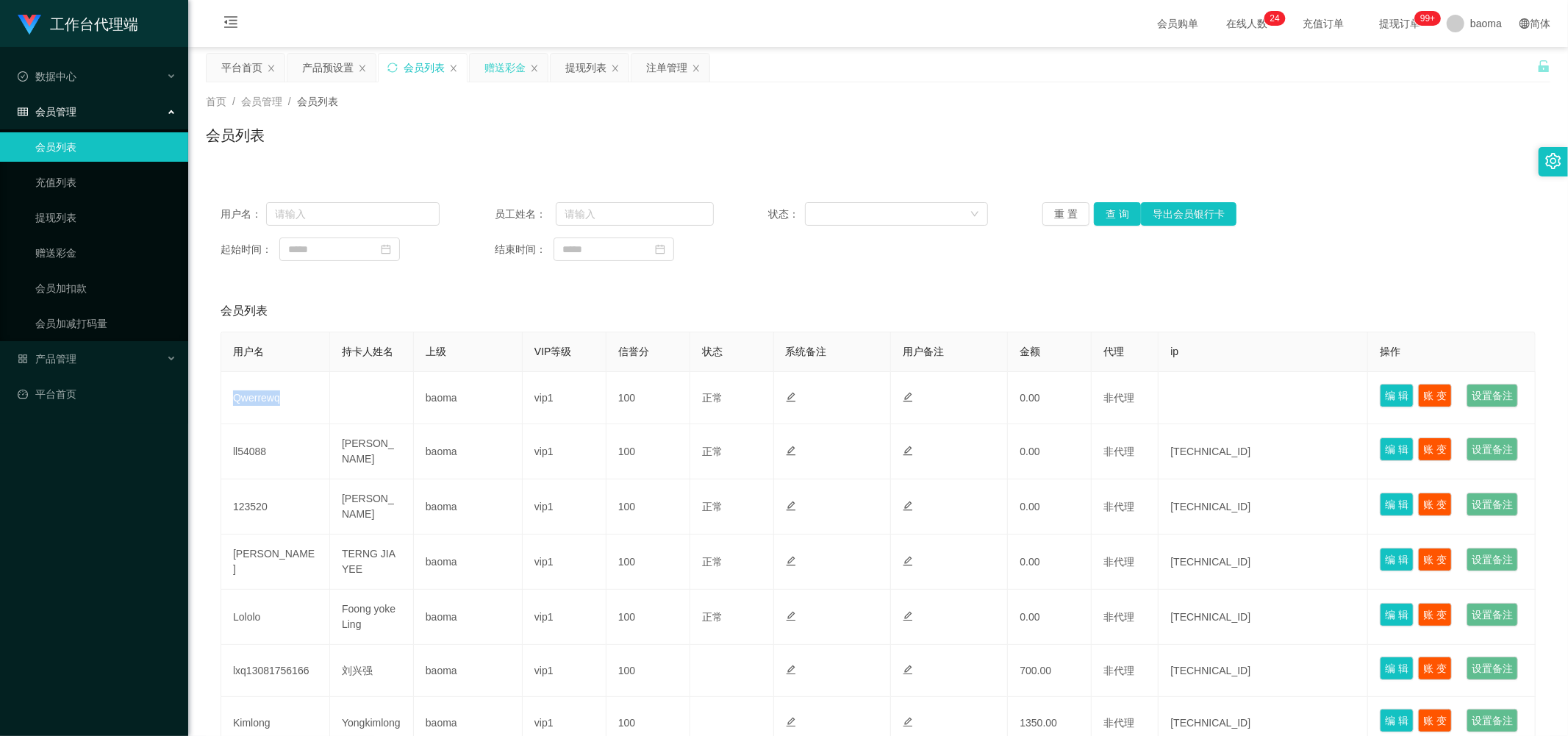
click at [424, 66] on div "赠送彩金" at bounding box center [505, 67] width 41 height 28
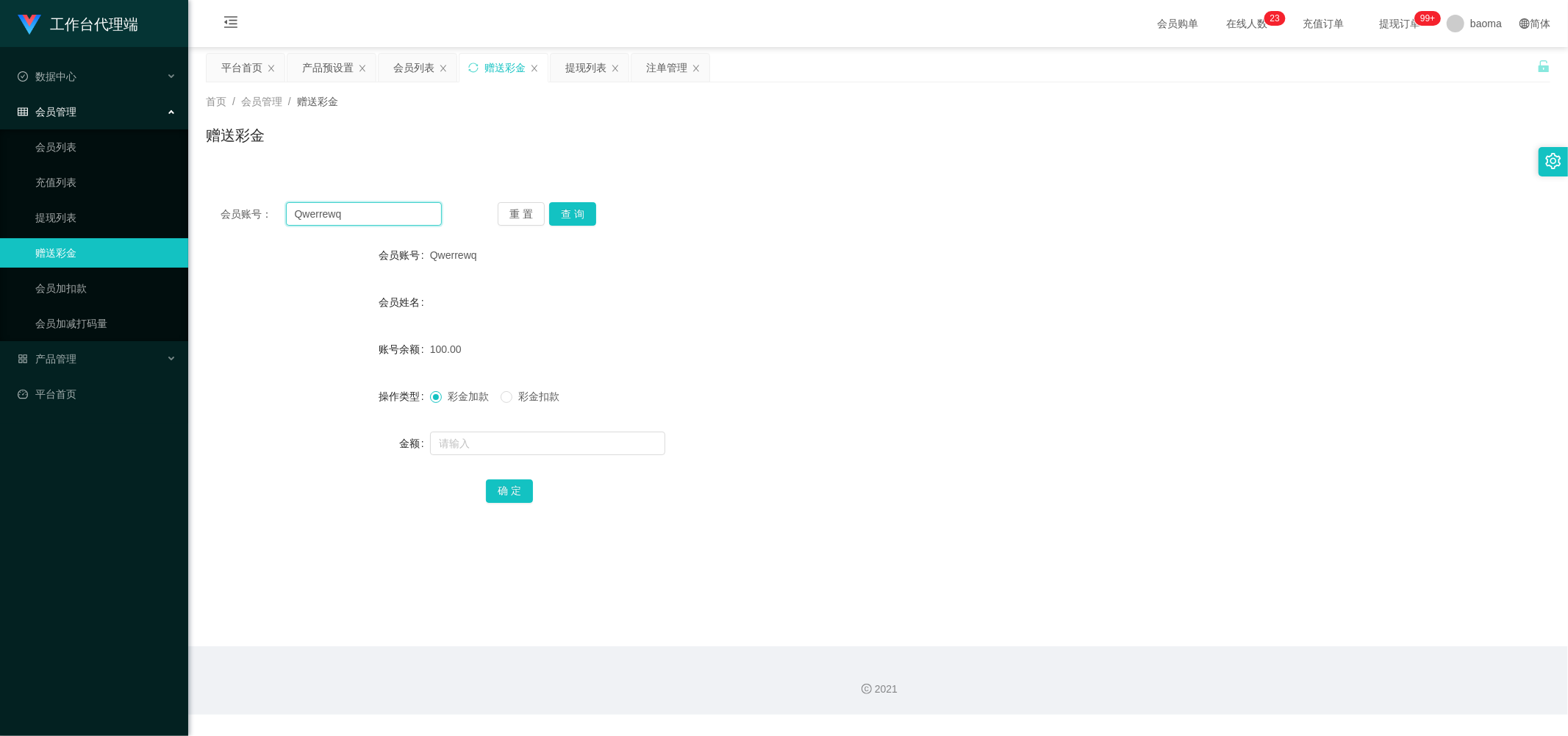
drag, startPoint x: 393, startPoint y: 223, endPoint x: 210, endPoint y: 199, distance: 184.6
click at [219, 148] on div "会员账号： Qwerrewq 重 置 查 询 会员账号 Qwerrewq 会员姓名 账号余额 100.00 操作类型 彩金加款 彩金扣款 金额 确 定" at bounding box center [878, 362] width 1344 height 350
click at [424, 148] on button "查 询" at bounding box center [573, 214] width 47 height 24
click at [424, 148] on input "text" at bounding box center [548, 443] width 235 height 24
type input "45"
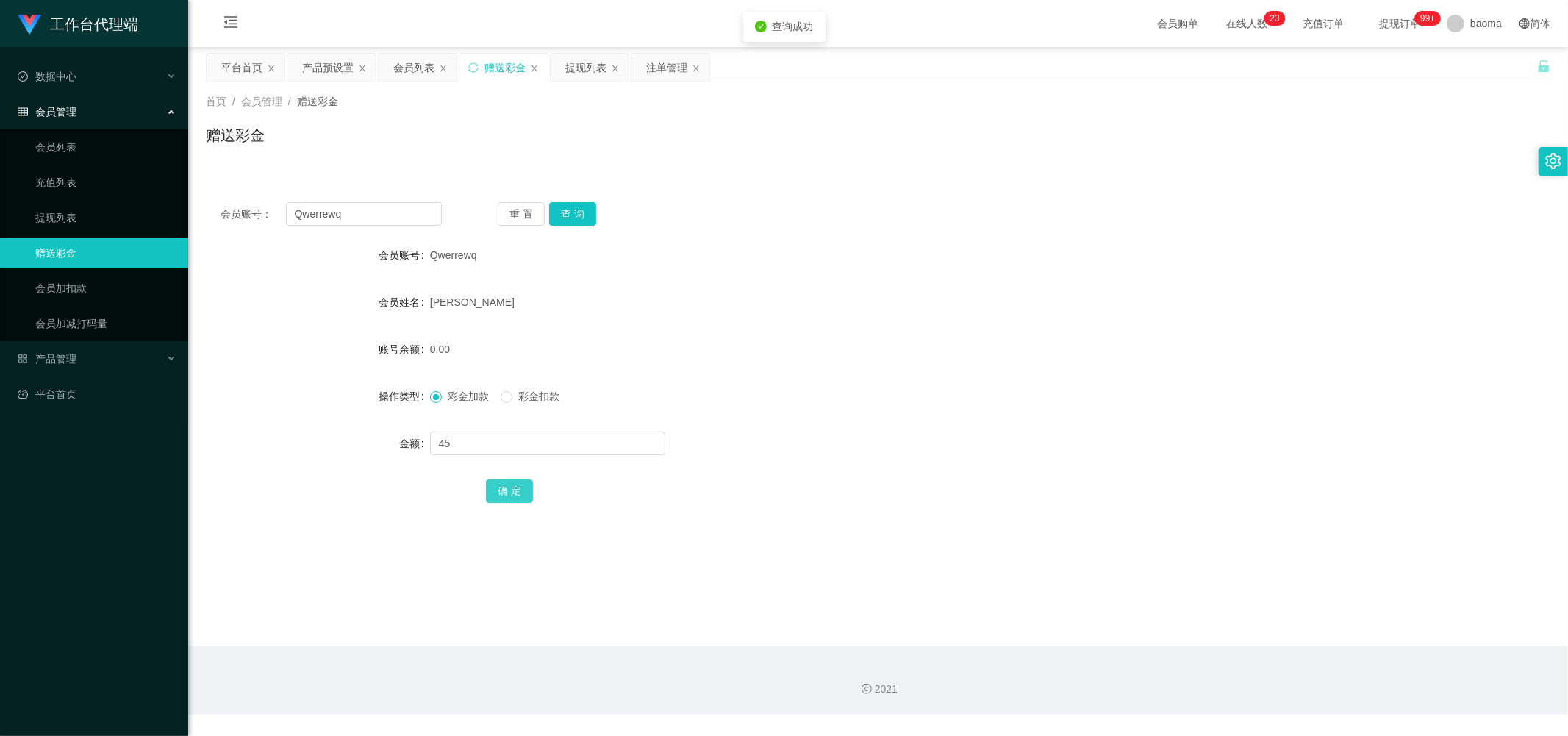
click at [424, 148] on button "确 定" at bounding box center [509, 491] width 47 height 24
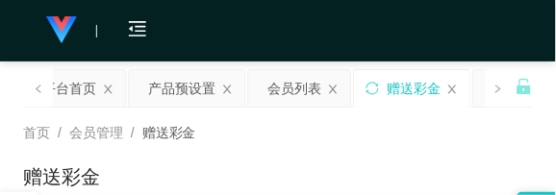
click at [479, 114] on div "首页 / 会员管理 / 赠送彩金 / 赠送彩金" at bounding box center [278, 165] width 556 height 115
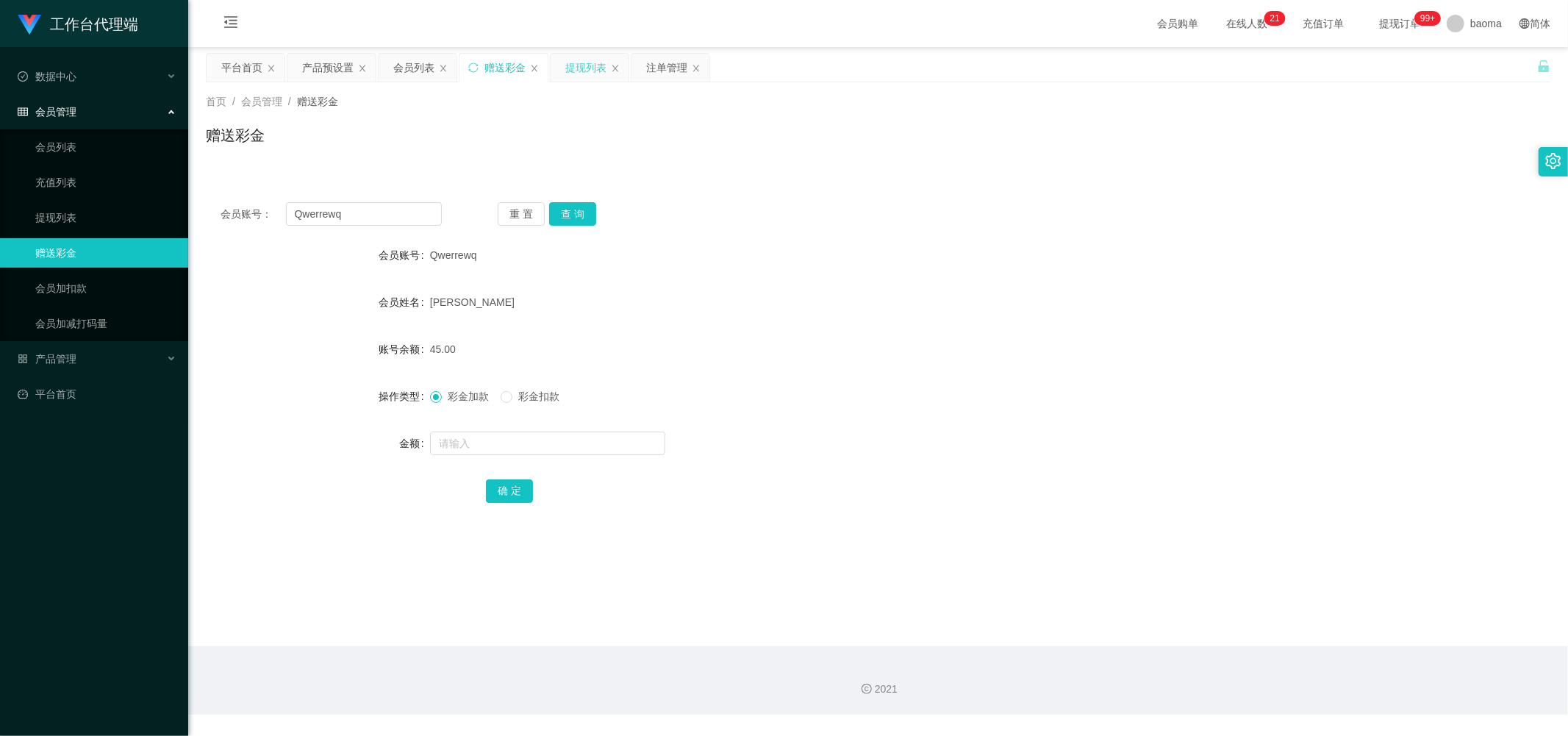
click at [424, 61] on div "提现列表" at bounding box center [586, 67] width 41 height 28
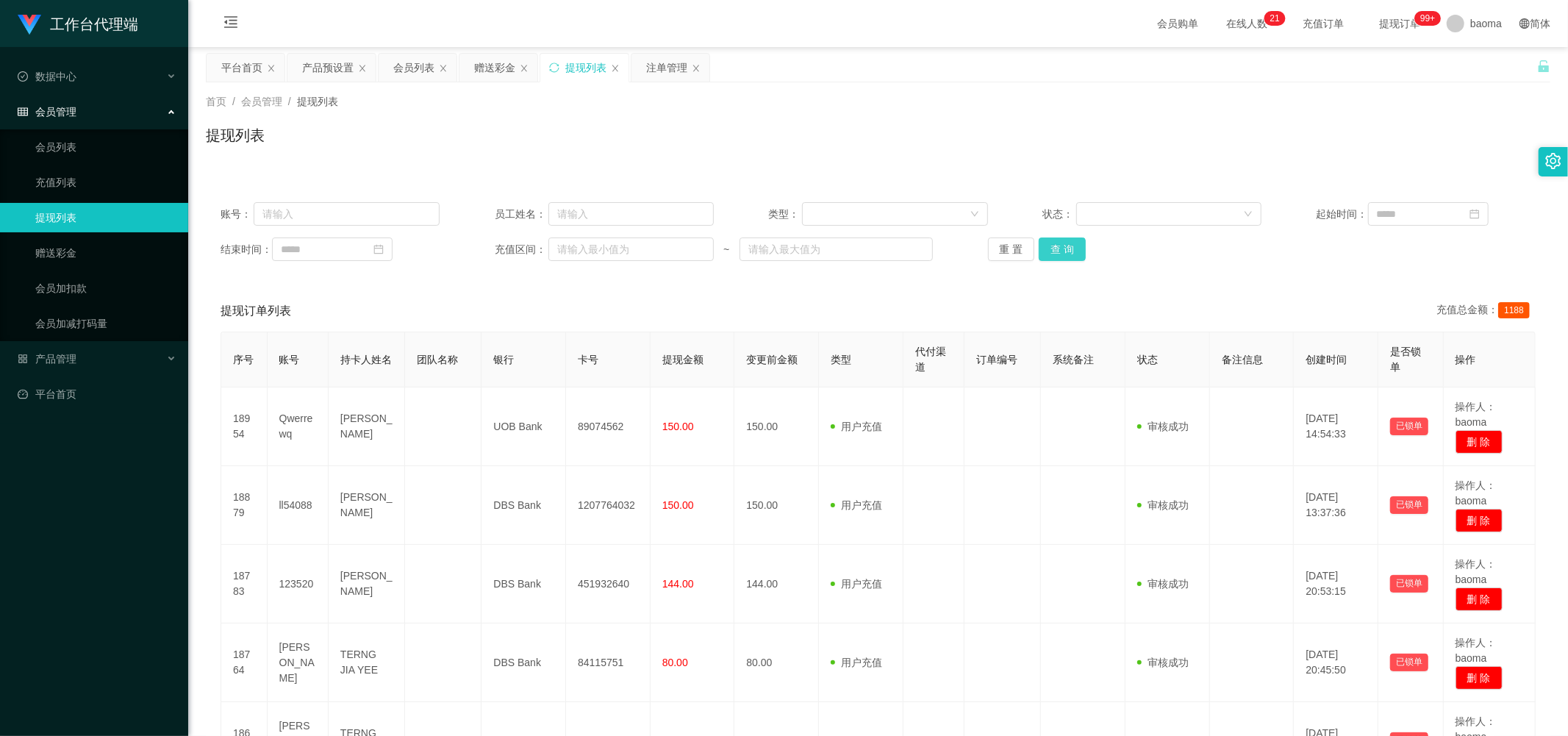
click at [424, 148] on button "查 询" at bounding box center [1062, 249] width 47 height 24
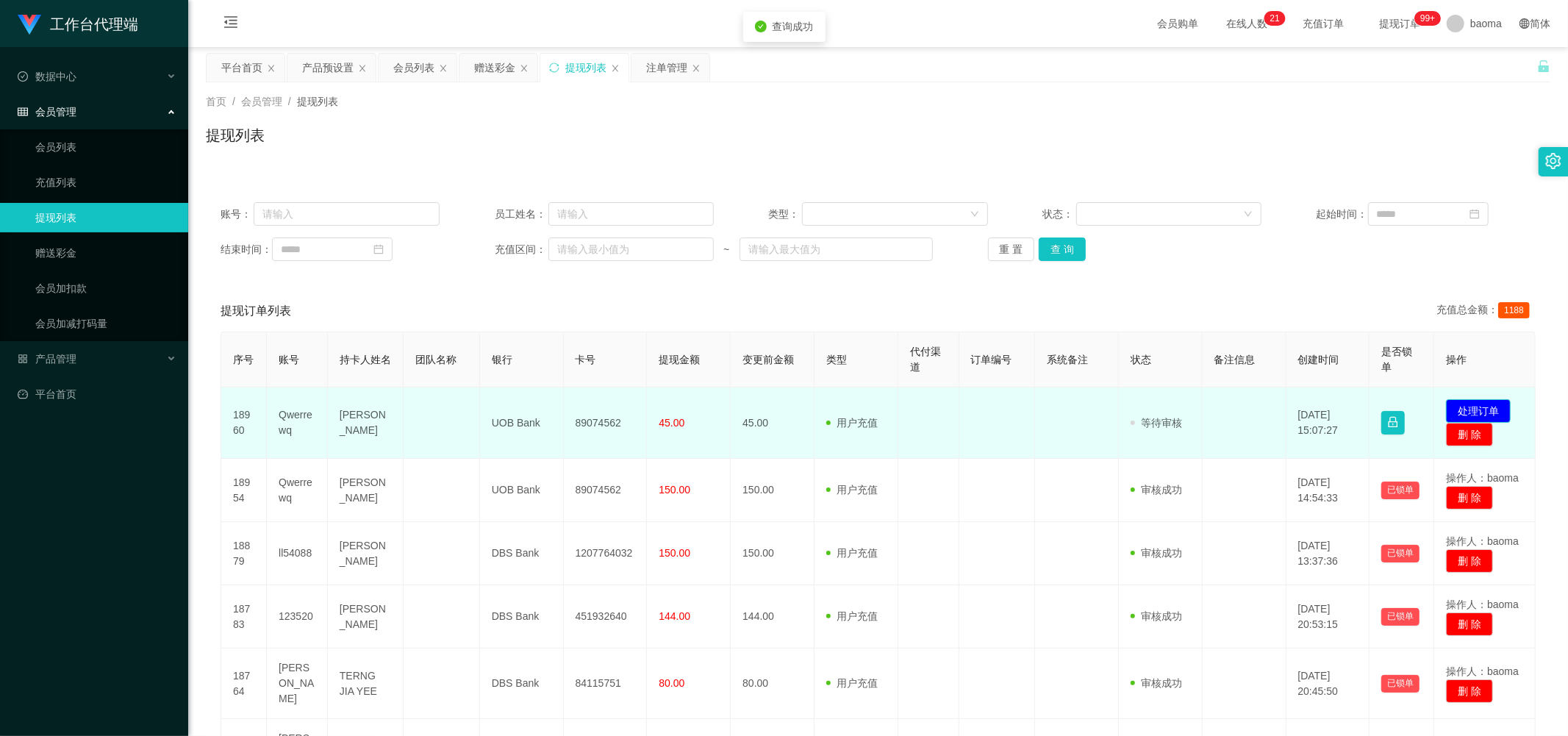
click at [424, 148] on button "处理订单" at bounding box center [1478, 411] width 65 height 24
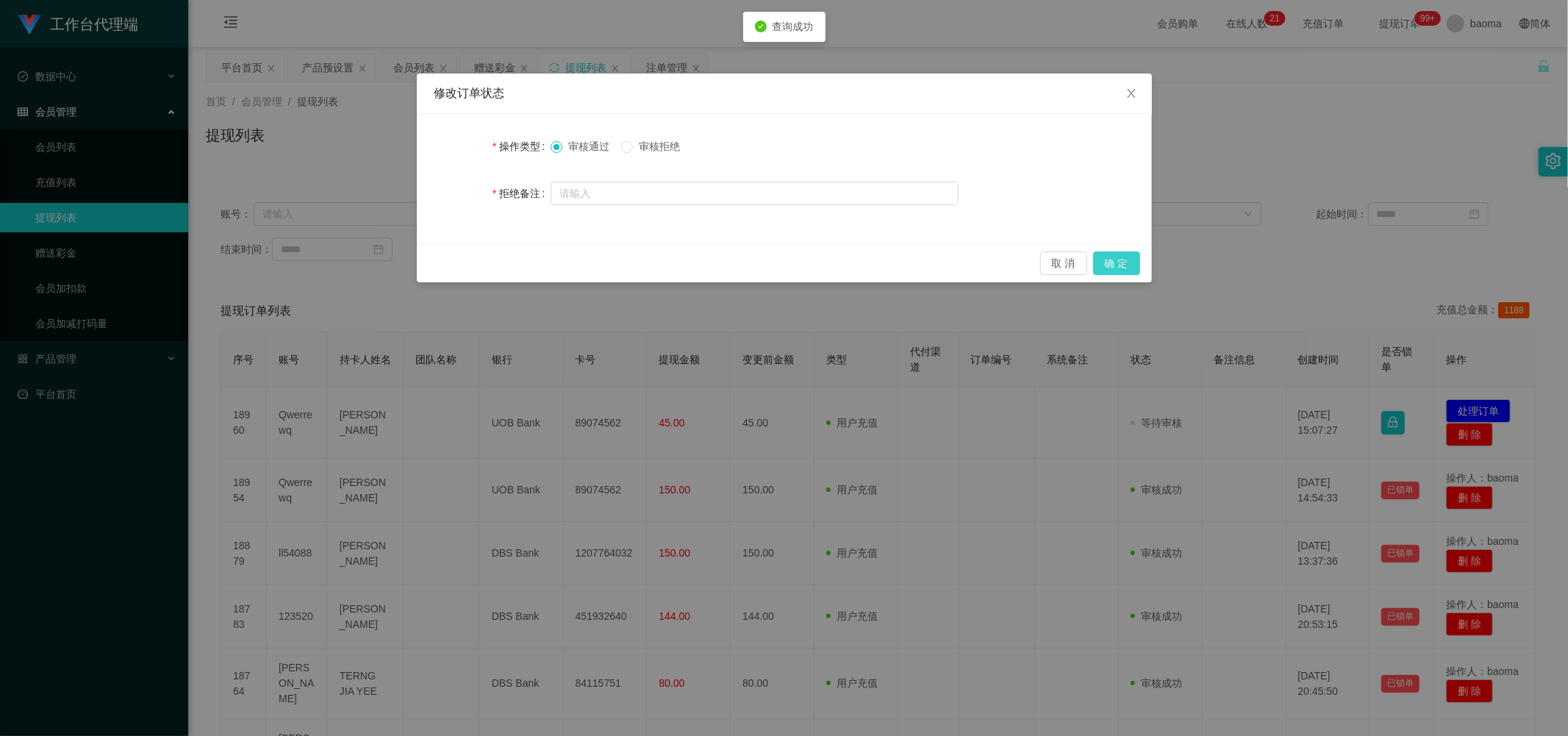
click at [424, 148] on button "确 定" at bounding box center [1117, 263] width 47 height 24
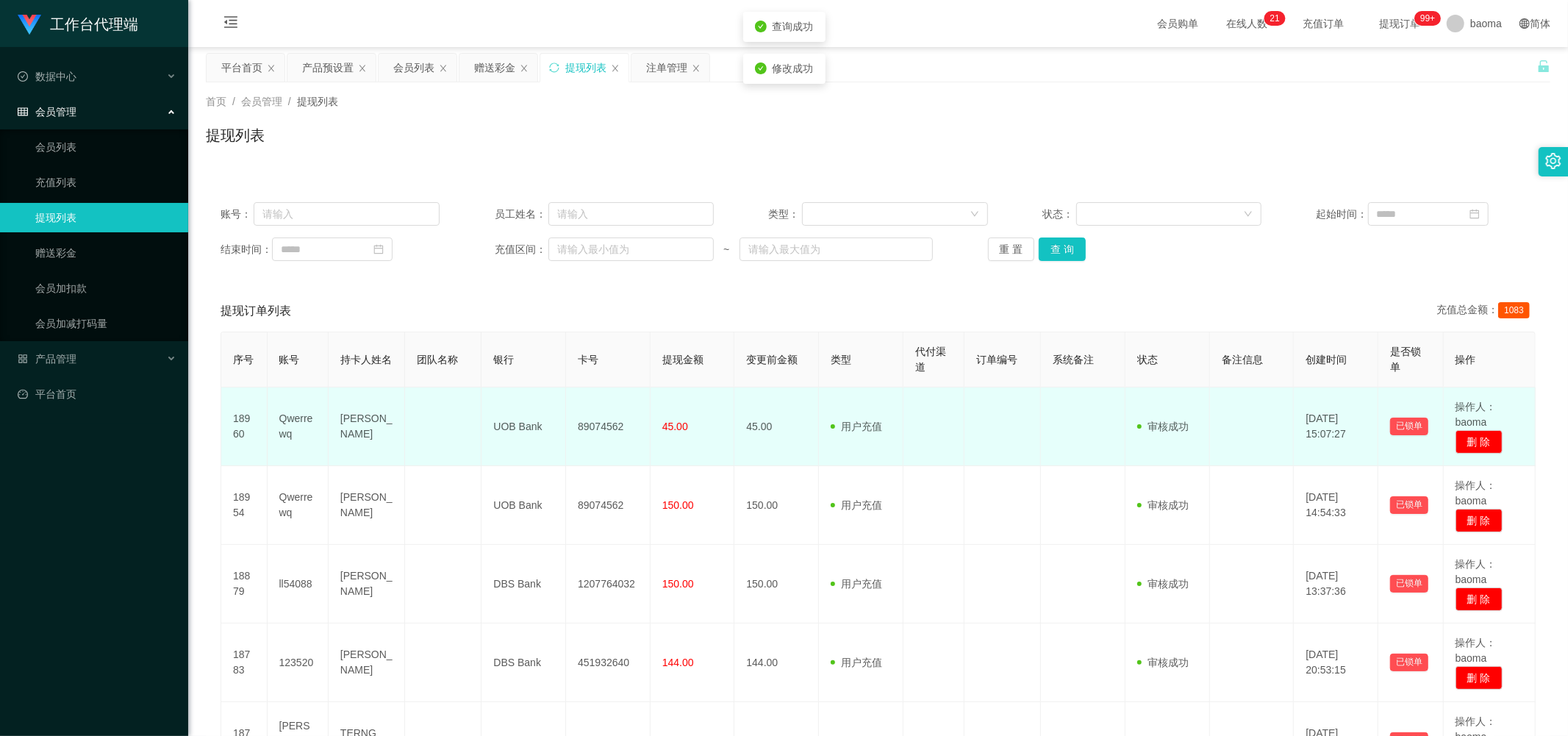
click at [424, 148] on td "89074562" at bounding box center [608, 426] width 85 height 79
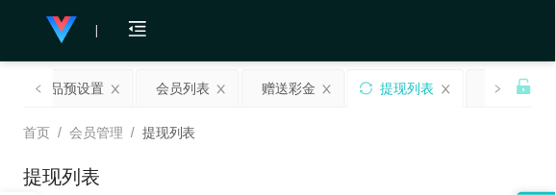
drag, startPoint x: 449, startPoint y: 128, endPoint x: 479, endPoint y: 48, distance: 85.3
click at [449, 129] on div "首页 / 会员管理 / 提现列表 /" at bounding box center [278, 133] width 510 height 20
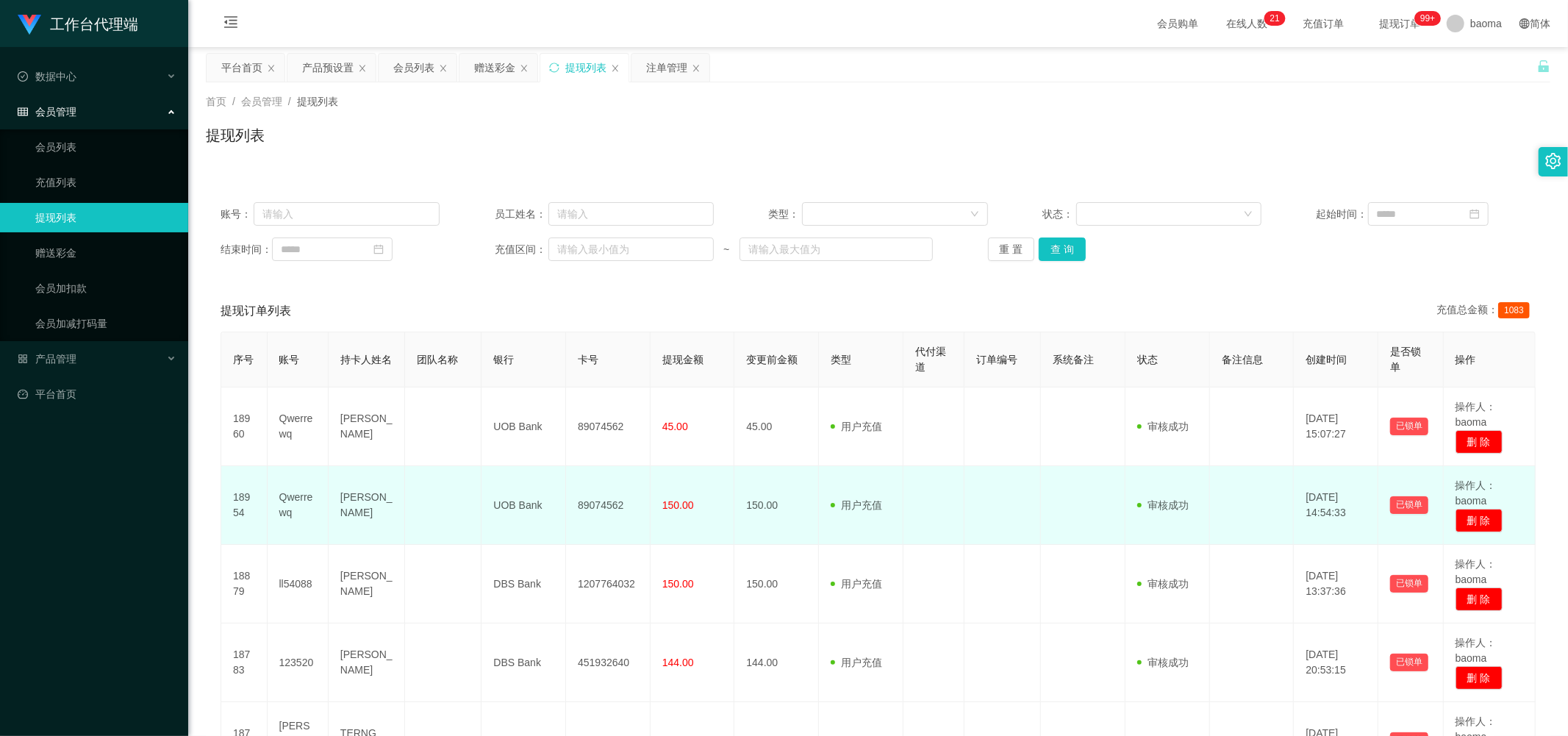
click at [424, 148] on td "89074562" at bounding box center [608, 505] width 85 height 79
